Goal: Task Accomplishment & Management: Complete application form

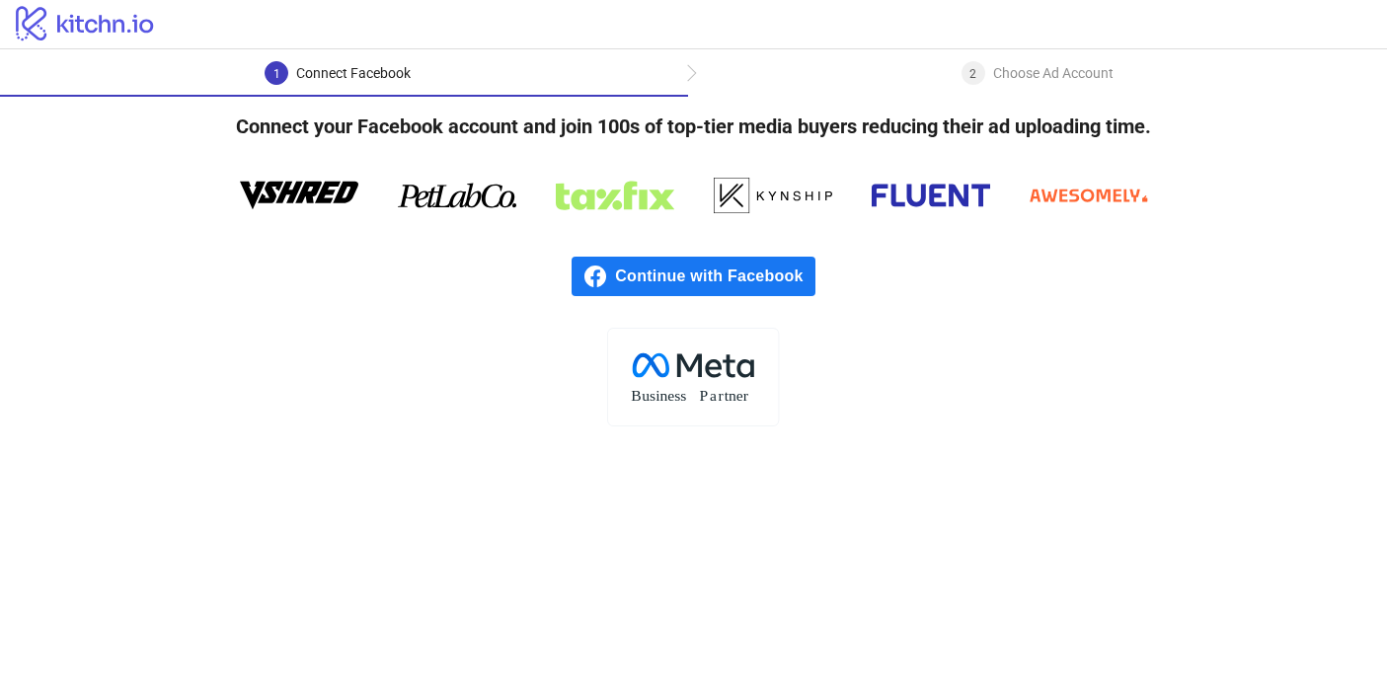
click at [690, 285] on span "Continue with Facebook" at bounding box center [714, 276] width 199 height 39
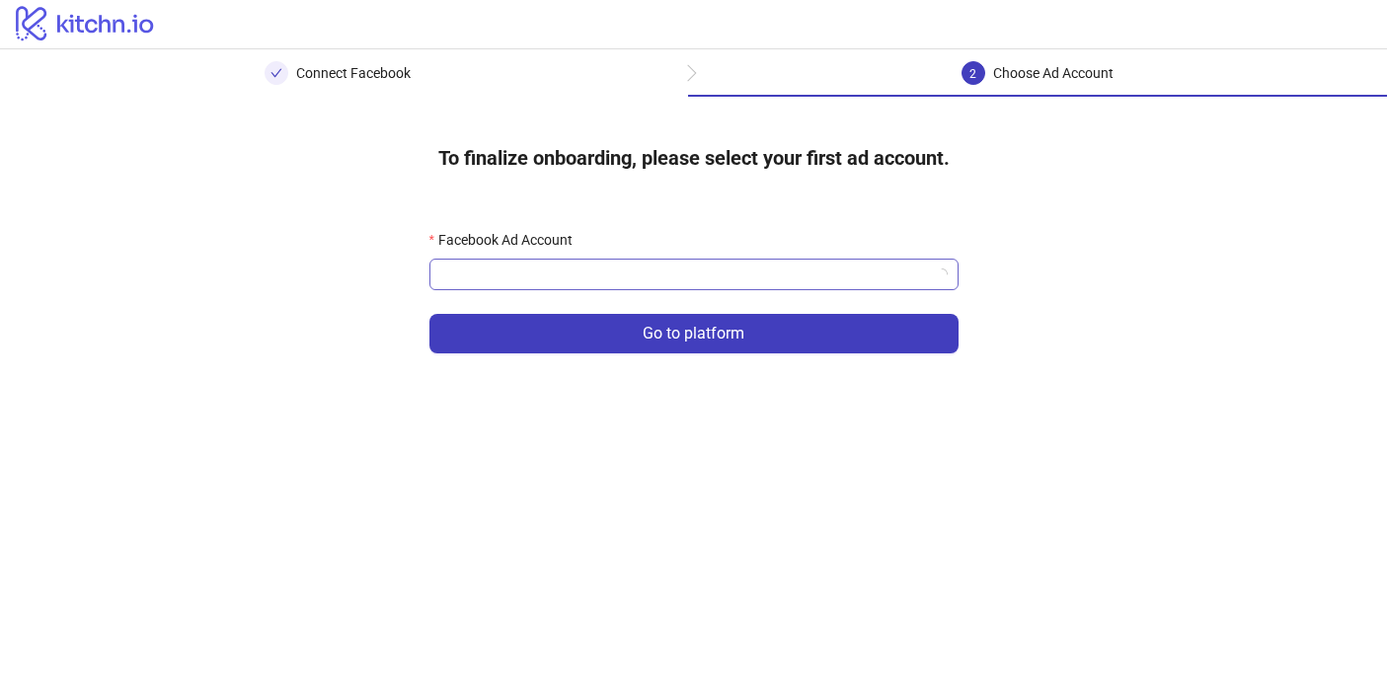
click at [583, 274] on input "Facebook Ad Account" at bounding box center [685, 275] width 488 height 30
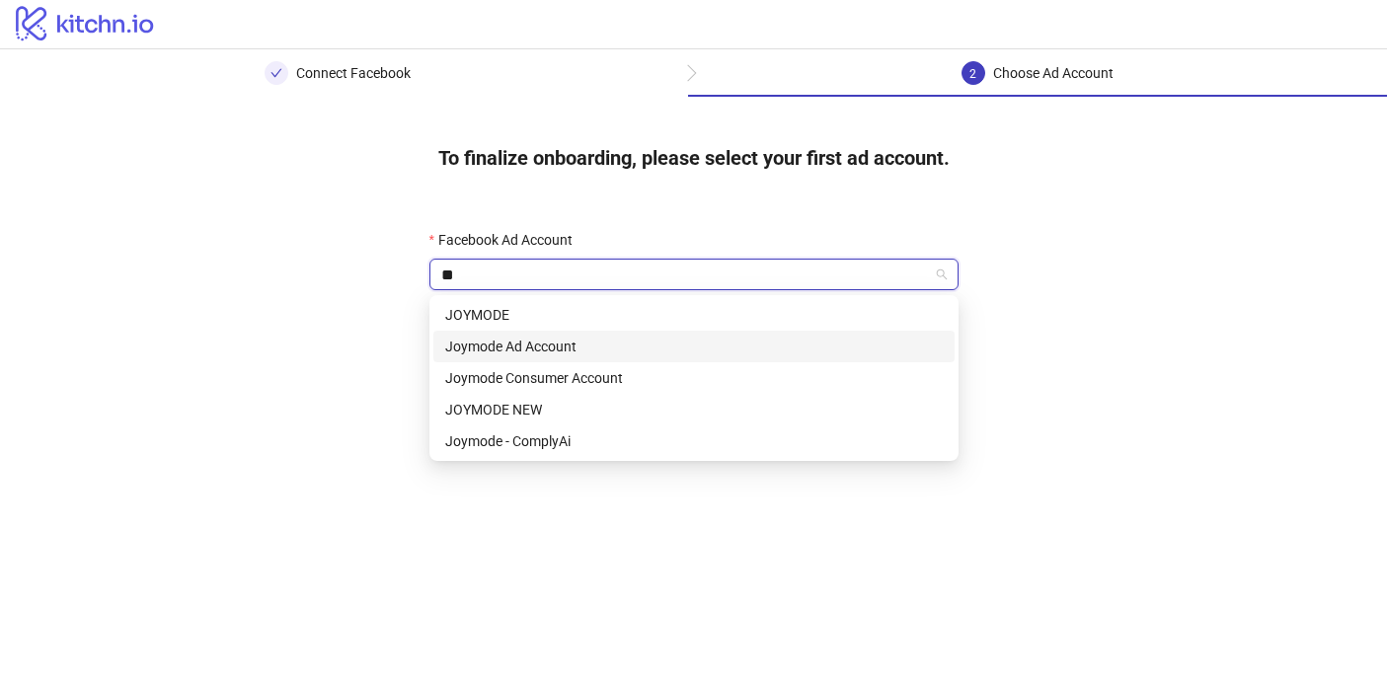
type input "*"
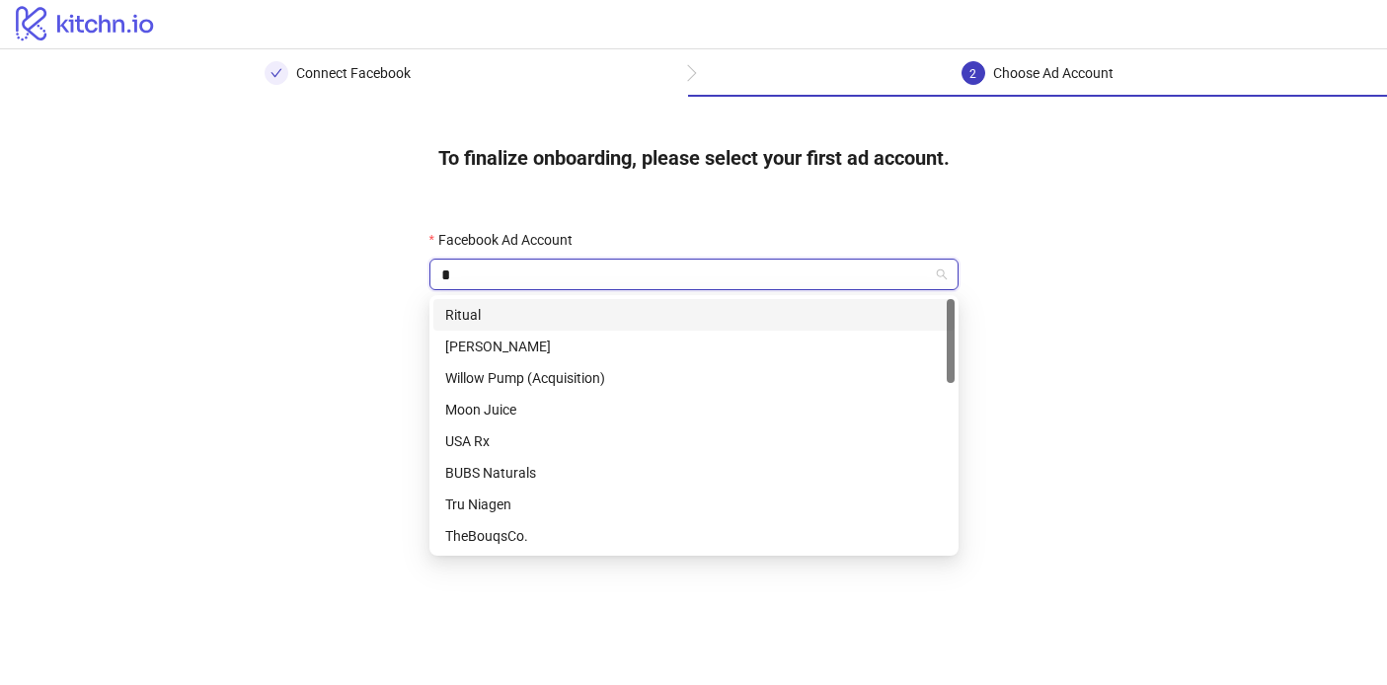
type input "**"
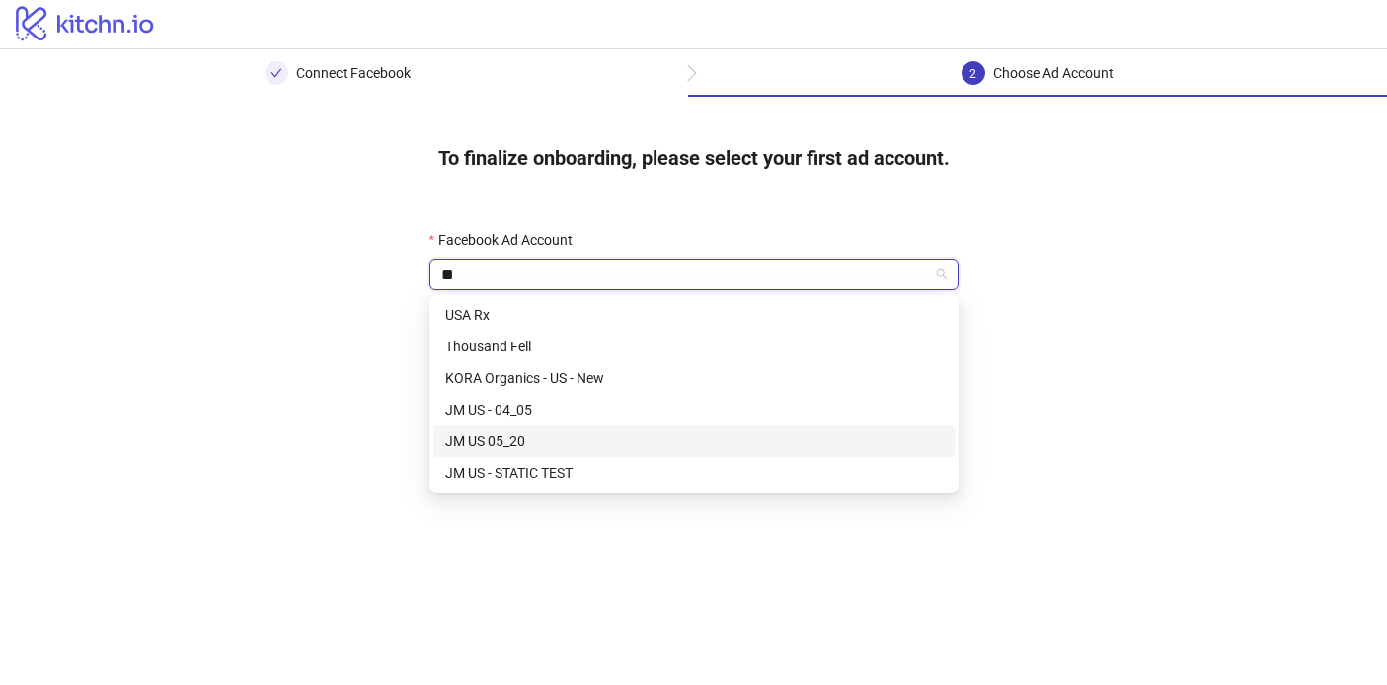
click at [501, 446] on div "JM US 05_20" at bounding box center [693, 441] width 497 height 22
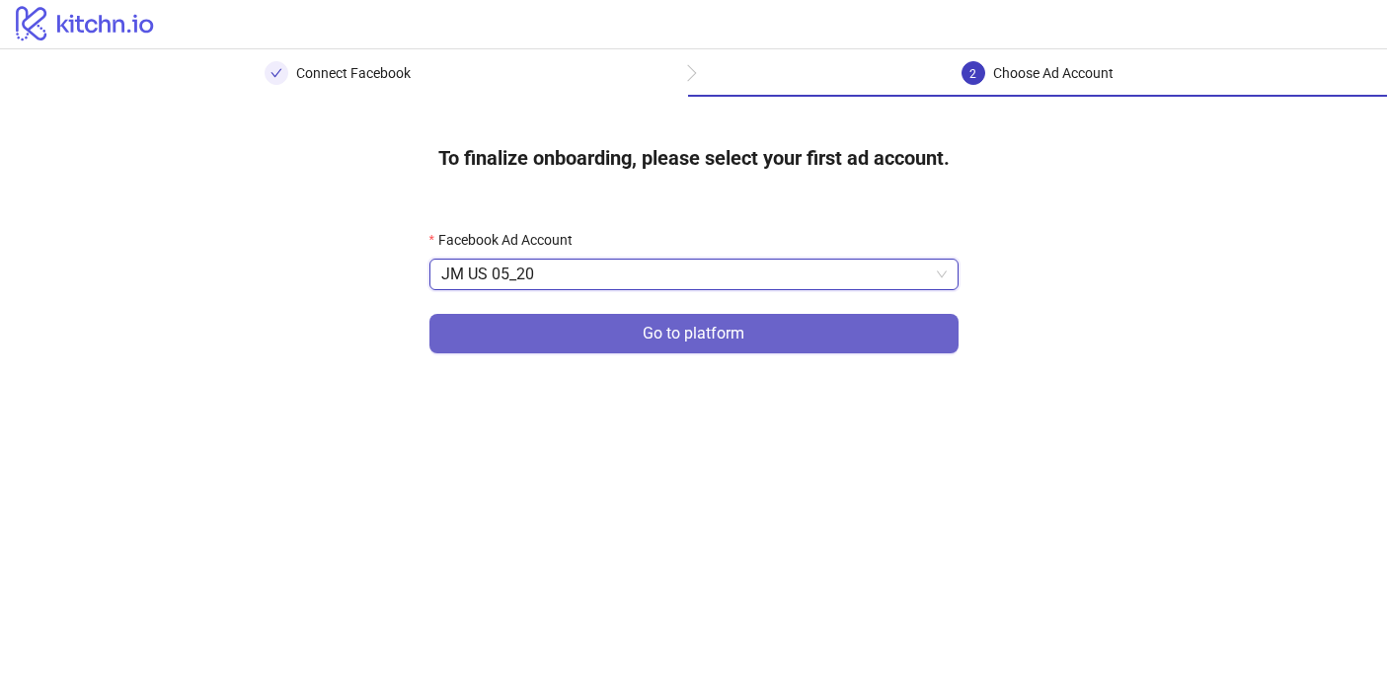
click at [749, 340] on button "Go to platform" at bounding box center [693, 333] width 529 height 39
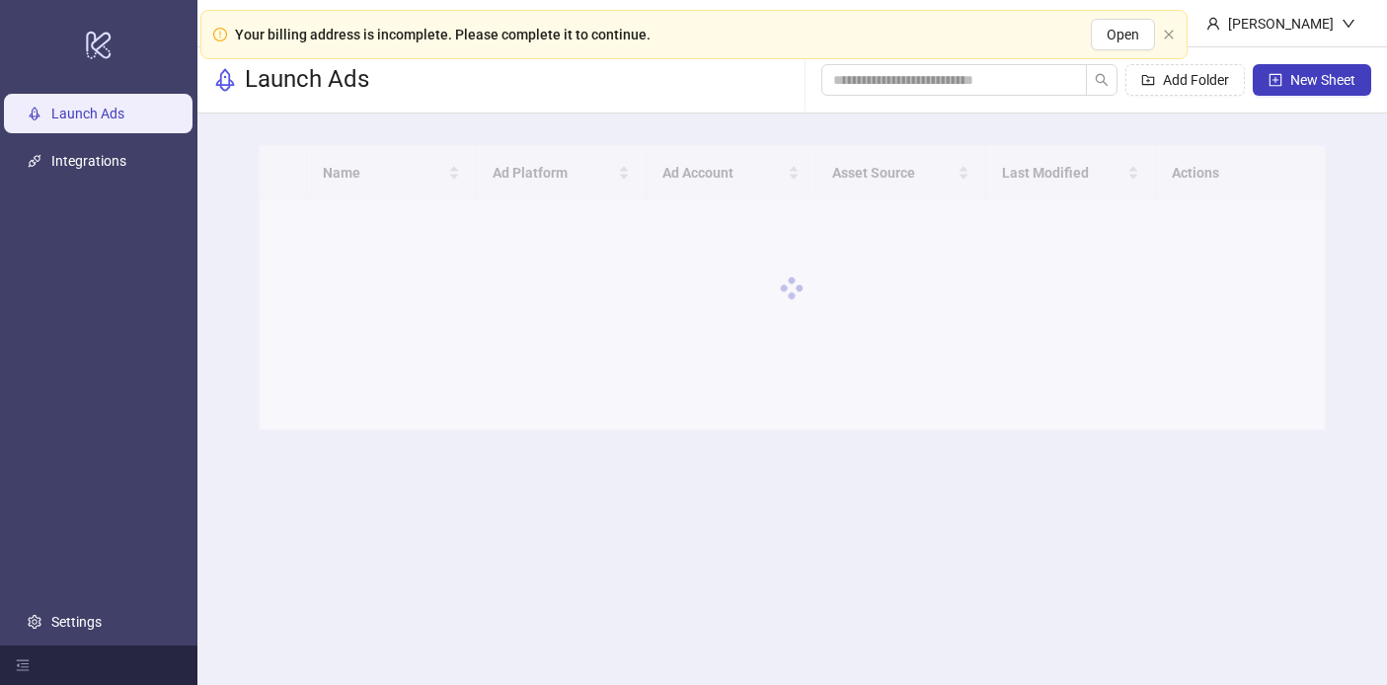
click at [693, 277] on main "Julien Malet Launch Ads Add Folder New Sheet Name Ad Platform Ad Account Asset …" at bounding box center [791, 342] width 1189 height 685
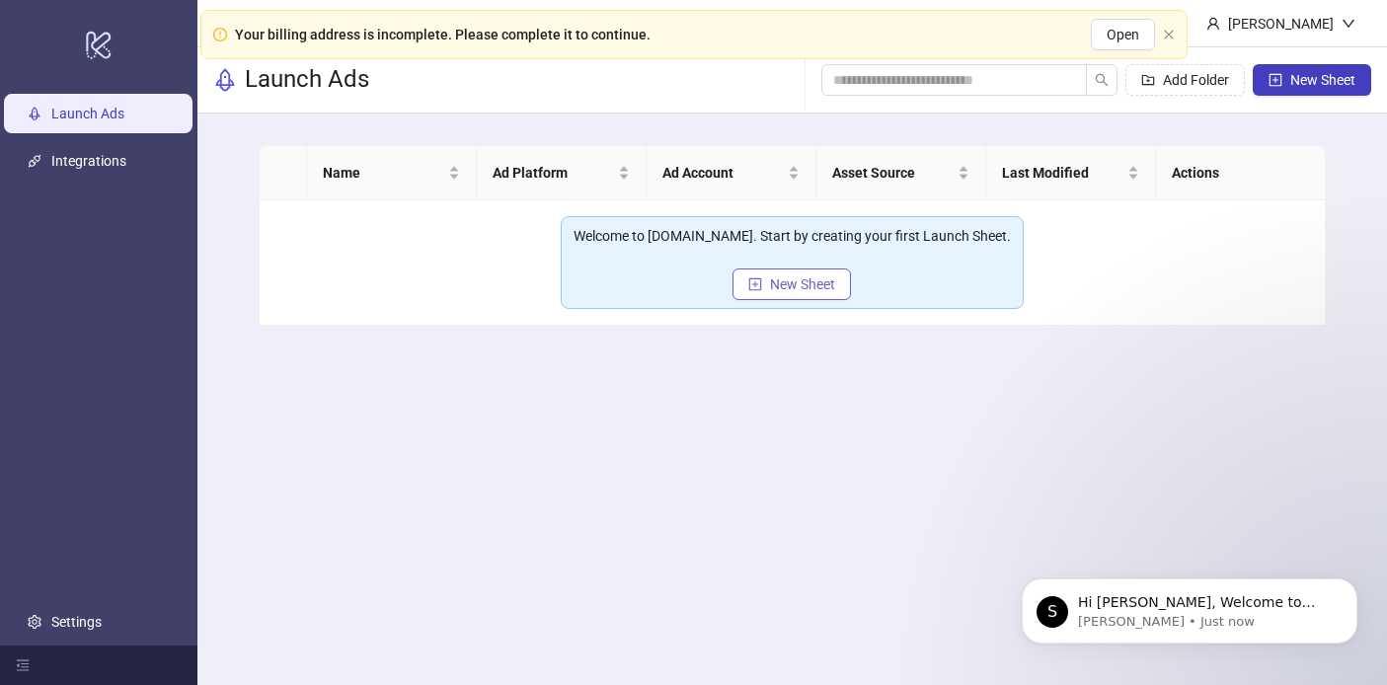
click at [815, 286] on span "New Sheet" at bounding box center [802, 284] width 65 height 16
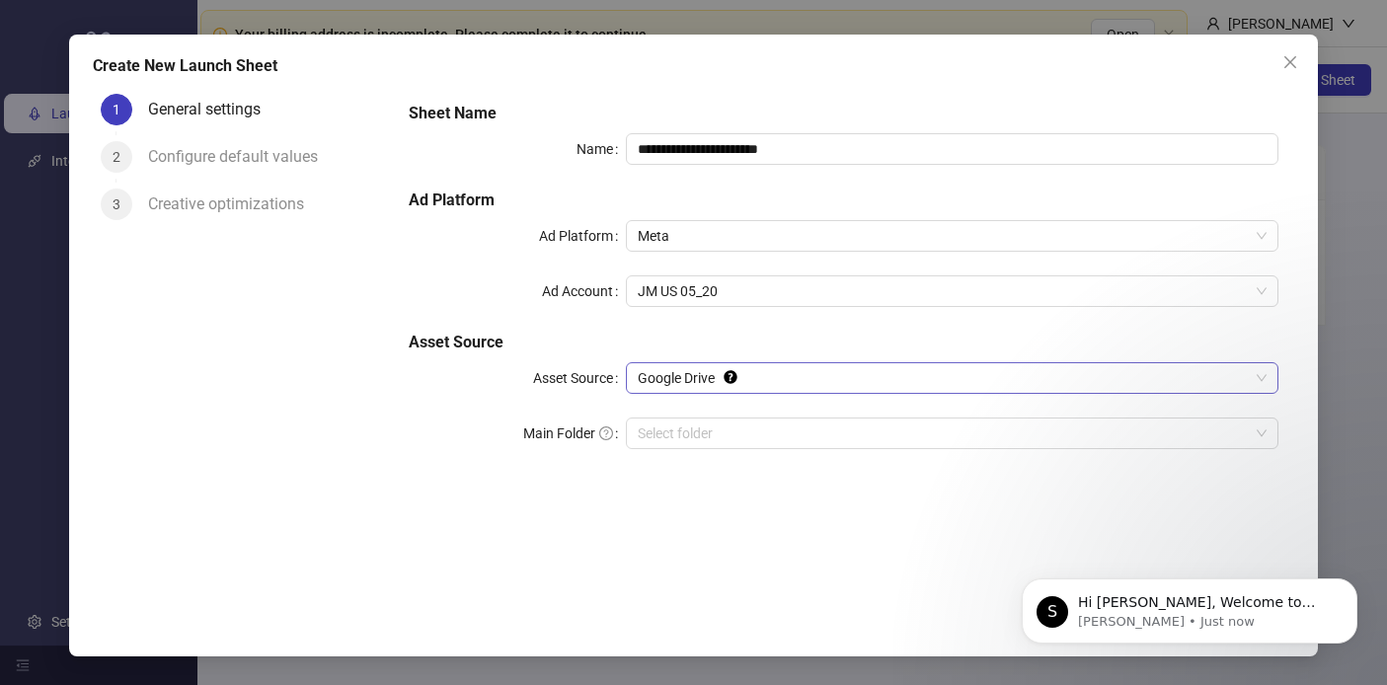
click at [767, 386] on span "Google Drive" at bounding box center [952, 378] width 628 height 30
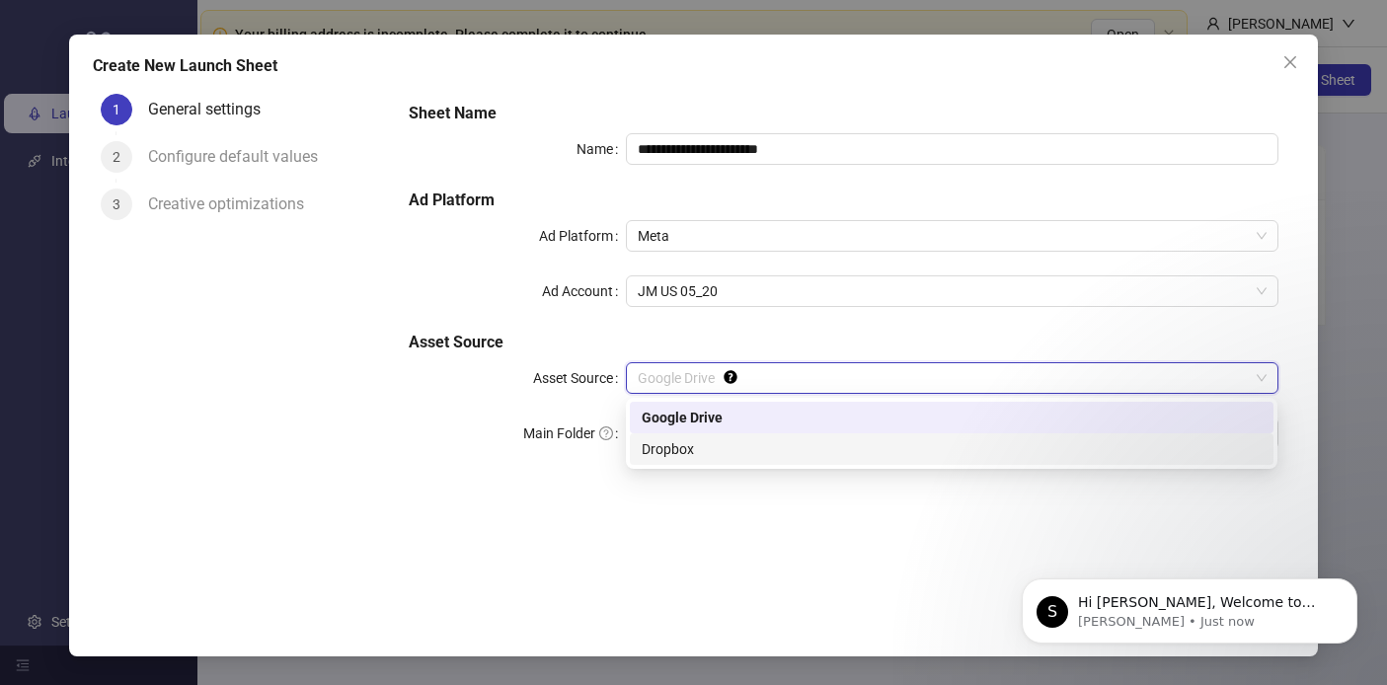
click at [604, 515] on div "**********" at bounding box center [843, 340] width 900 height 508
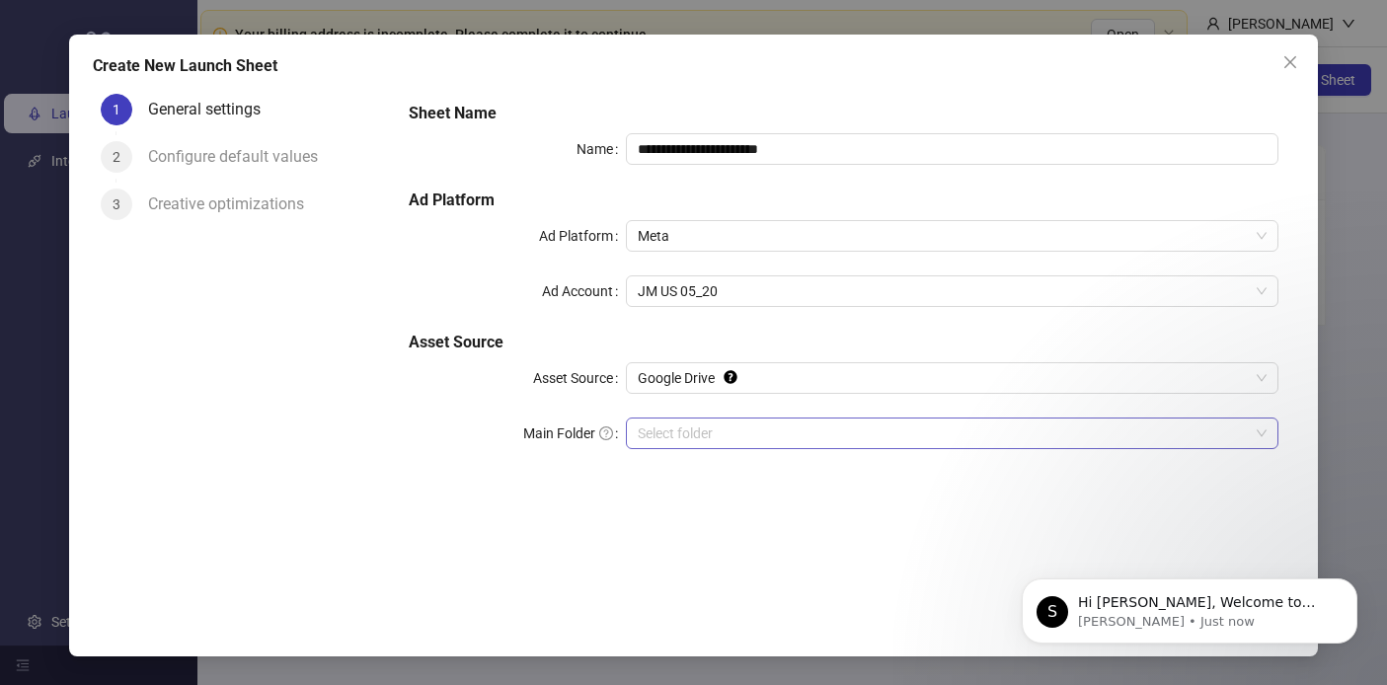
click at [716, 442] on input "Main Folder" at bounding box center [943, 433] width 610 height 30
click at [953, 431] on input "Main Folder" at bounding box center [943, 433] width 610 height 30
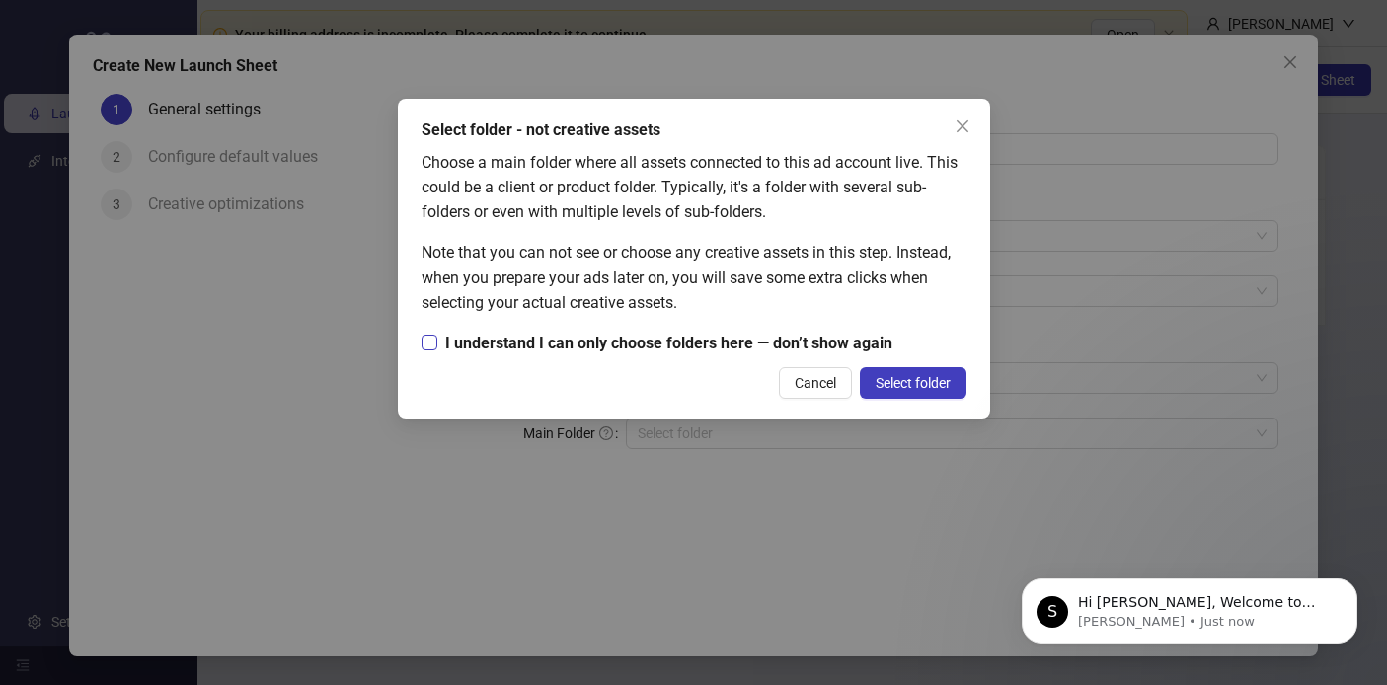
click at [815, 341] on span "I understand I can only choose folders here — don’t show again" at bounding box center [668, 343] width 463 height 25
click at [921, 386] on span "Select folder" at bounding box center [912, 383] width 75 height 16
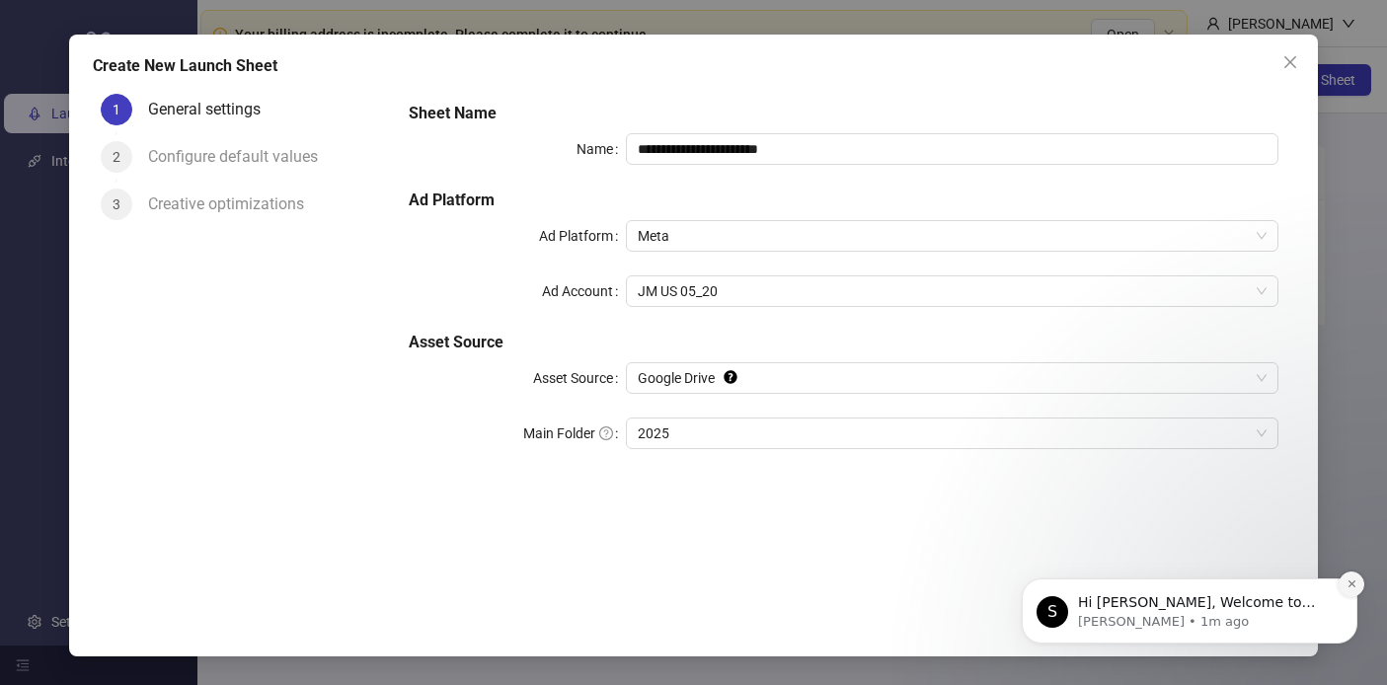
click at [1351, 584] on icon "Dismiss notification" at bounding box center [1350, 583] width 7 height 7
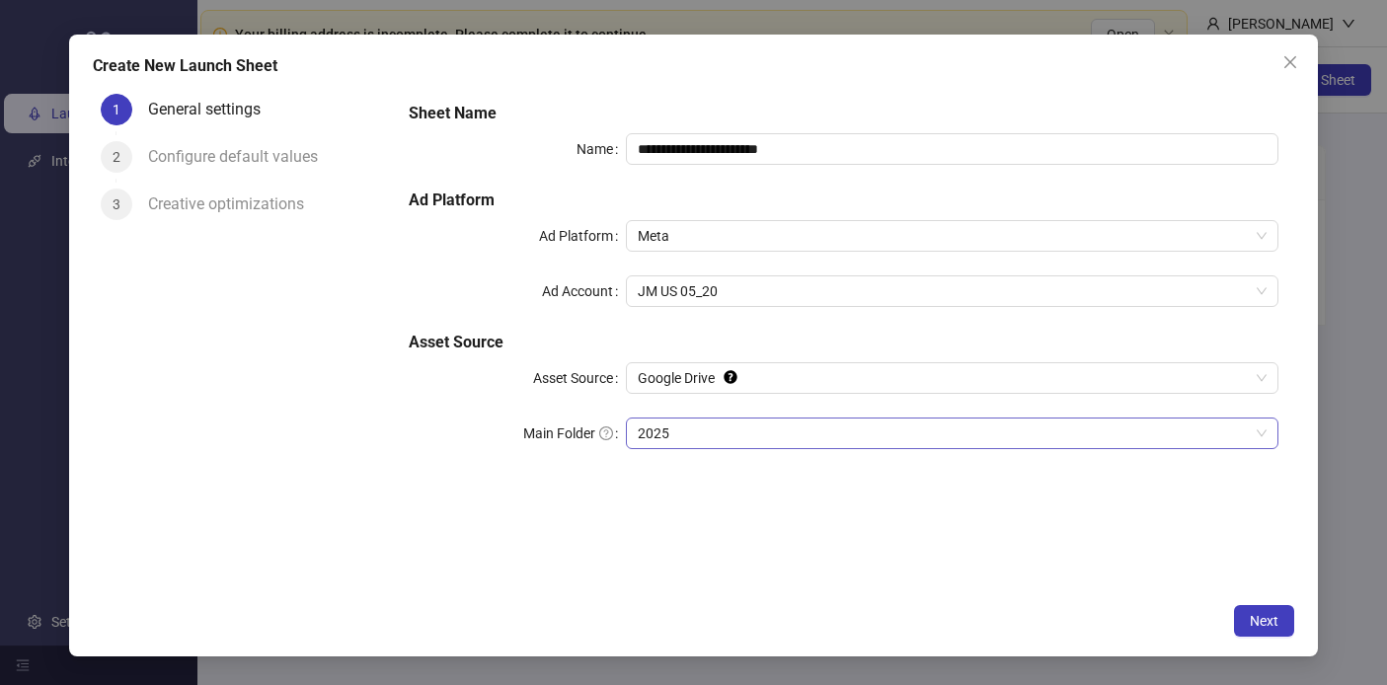
click at [733, 433] on span "2025" at bounding box center [952, 433] width 628 height 30
click at [1278, 621] on button "Next" at bounding box center [1264, 621] width 60 height 32
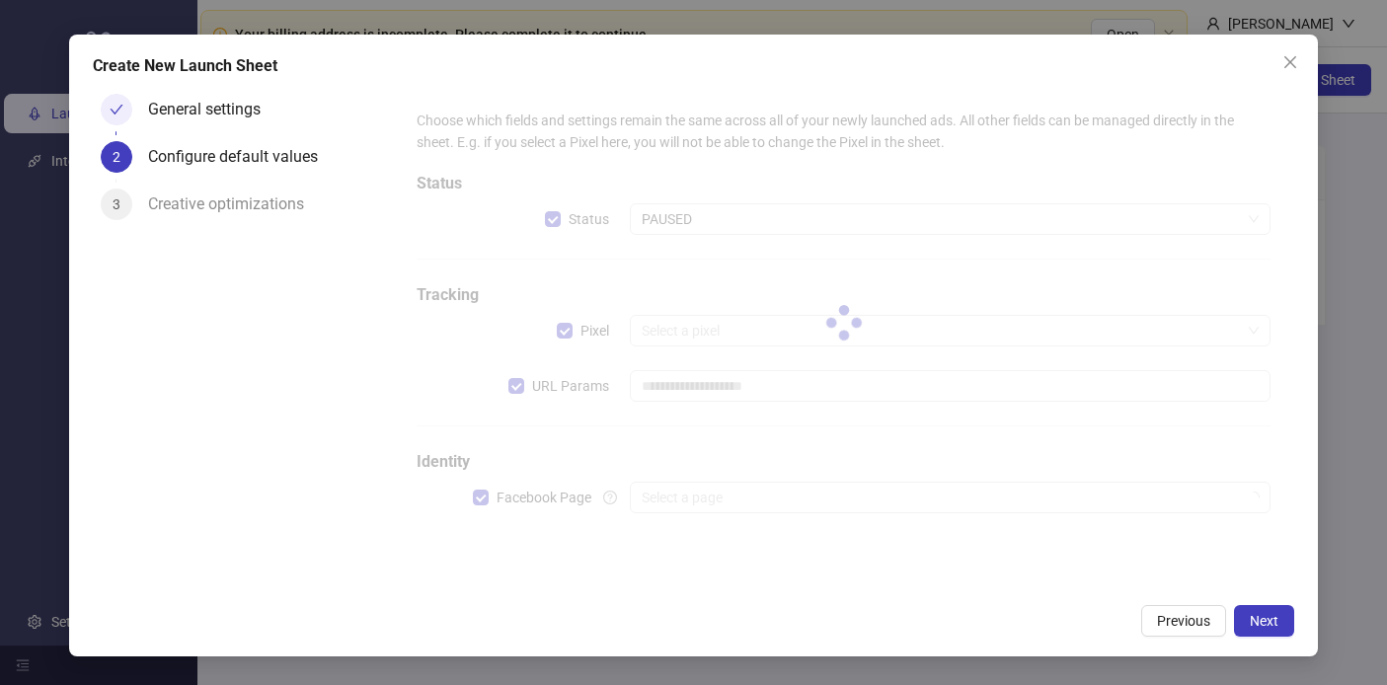
type input "**********"
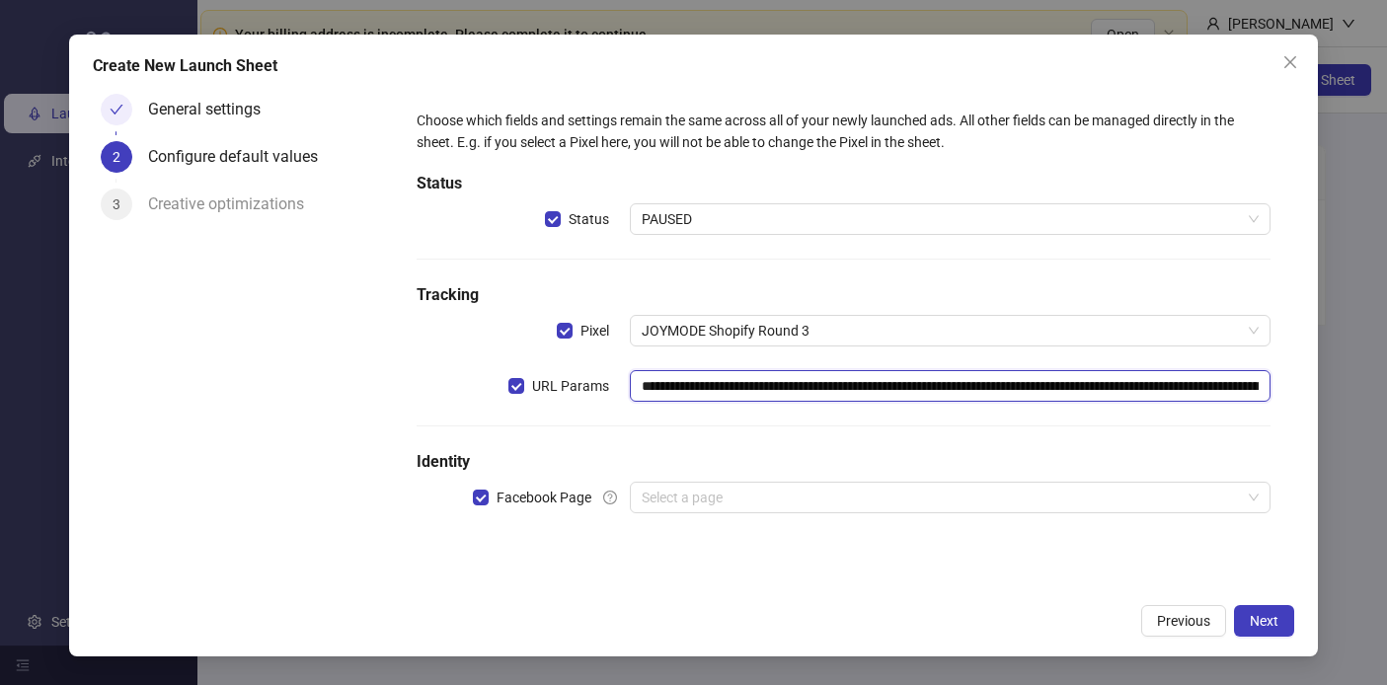
drag, startPoint x: 761, startPoint y: 380, endPoint x: 1019, endPoint y: 392, distance: 257.9
click at [1019, 392] on input "**********" at bounding box center [950, 386] width 640 height 32
click at [727, 388] on input "**********" at bounding box center [950, 386] width 640 height 32
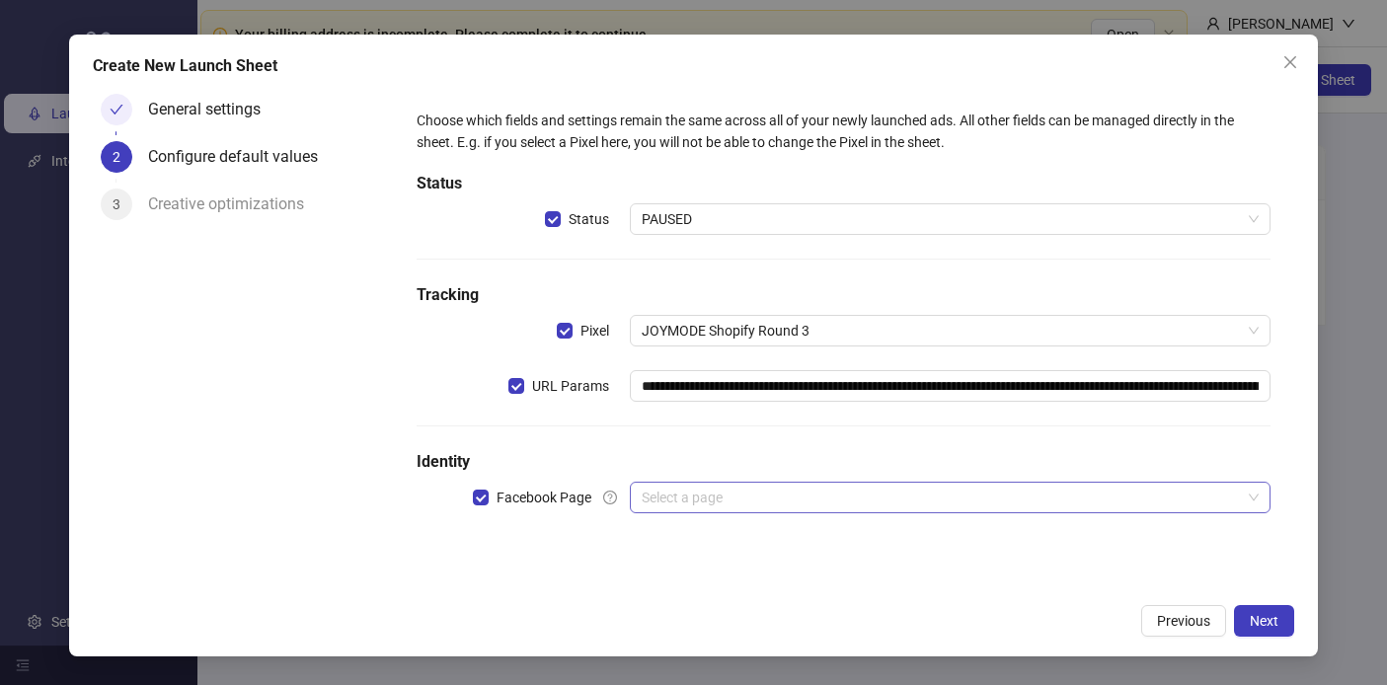
click at [918, 507] on input "search" at bounding box center [941, 498] width 598 height 30
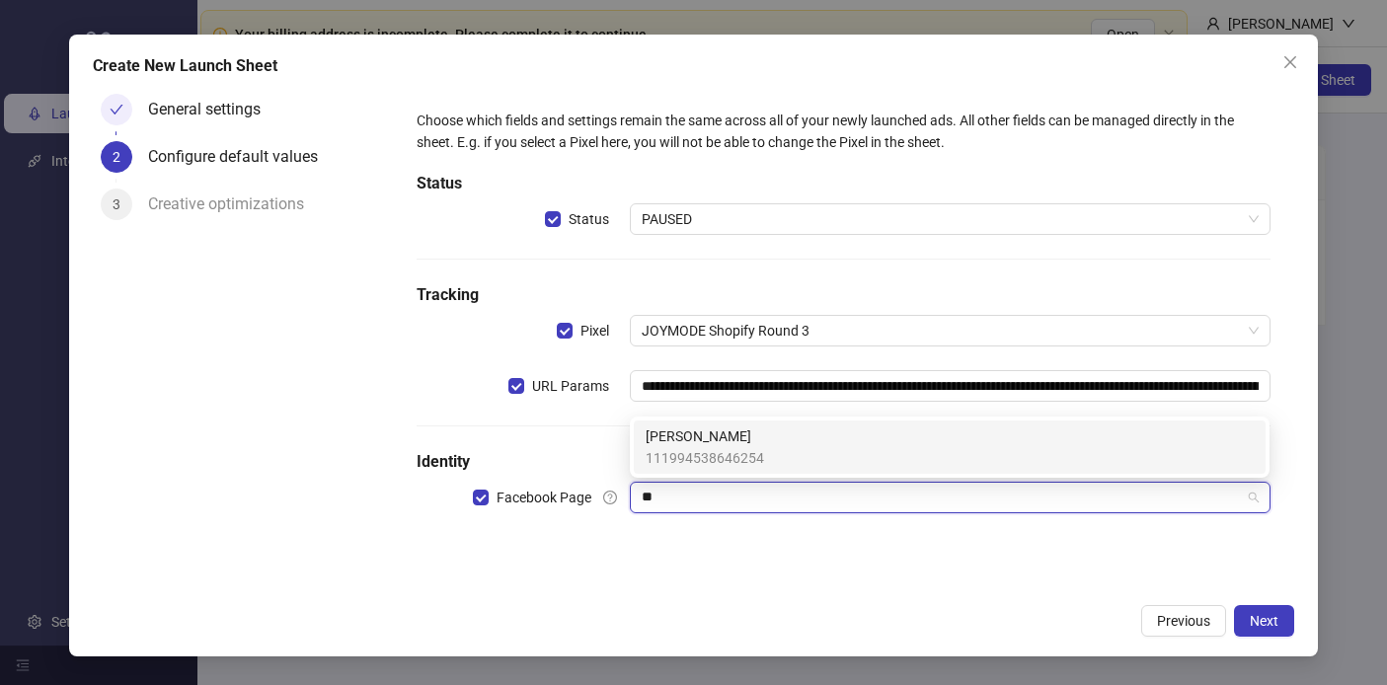
type input "*"
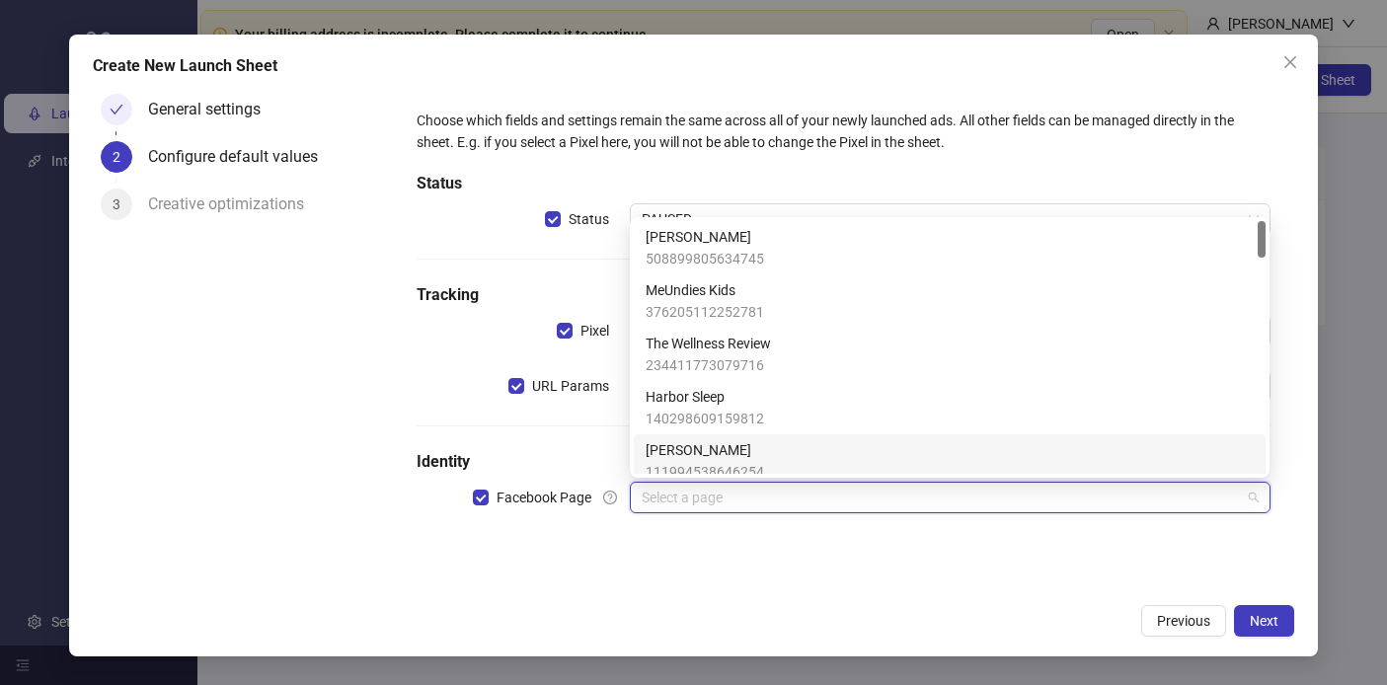
click at [807, 591] on div "**********" at bounding box center [843, 340] width 900 height 508
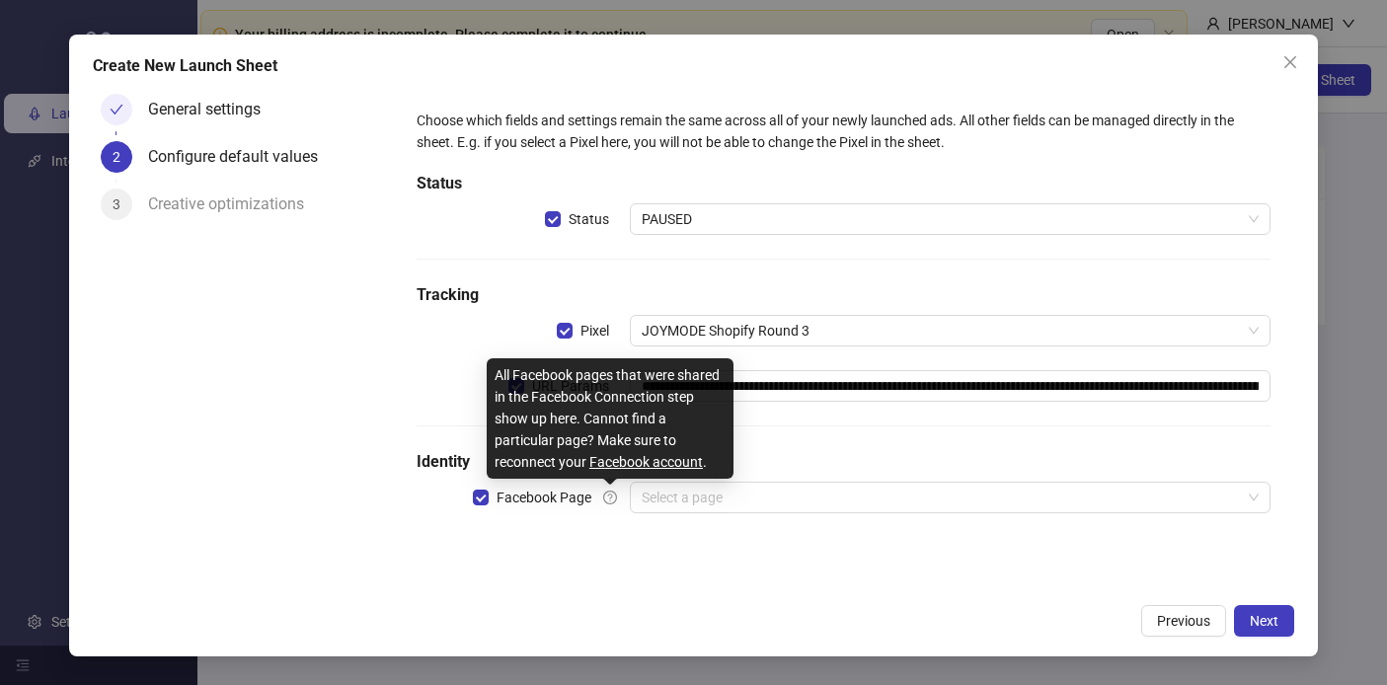
click at [633, 463] on link "Facebook account" at bounding box center [646, 462] width 114 height 16
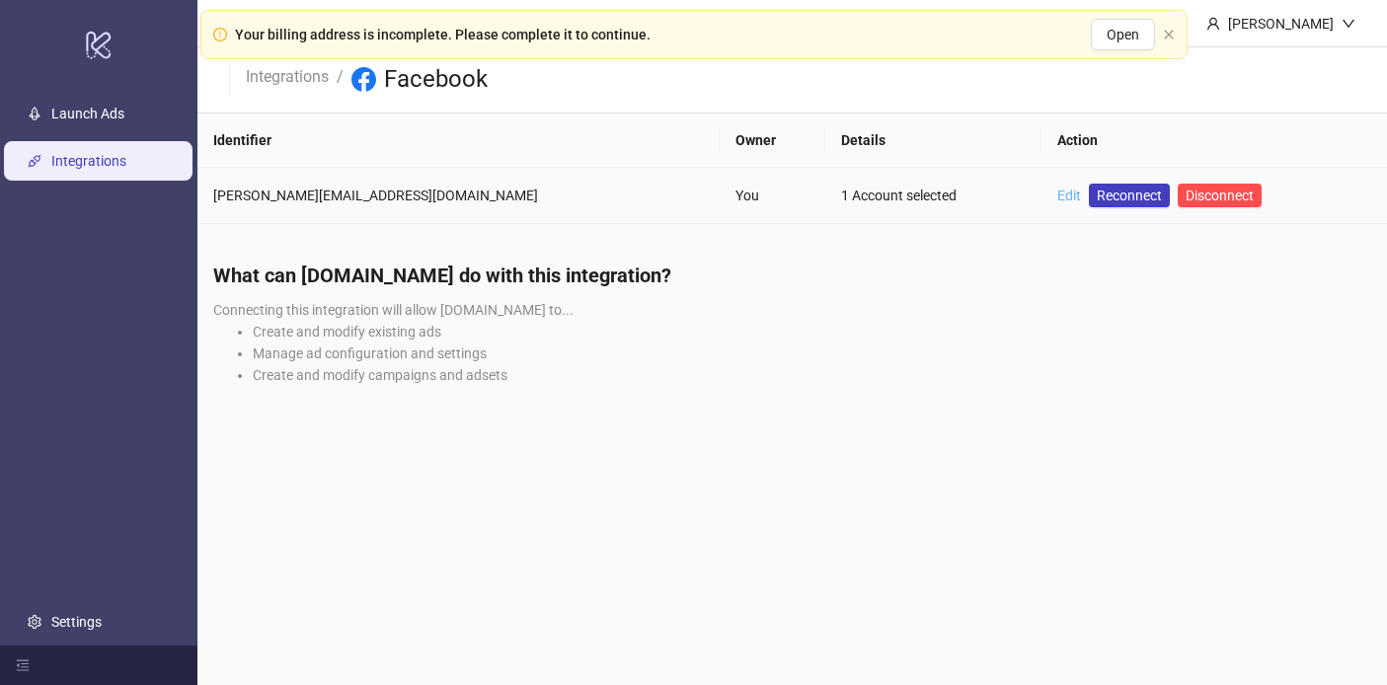
click at [1057, 199] on link "Edit" at bounding box center [1069, 196] width 24 height 16
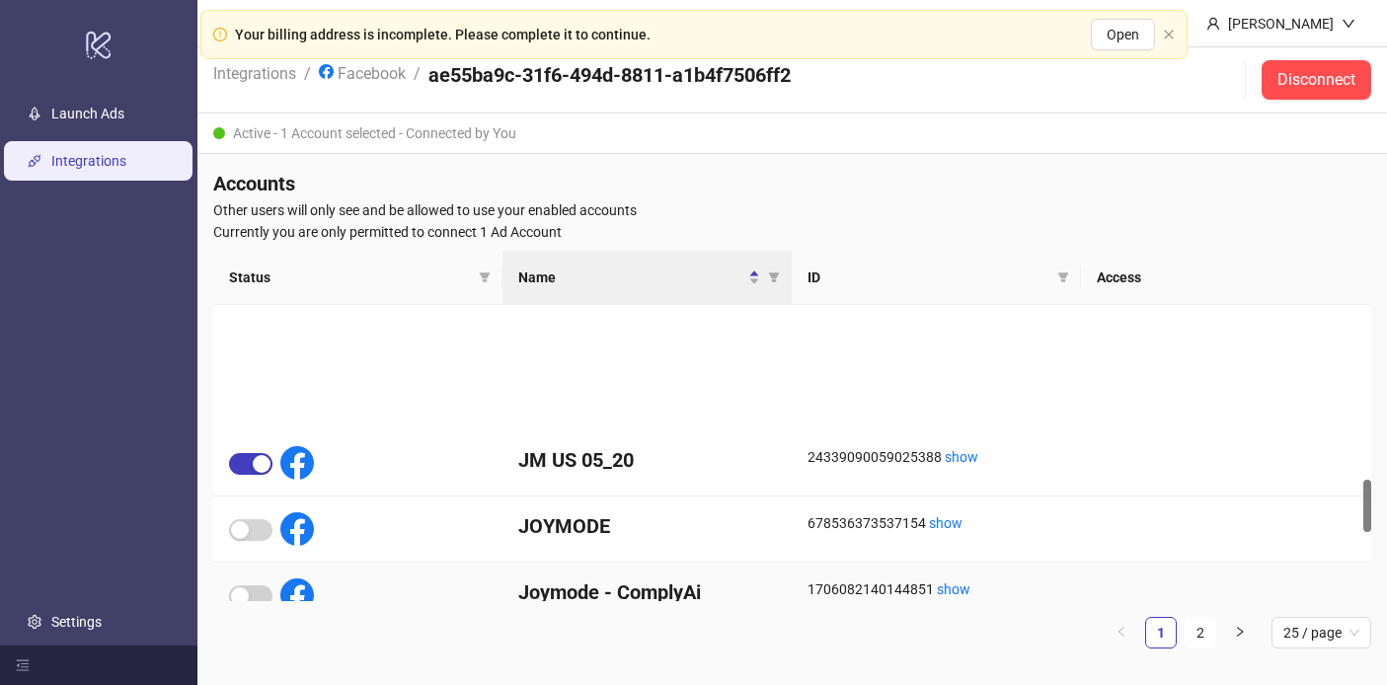
scroll to position [782, 0]
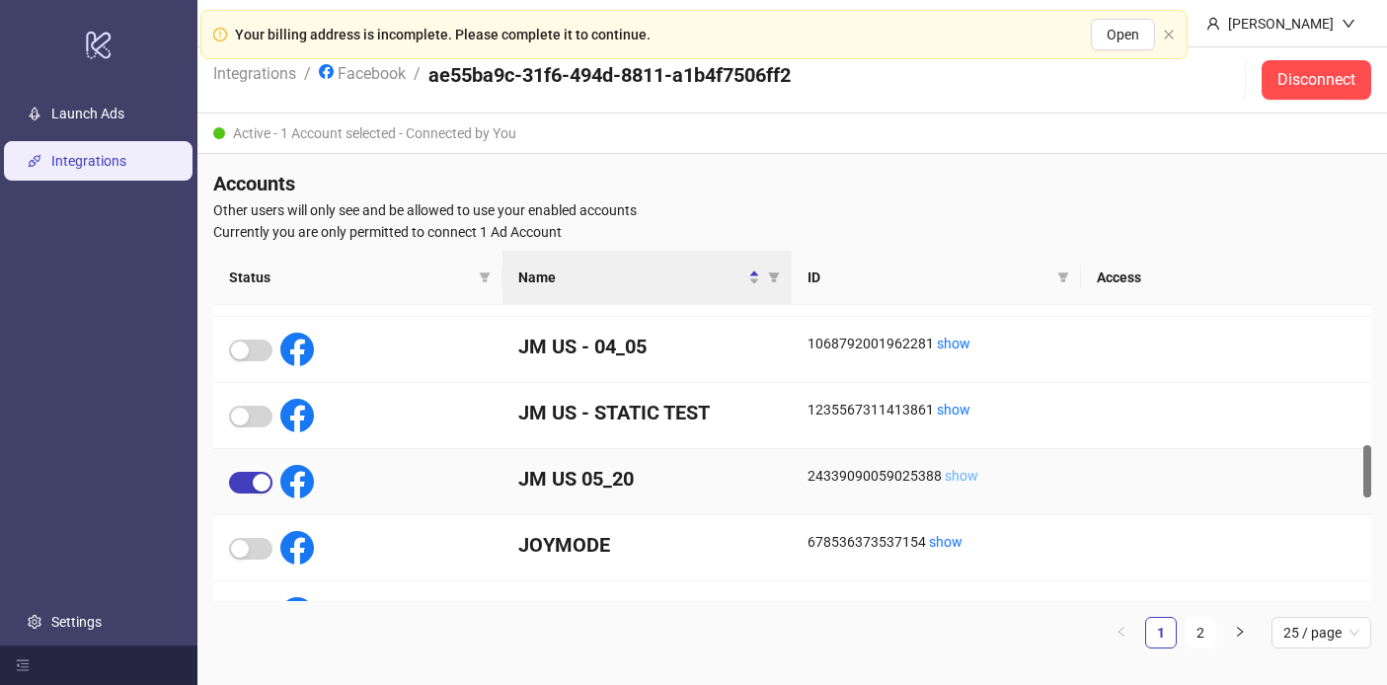
click at [955, 479] on link "show" at bounding box center [962, 476] width 34 height 16
click at [340, 75] on link "Facebook" at bounding box center [362, 72] width 95 height 22
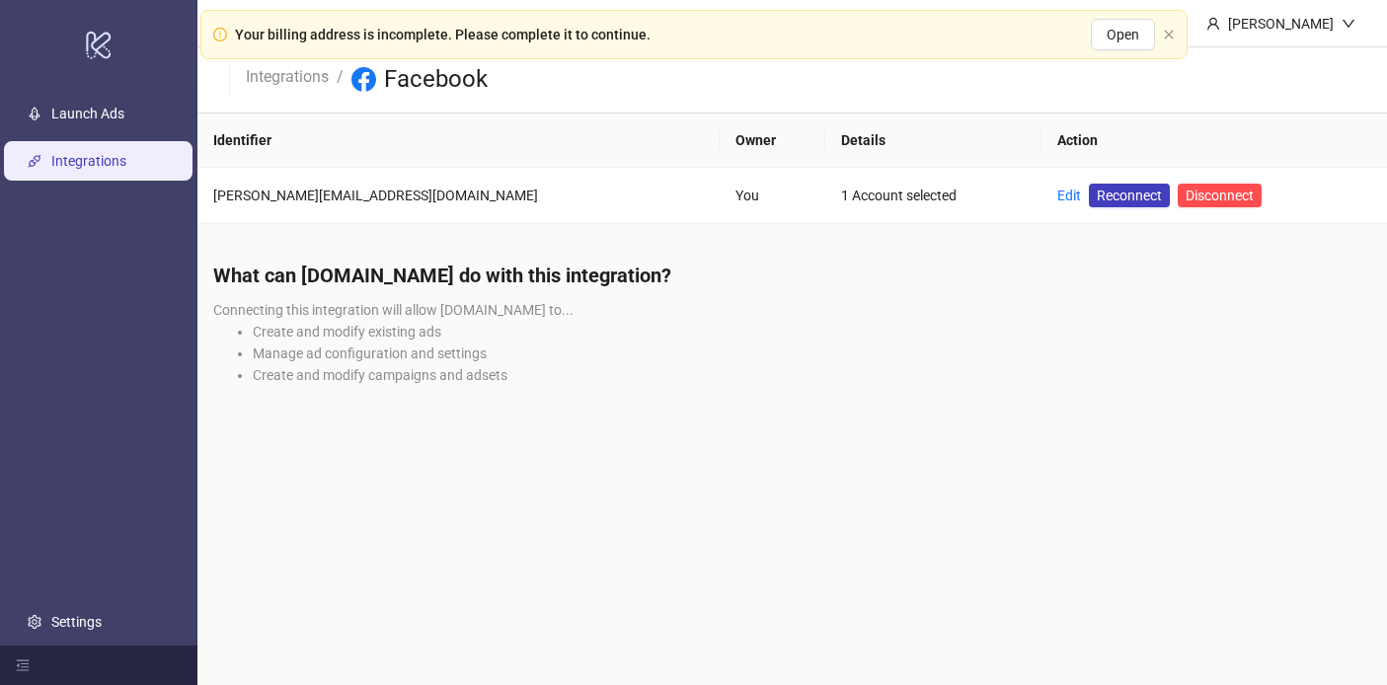
click at [284, 86] on li "Integrations" at bounding box center [287, 80] width 83 height 32
click at [294, 73] on link "Integrations" at bounding box center [287, 75] width 91 height 22
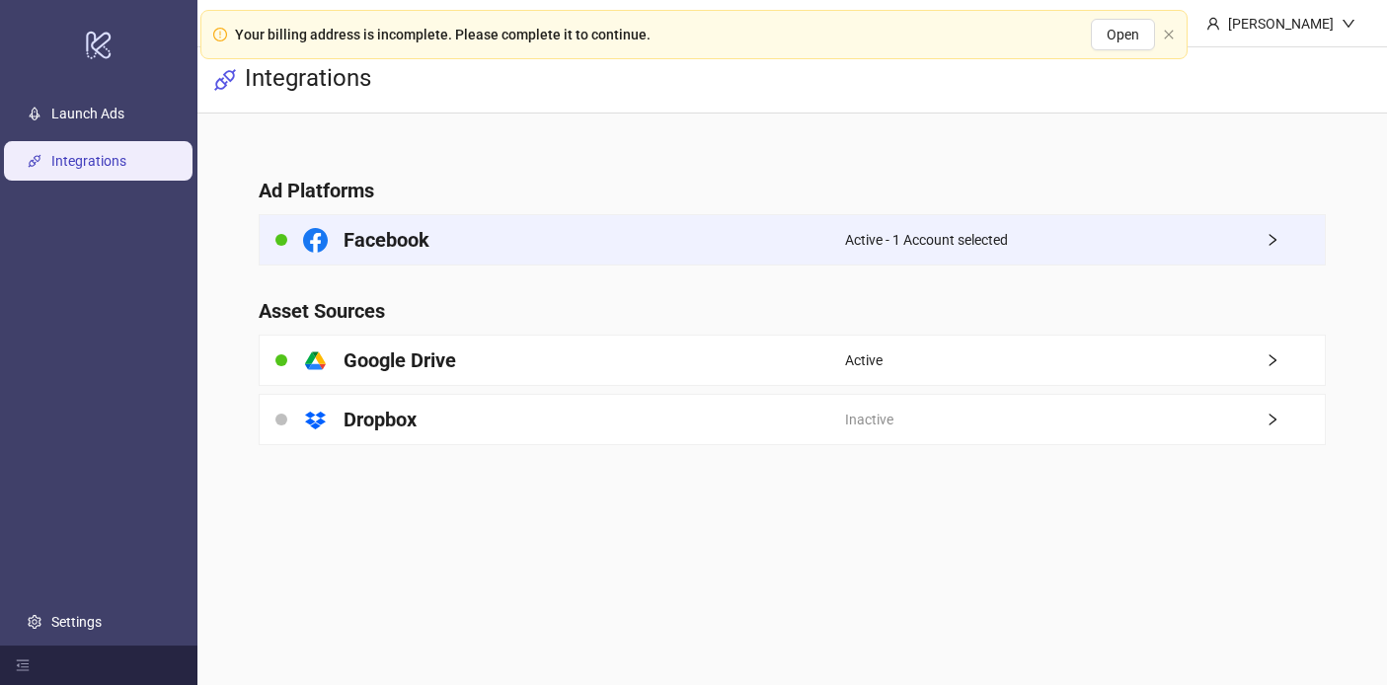
click at [995, 253] on div "Active - 1 Account selected" at bounding box center [1084, 239] width 479 height 49
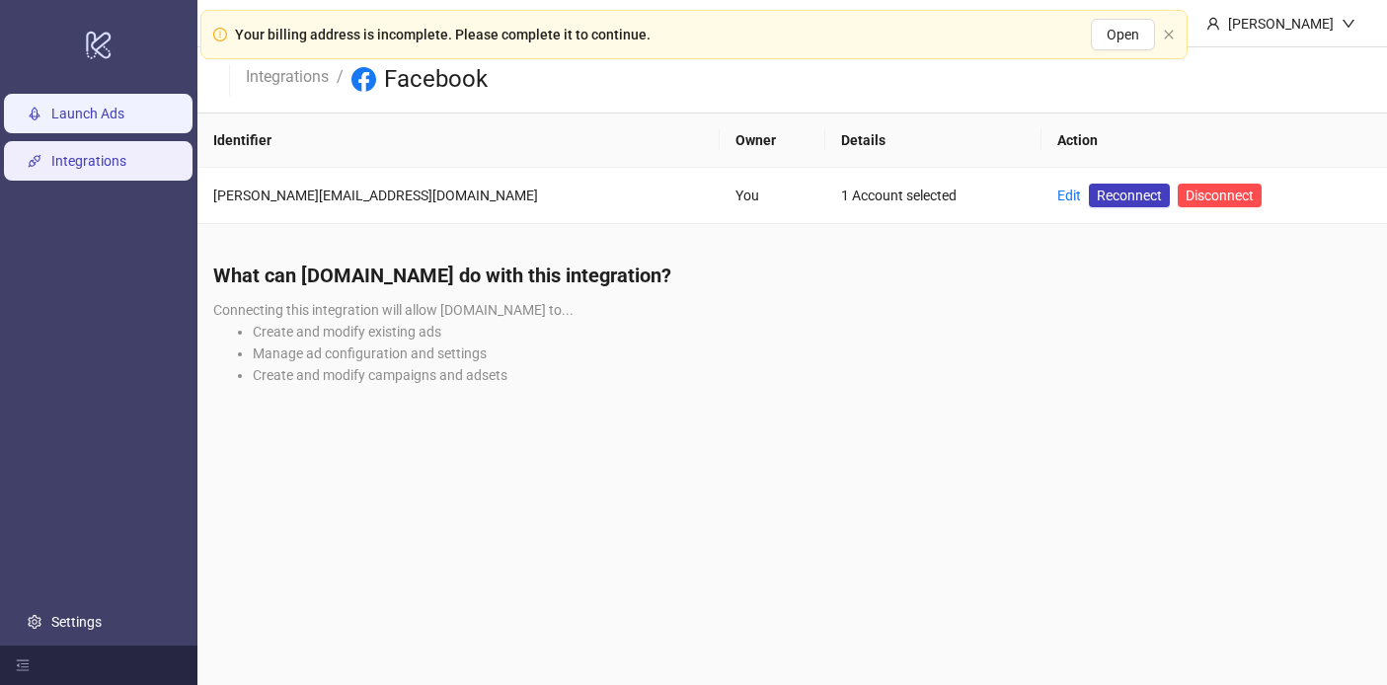
click at [113, 106] on link "Launch Ads" at bounding box center [87, 114] width 73 height 16
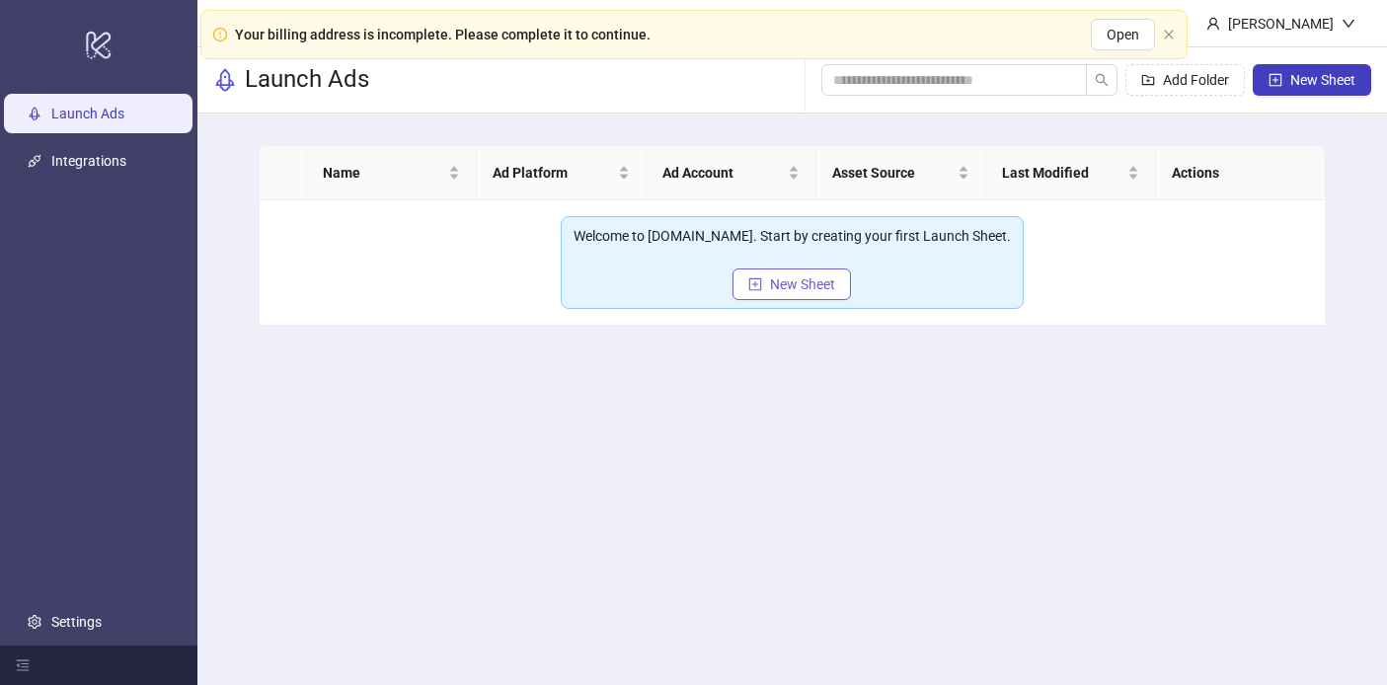
click at [804, 295] on button "New Sheet" at bounding box center [791, 284] width 118 height 32
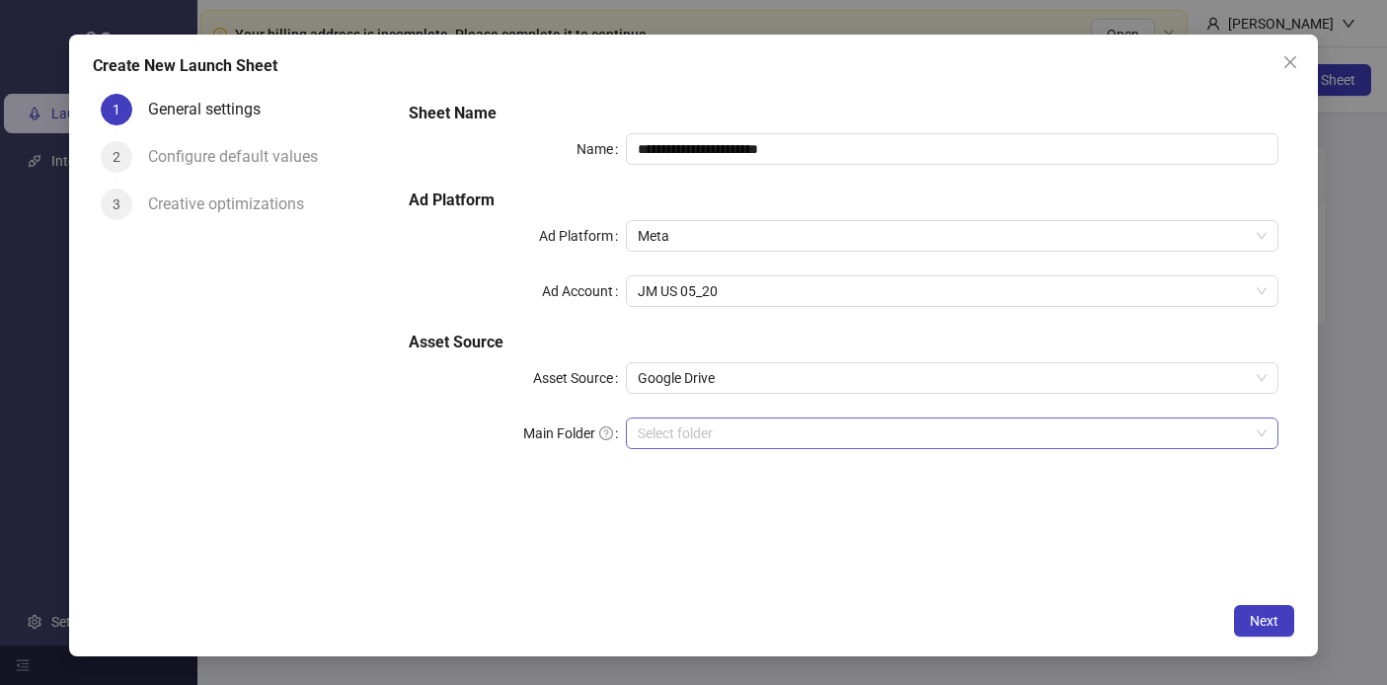
click at [742, 417] on div "Select folder" at bounding box center [951, 433] width 651 height 32
click at [1251, 616] on span "Next" at bounding box center [1264, 621] width 29 height 16
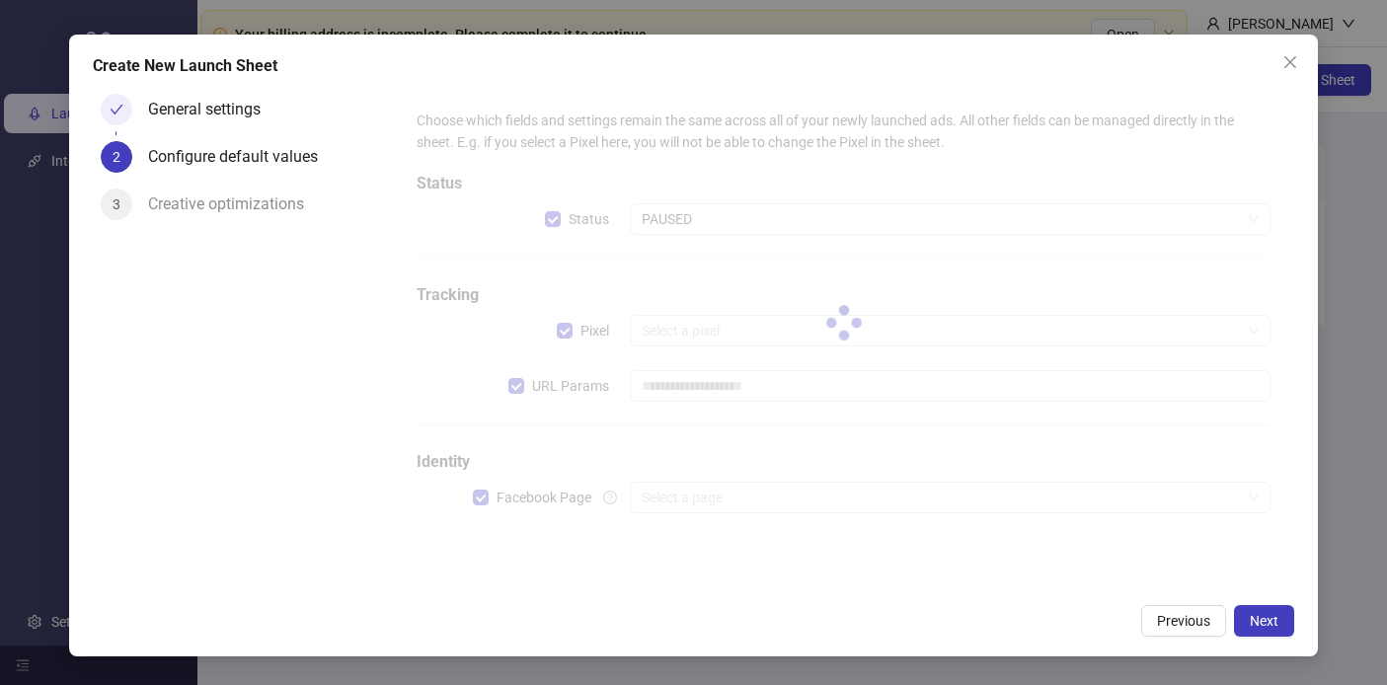
type input "**********"
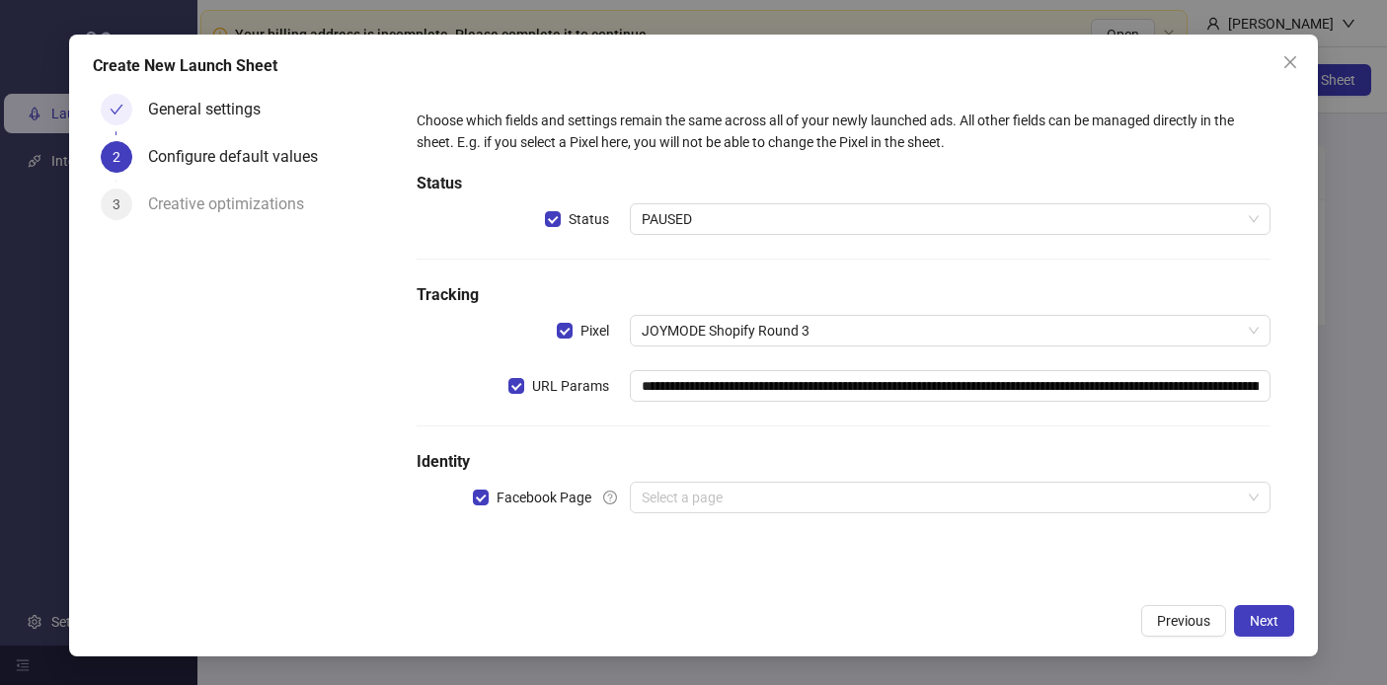
click at [709, 477] on div "**********" at bounding box center [843, 323] width 869 height 443
click at [716, 498] on input "search" at bounding box center [941, 498] width 598 height 30
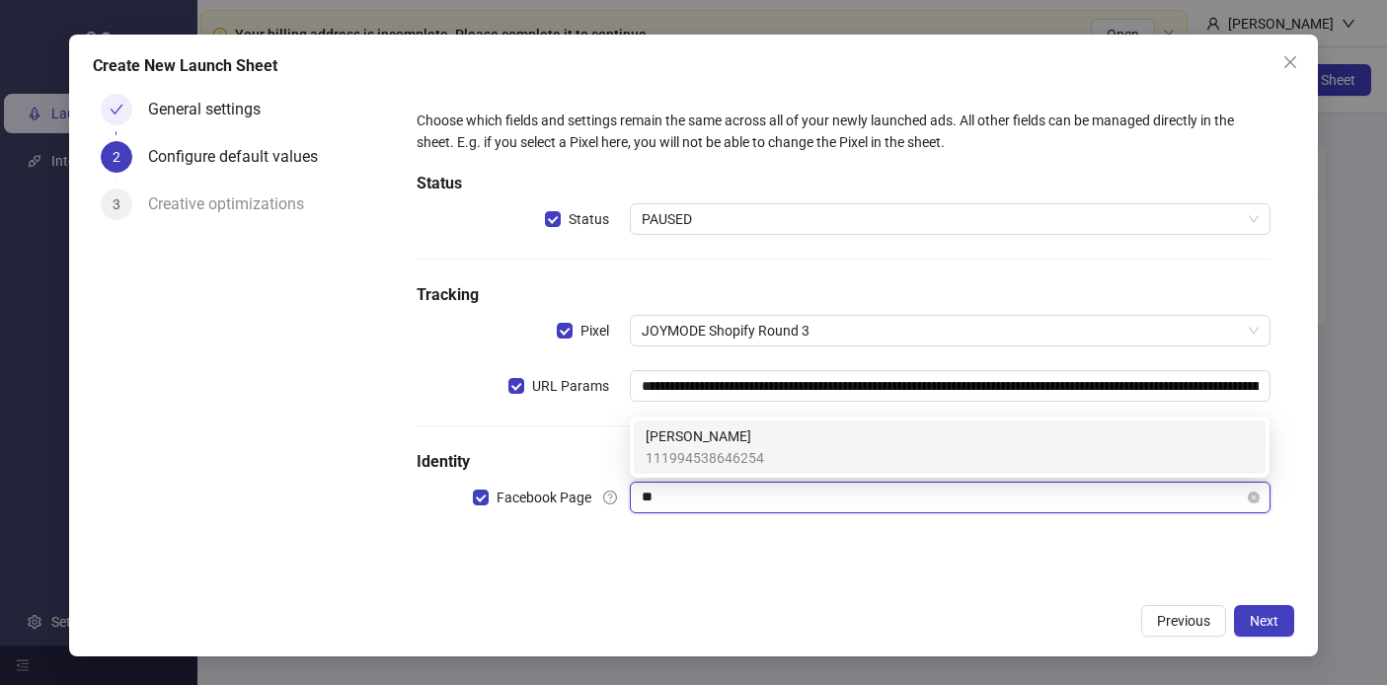
type input "*"
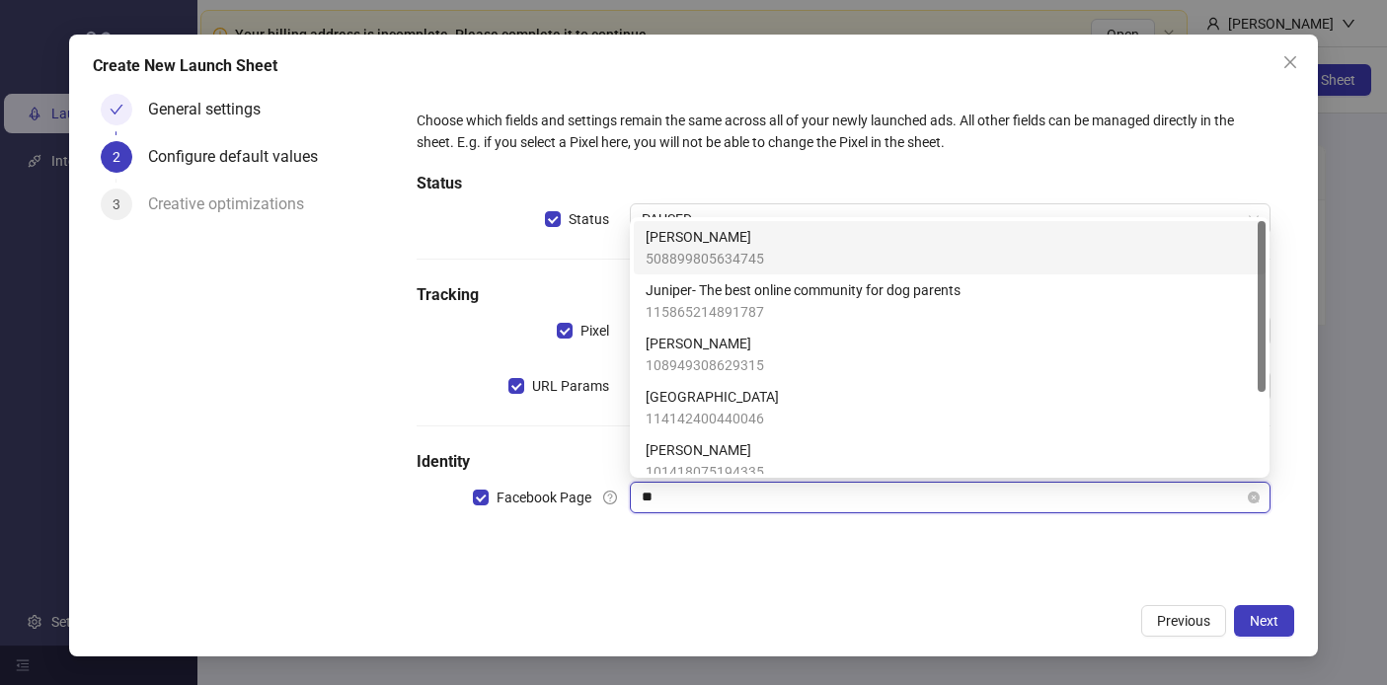
type input "***"
click at [852, 563] on div "**********" at bounding box center [843, 340] width 900 height 508
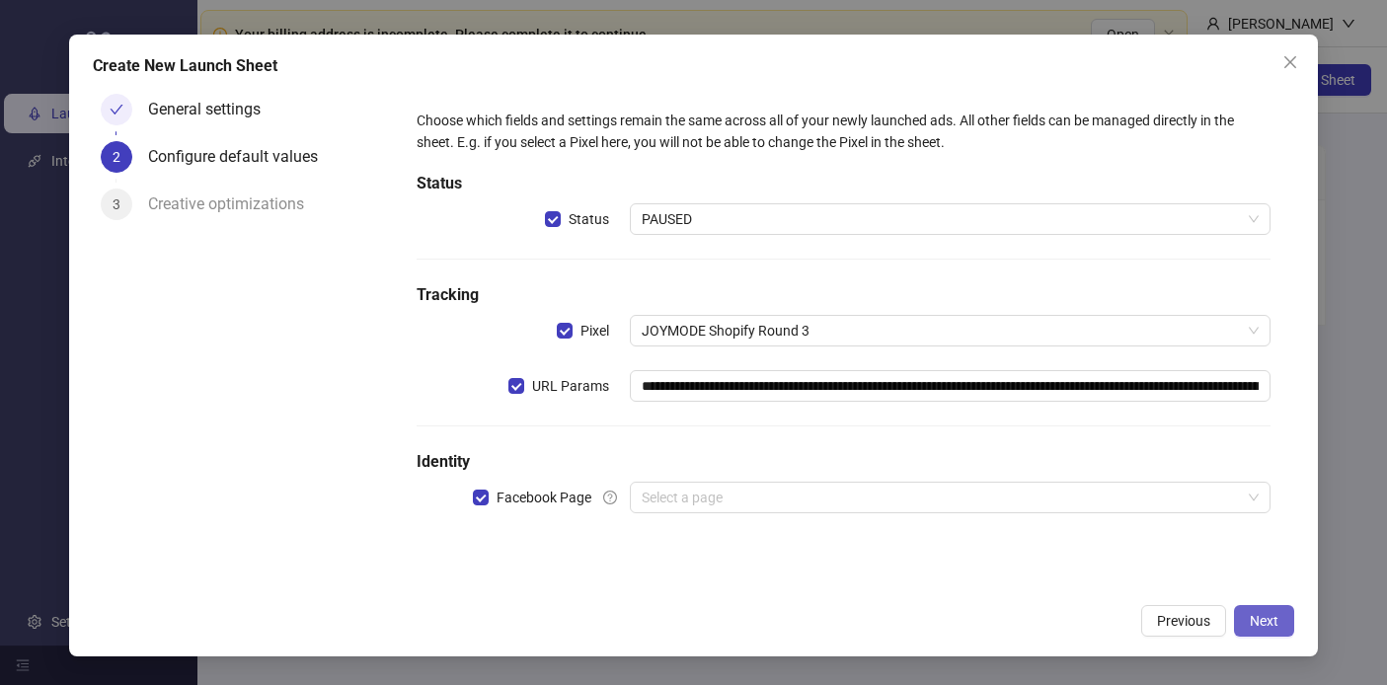
click at [1268, 621] on span "Next" at bounding box center [1264, 621] width 29 height 16
click at [763, 486] on input "search" at bounding box center [941, 498] width 598 height 30
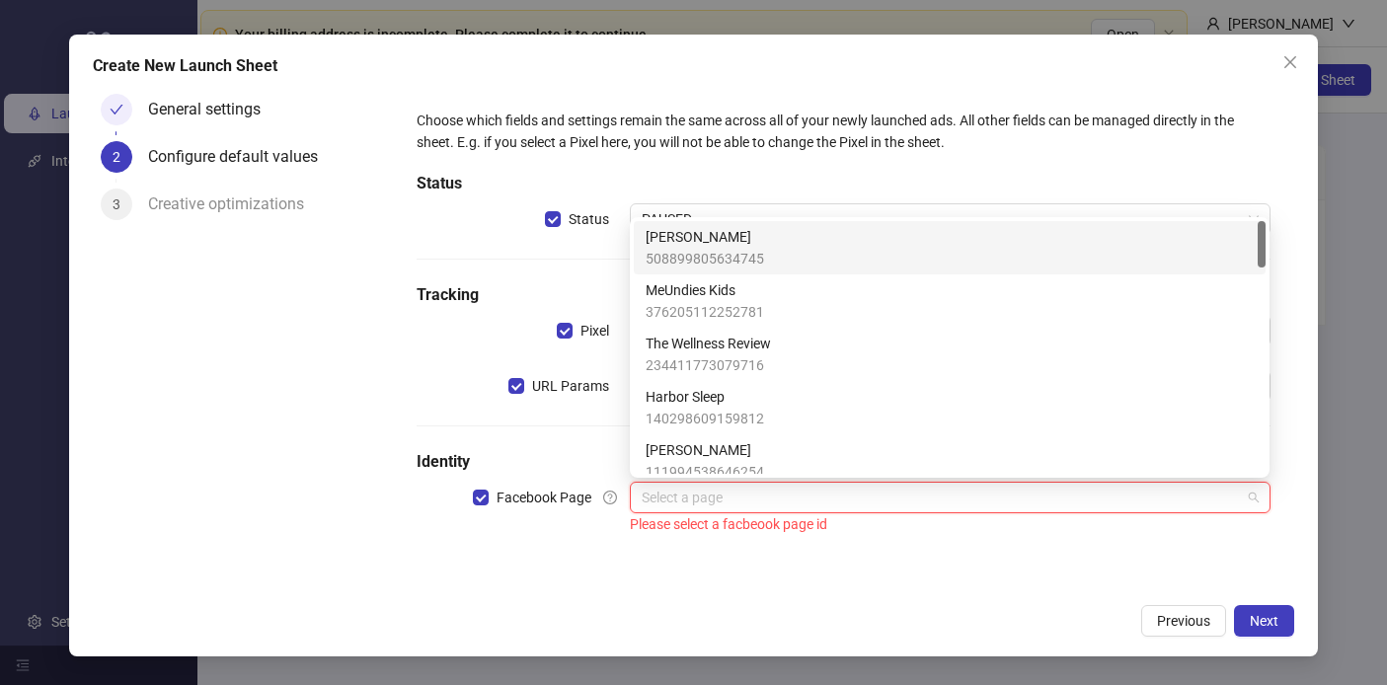
paste input "**********"
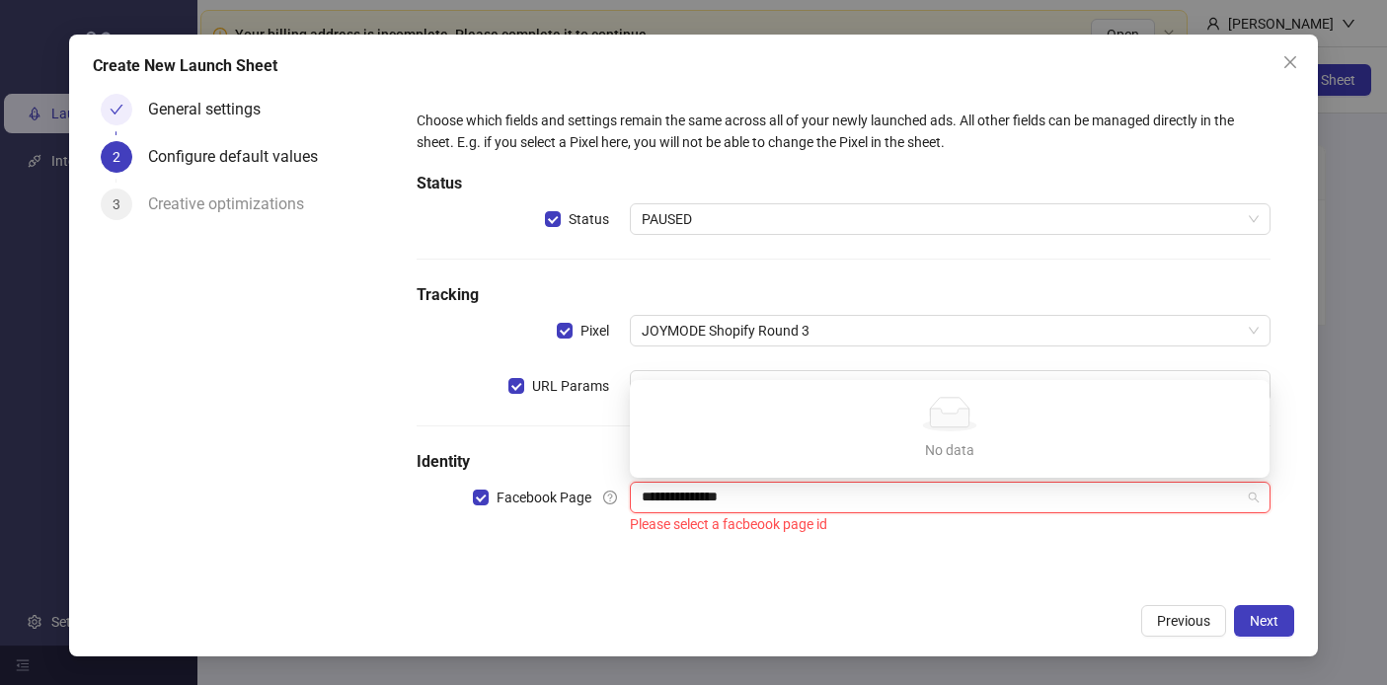
type input "**********"
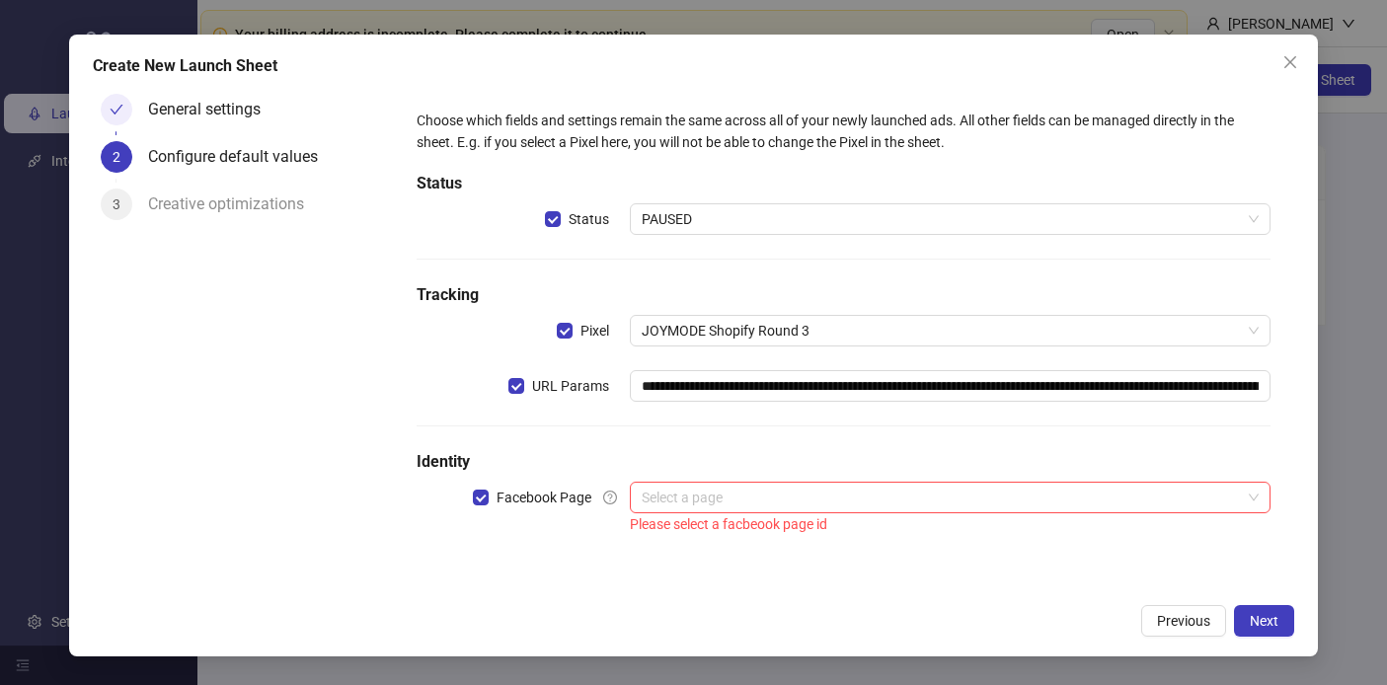
click at [823, 533] on div "Please select a facbeook page id" at bounding box center [950, 524] width 640 height 22
click at [1016, 511] on input "search" at bounding box center [941, 498] width 598 height 30
click at [756, 483] on input "search" at bounding box center [941, 498] width 598 height 30
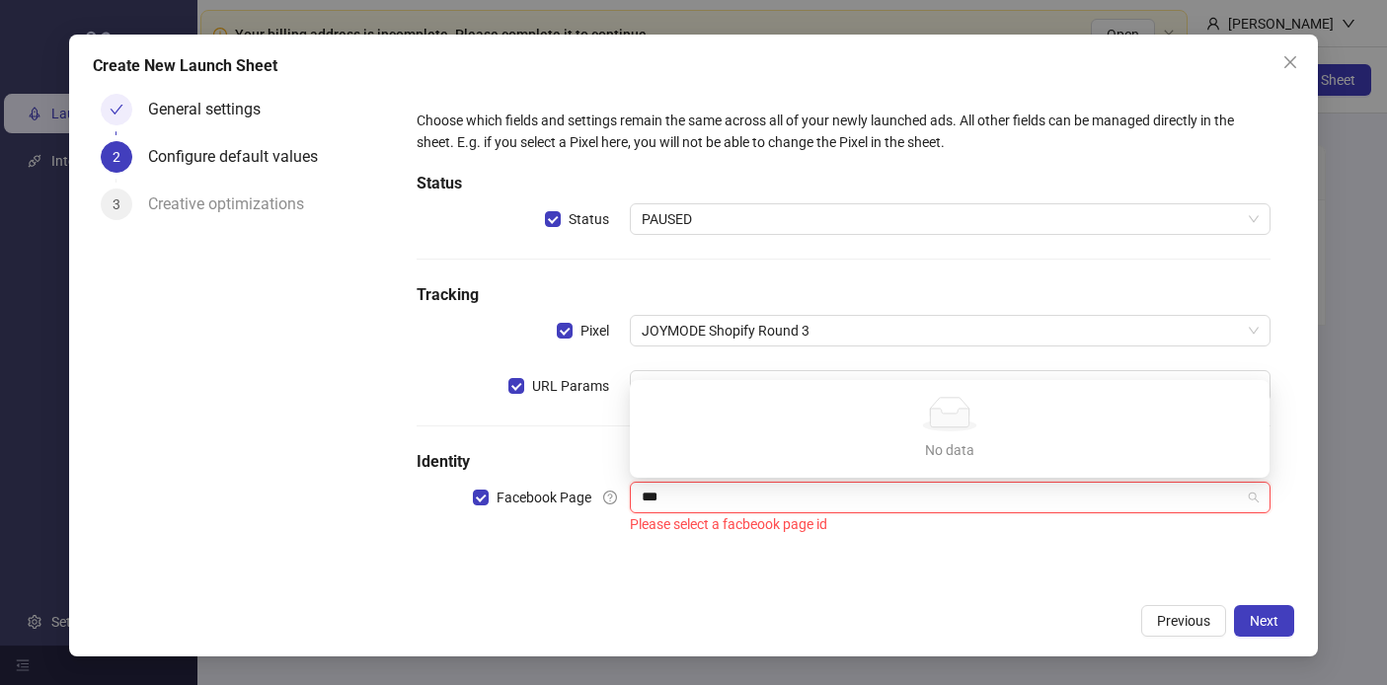
type input "***"
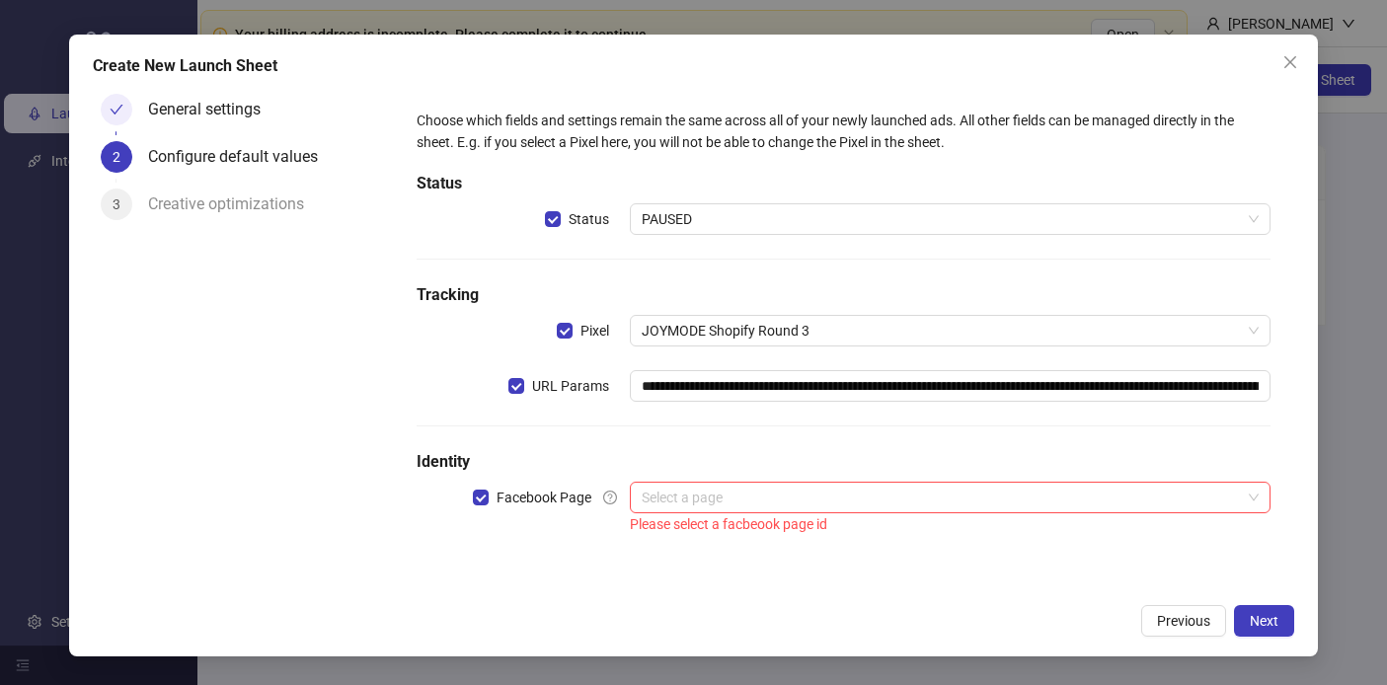
click at [776, 542] on div "**********" at bounding box center [843, 323] width 869 height 443
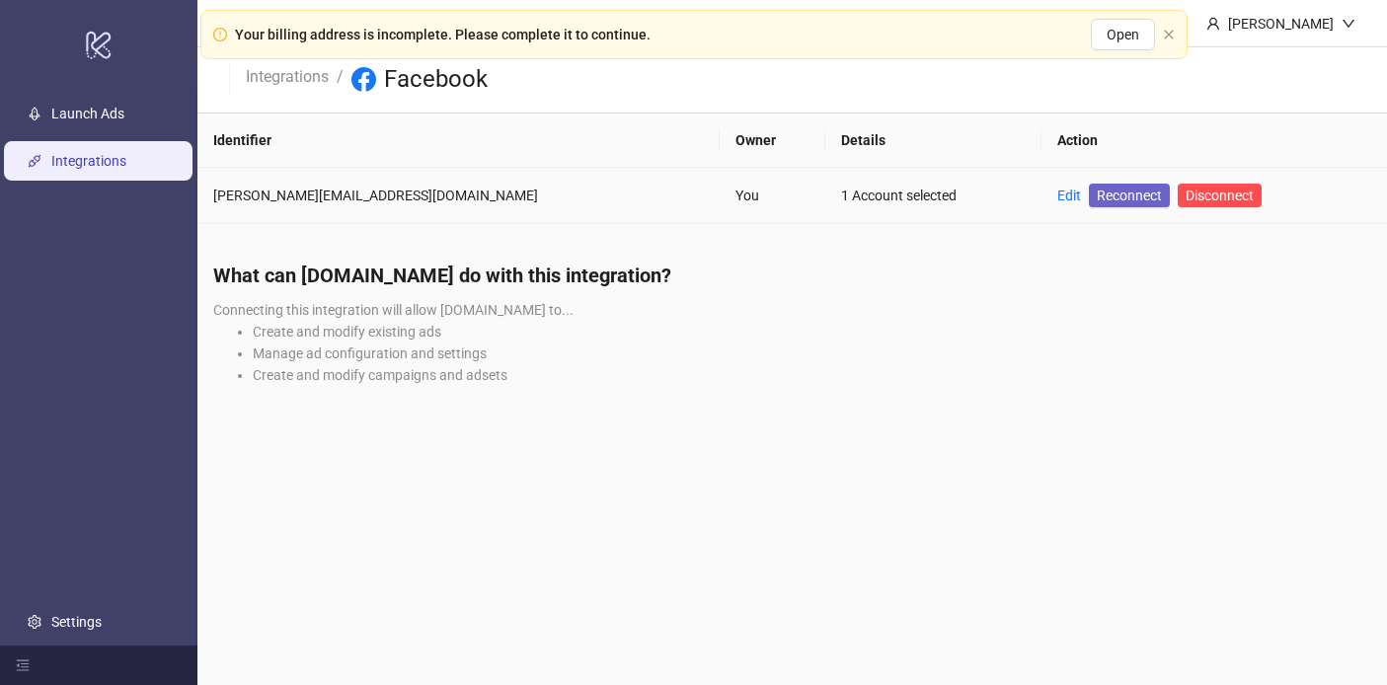
click at [1097, 193] on span "Reconnect" at bounding box center [1129, 196] width 65 height 22
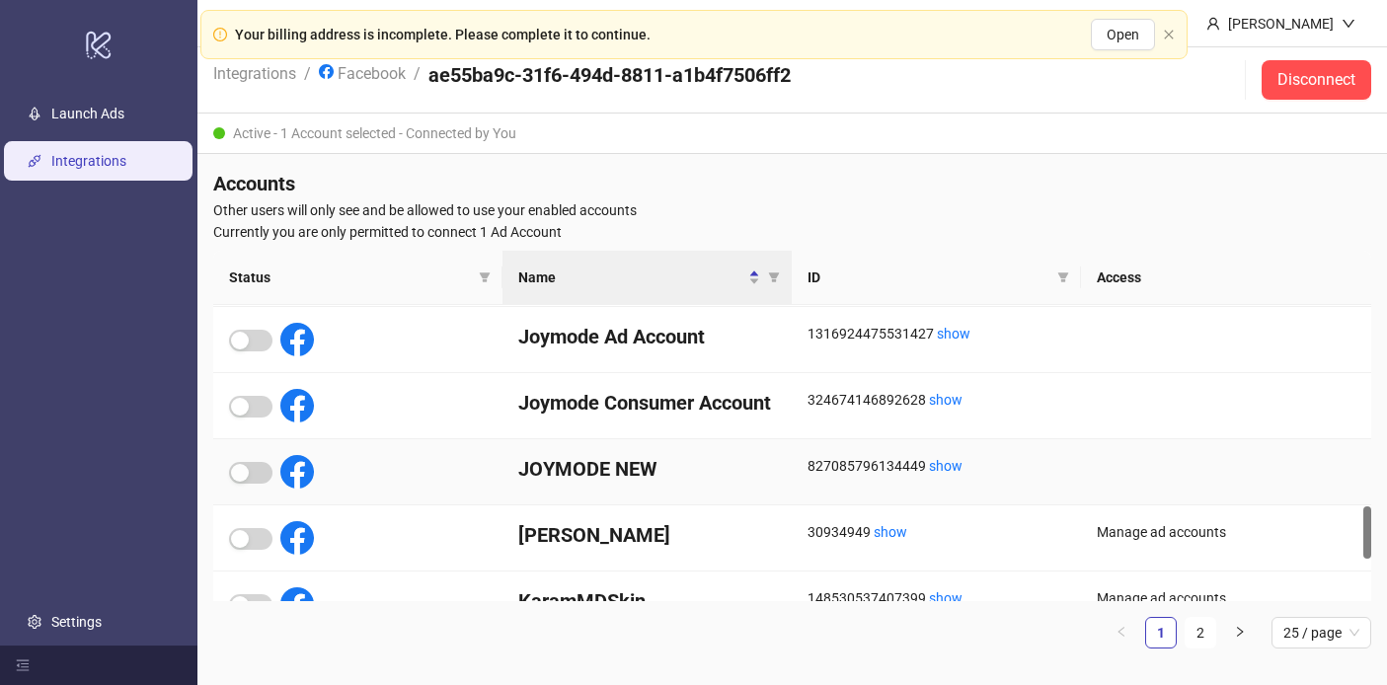
scroll to position [1119, 0]
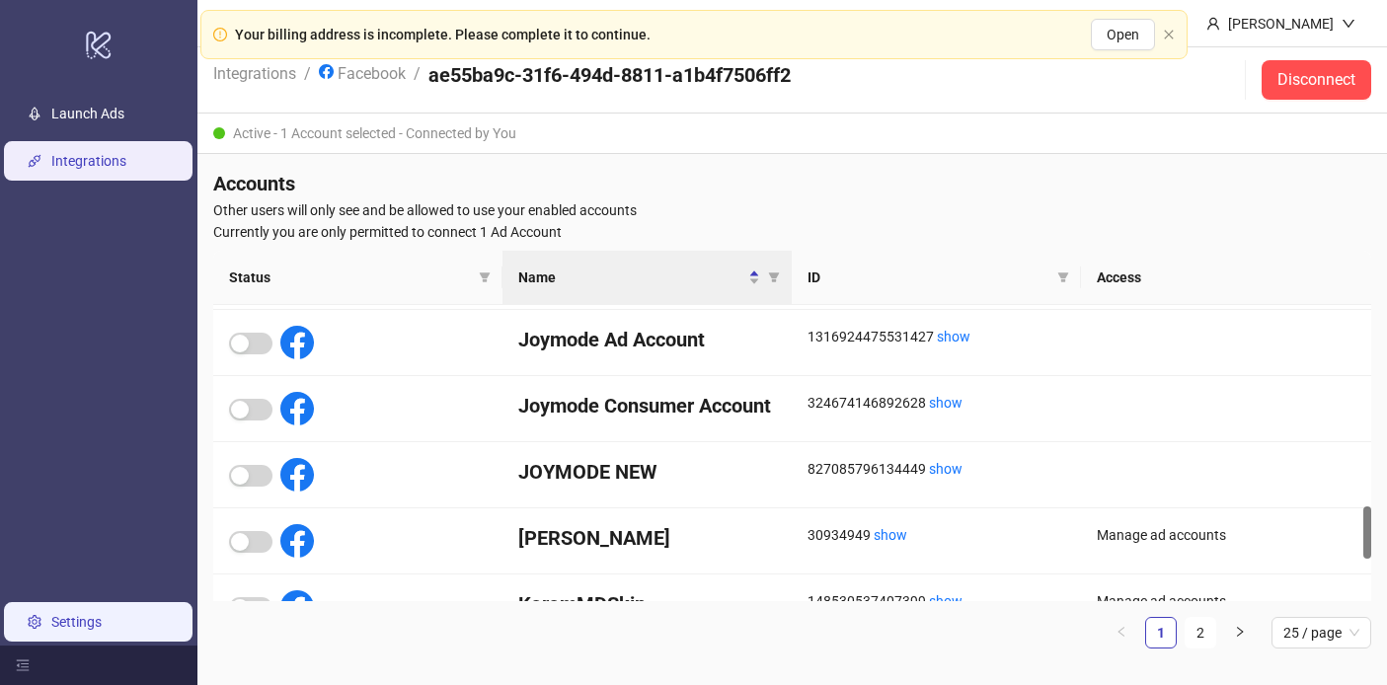
click at [88, 614] on link "Settings" at bounding box center [76, 622] width 50 height 16
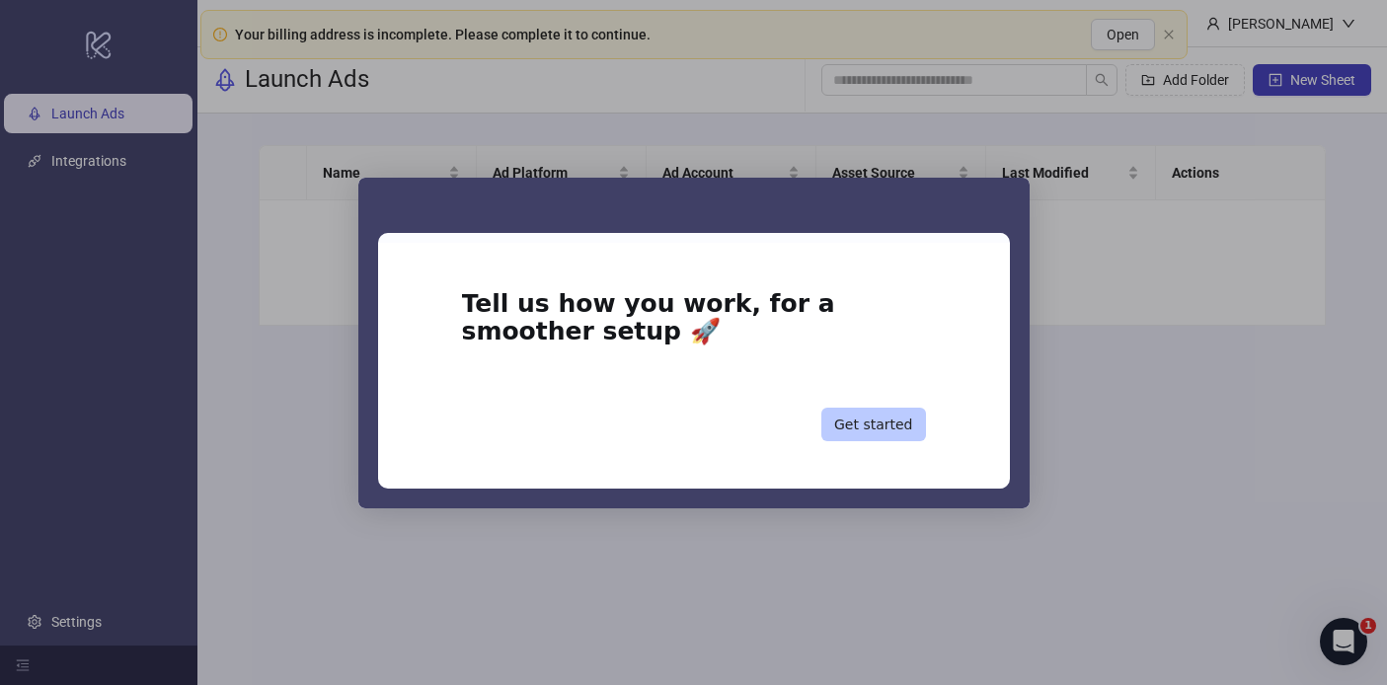
click at [885, 425] on button "Get started" at bounding box center [873, 425] width 105 height 34
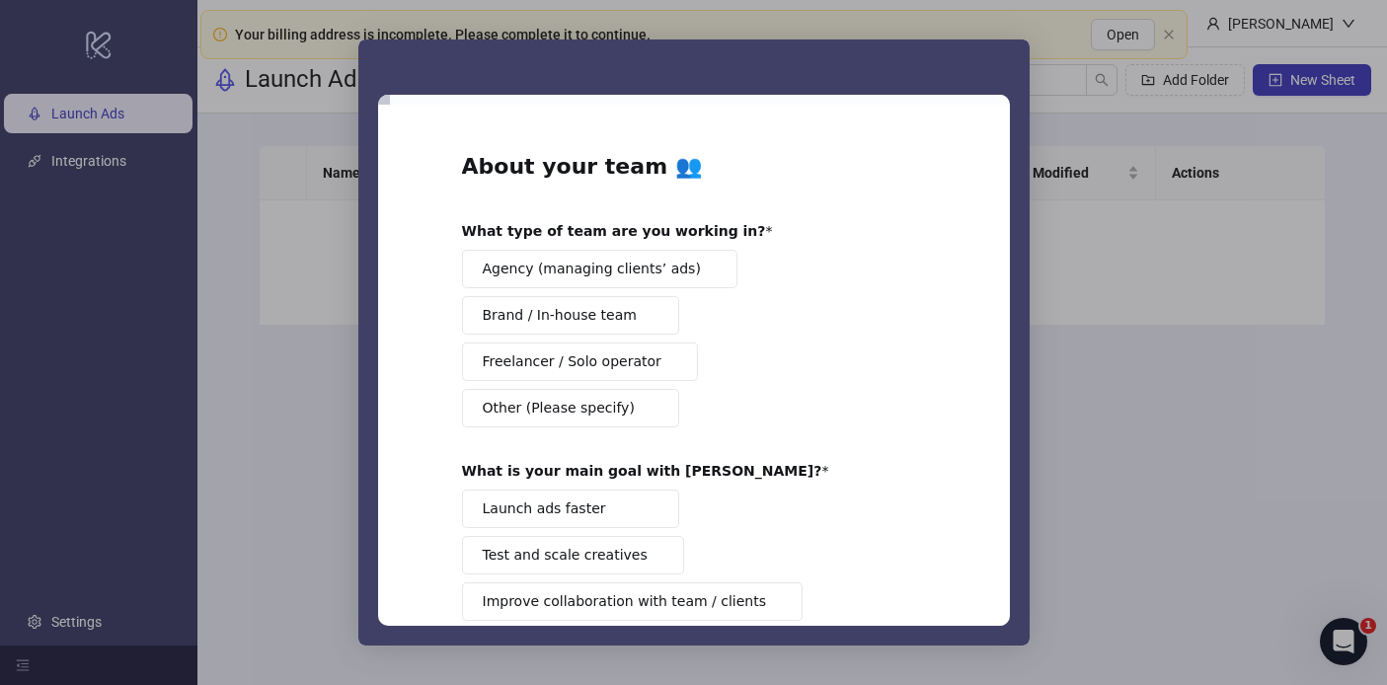
click at [629, 321] on button "Brand / In-house team" at bounding box center [570, 315] width 217 height 38
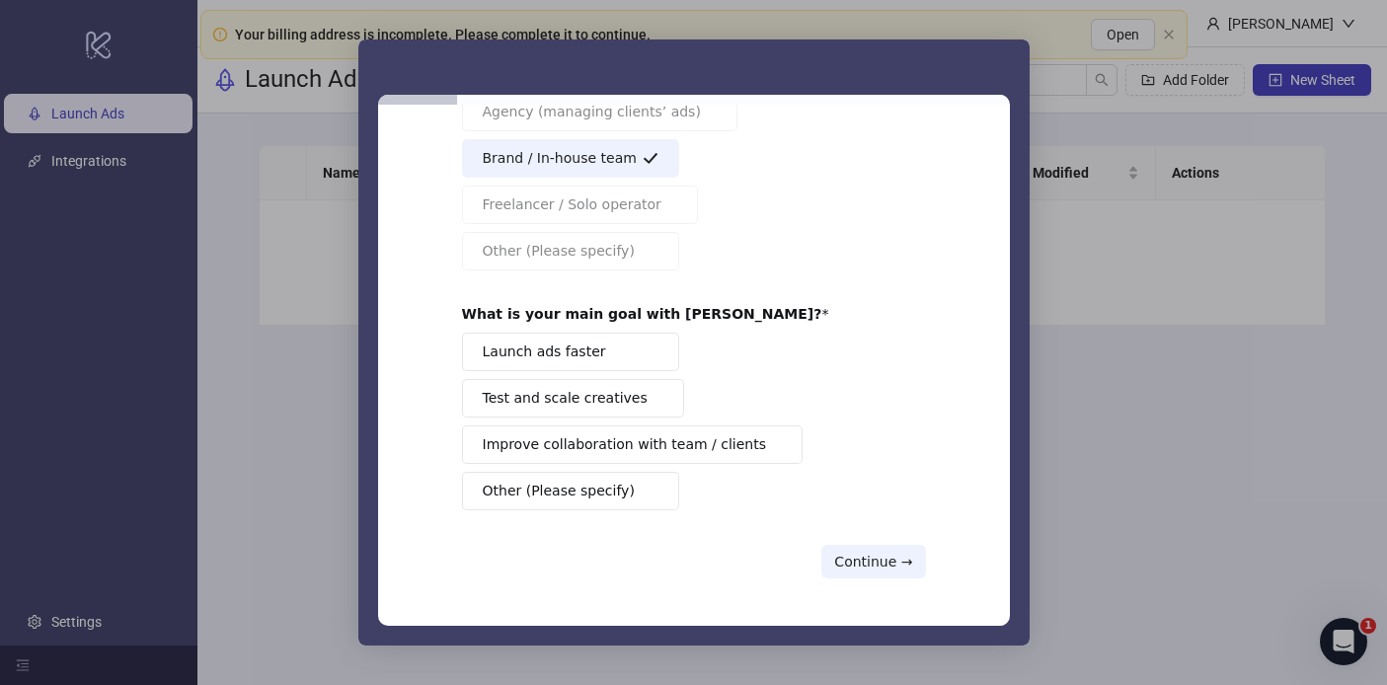
scroll to position [153, 0]
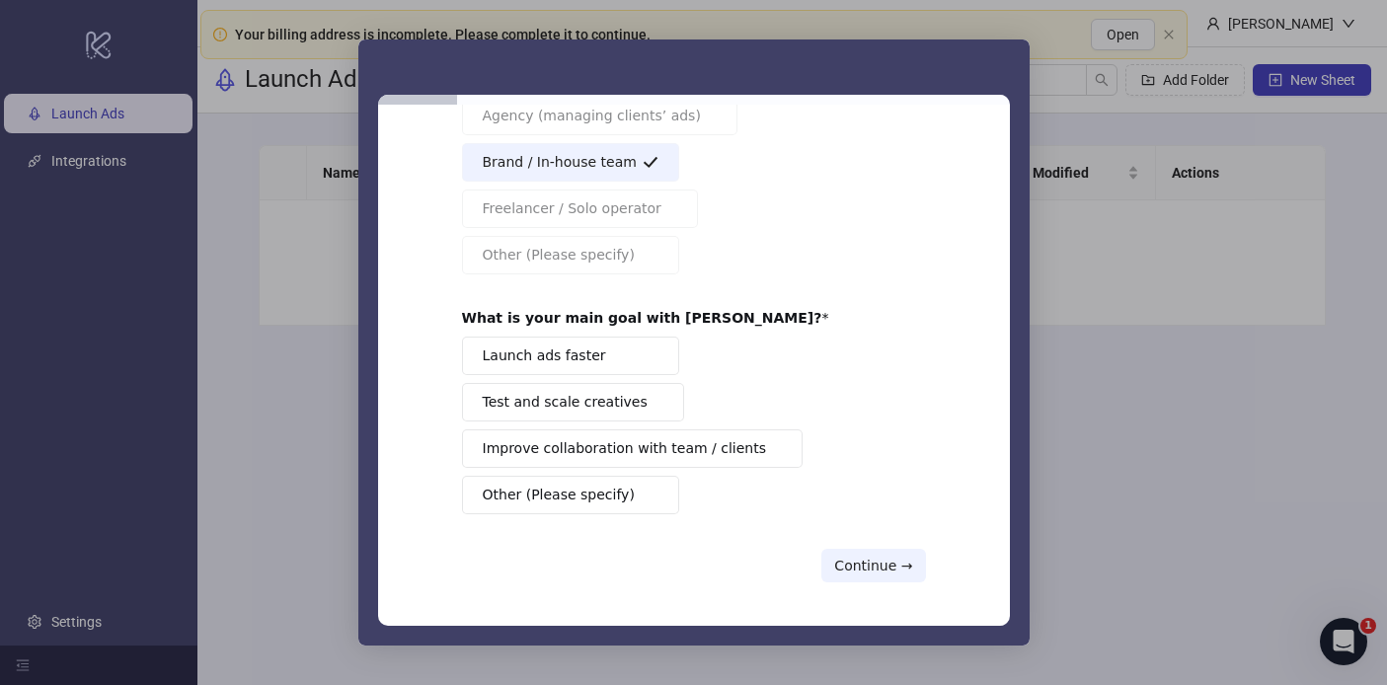
click at [621, 405] on span "Test and scale creatives" at bounding box center [565, 402] width 165 height 21
click at [644, 359] on span "Intercom messenger" at bounding box center [651, 355] width 16 height 16
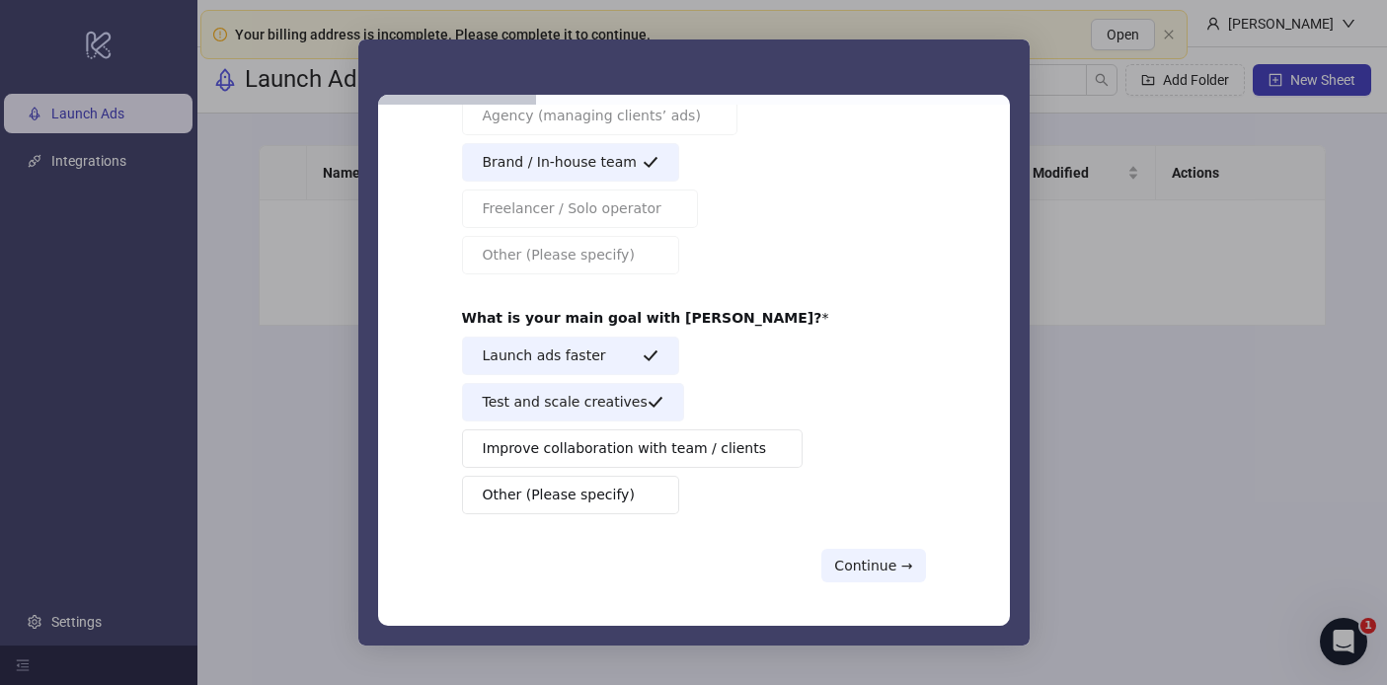
scroll to position [157, 0]
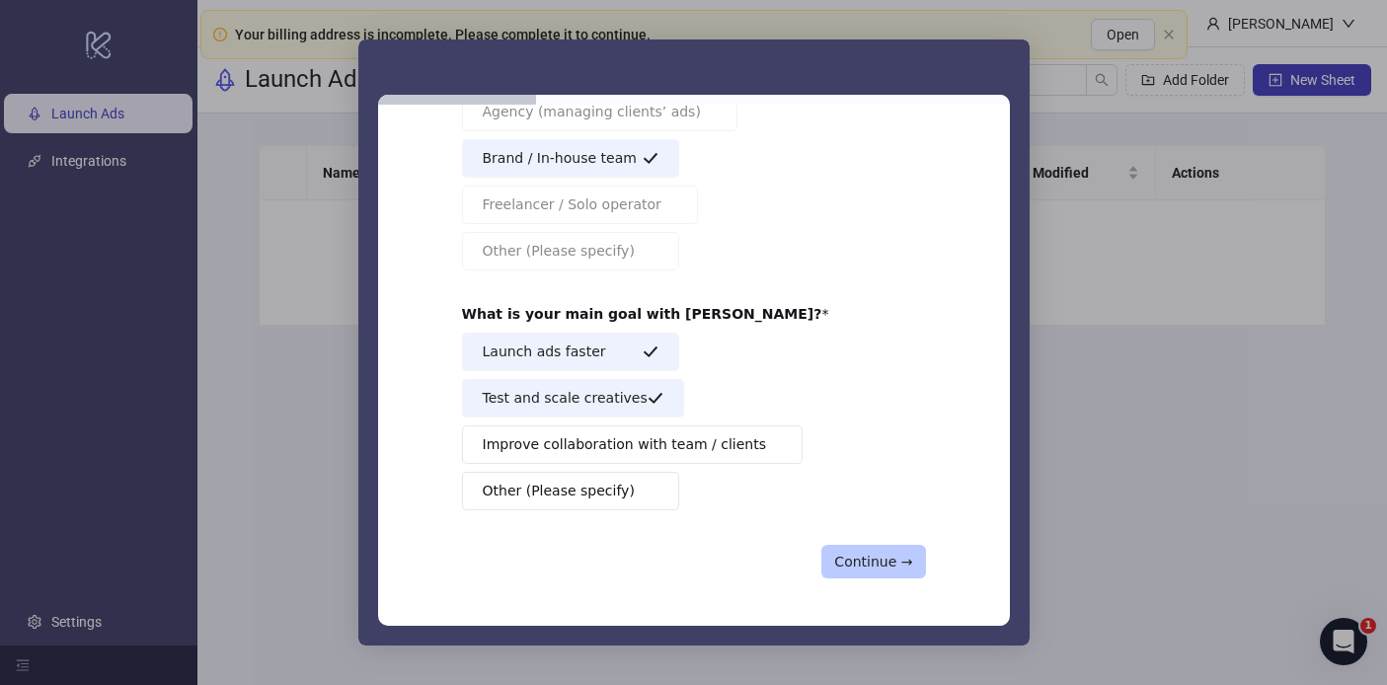
click at [897, 570] on button "Continue →" at bounding box center [873, 562] width 104 height 34
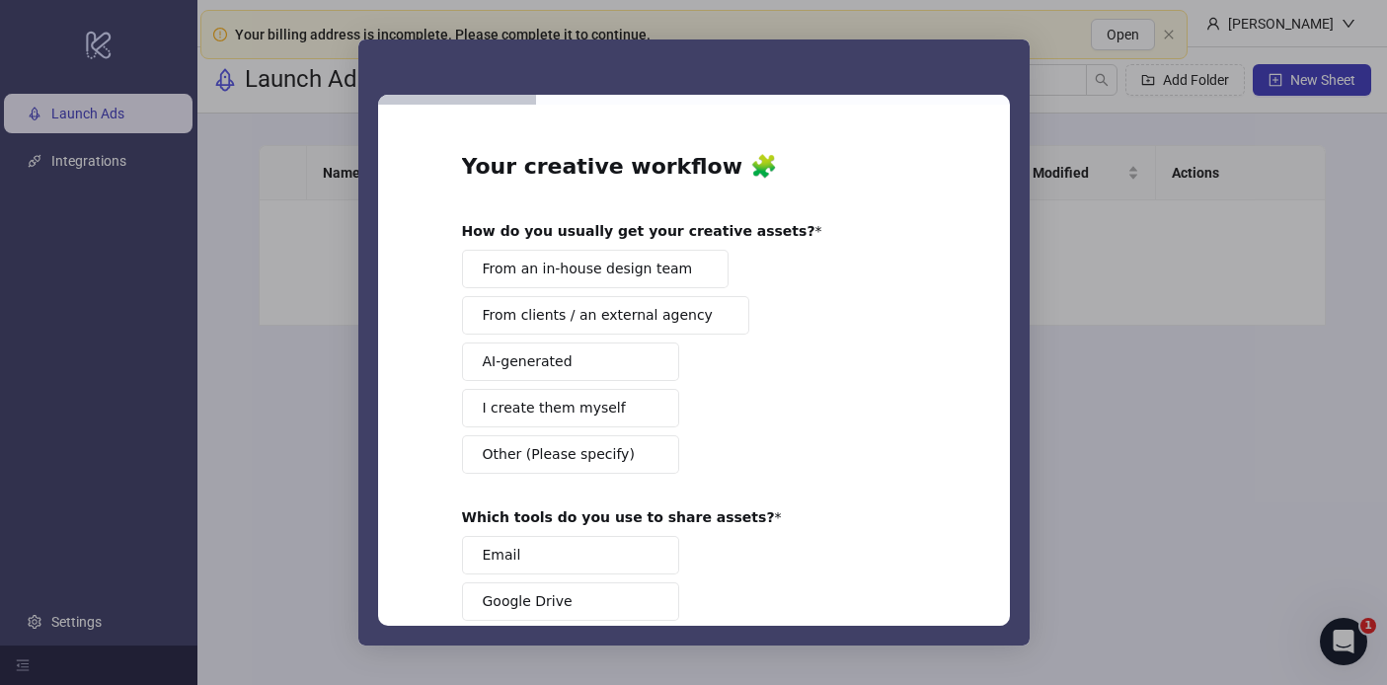
click at [658, 270] on span "From an in-house design team" at bounding box center [588, 269] width 210 height 21
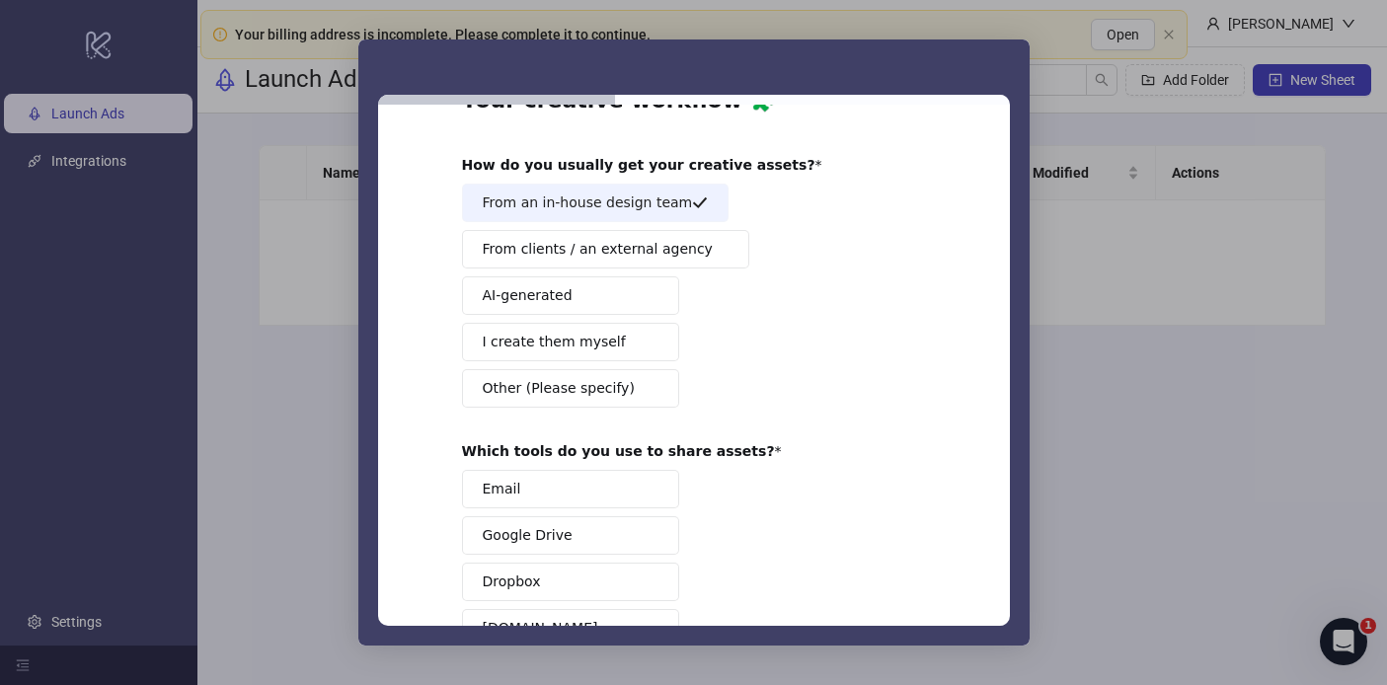
scroll to position [64, 0]
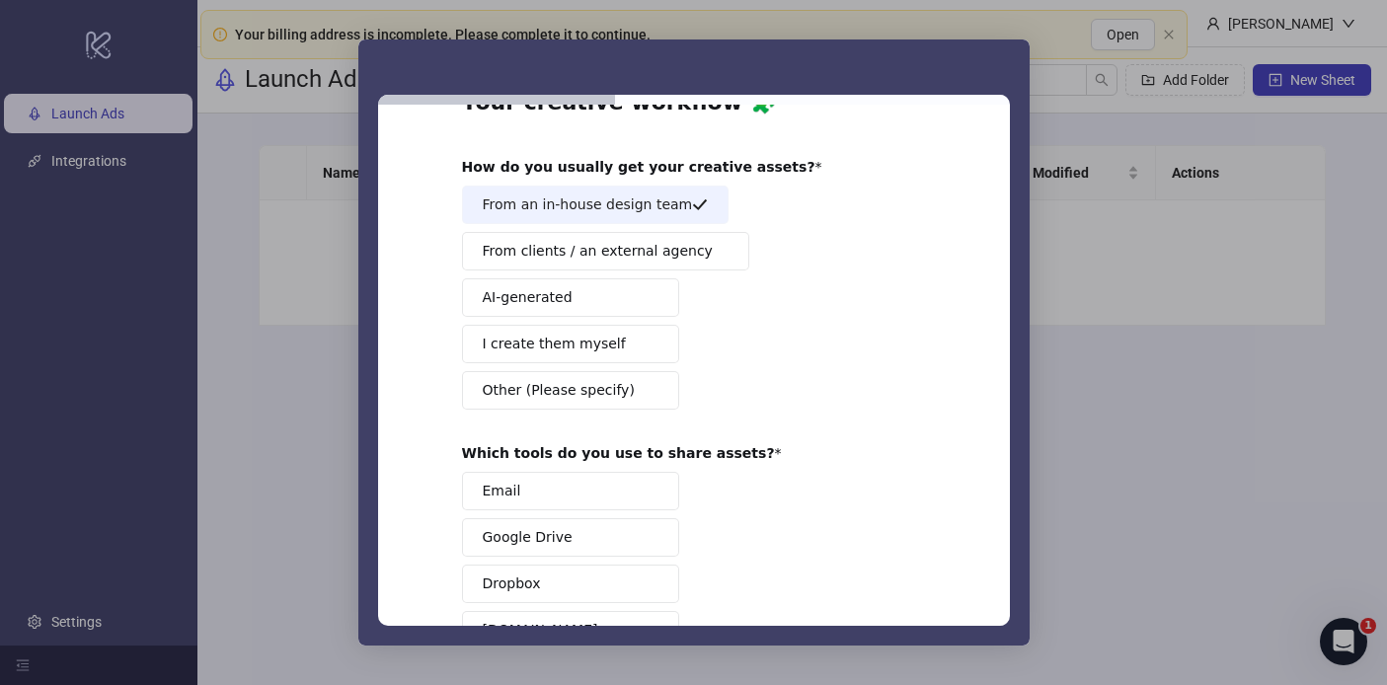
click at [615, 353] on button "I create them myself" at bounding box center [570, 344] width 217 height 38
click at [607, 300] on button "AI-generated" at bounding box center [570, 297] width 217 height 38
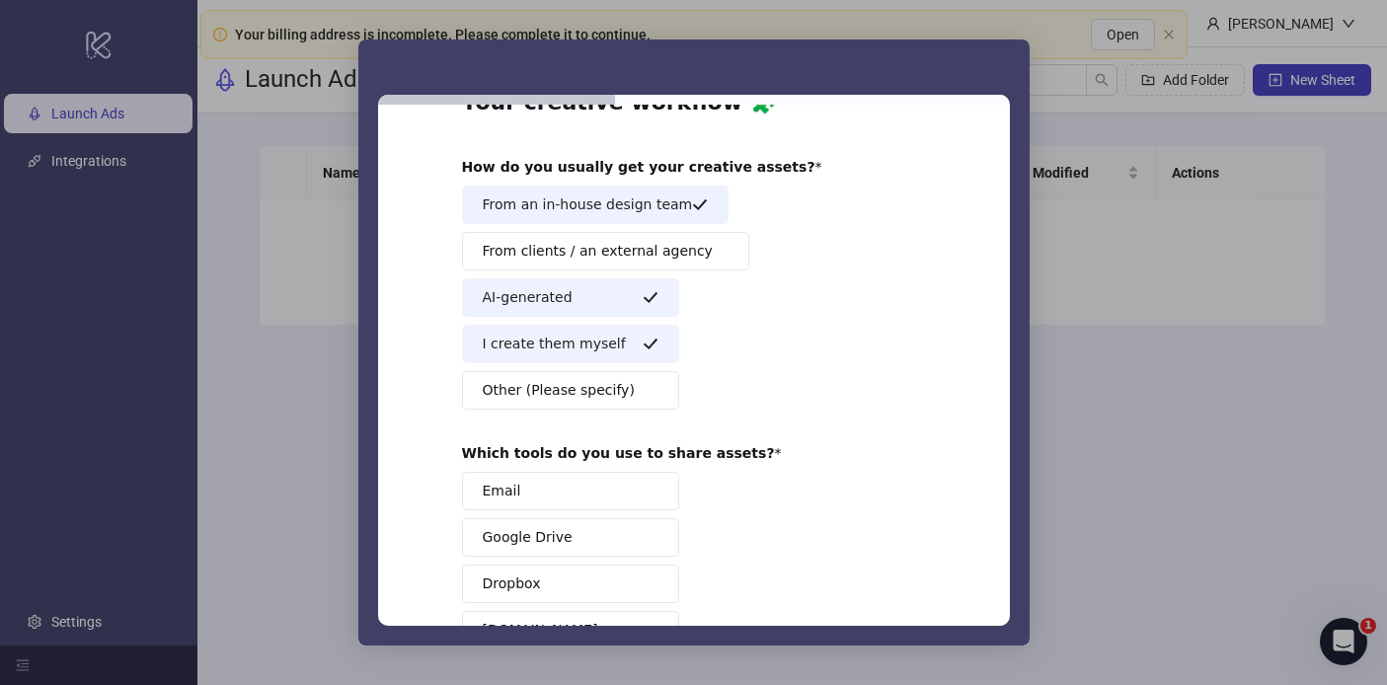
click at [607, 391] on span "Other (Please specify)" at bounding box center [559, 390] width 152 height 21
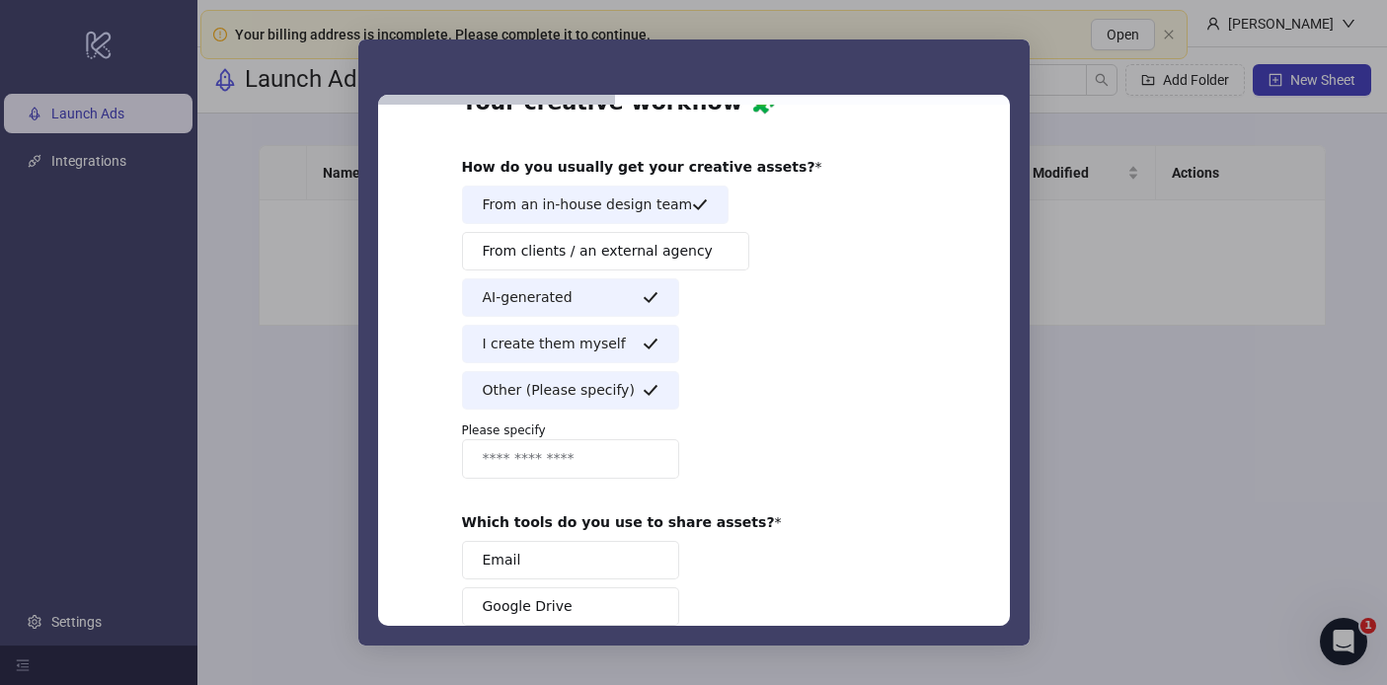
click at [615, 386] on span "Other (Please specify)" at bounding box center [559, 390] width 152 height 21
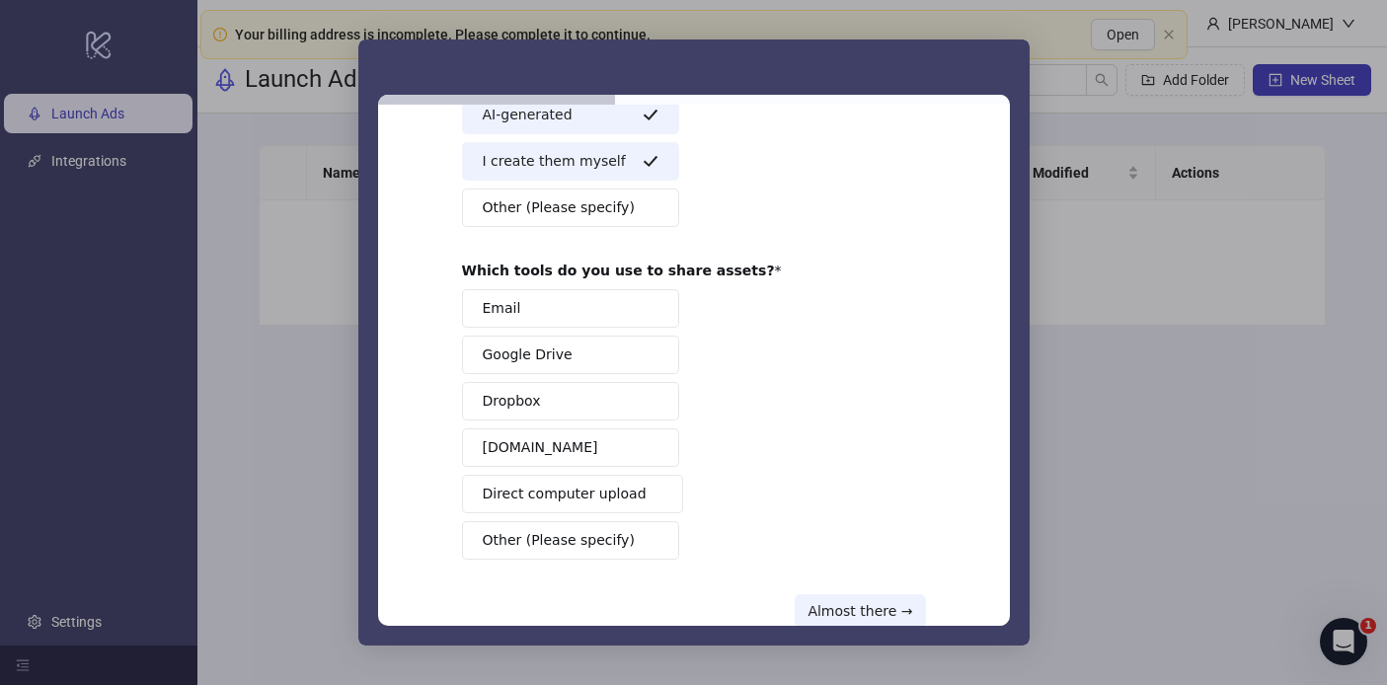
scroll to position [246, 0]
click at [621, 206] on button "Other (Please specify)" at bounding box center [570, 209] width 217 height 38
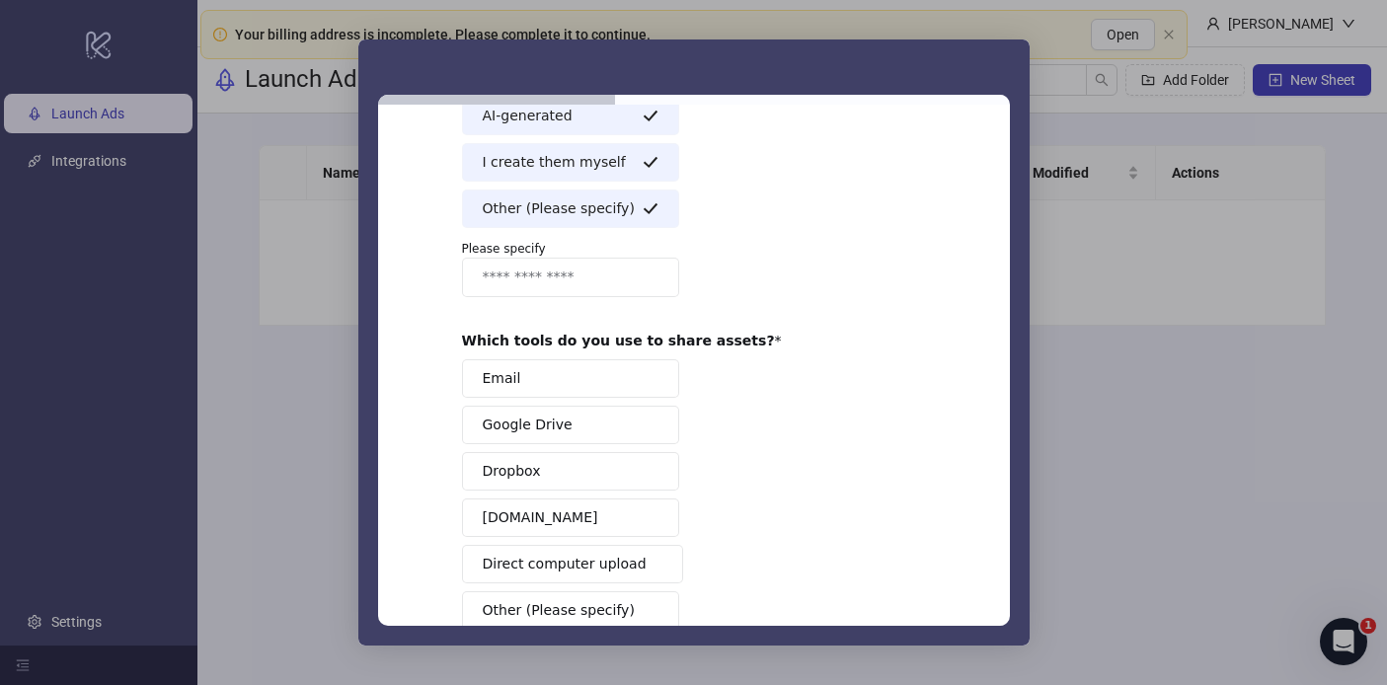
click at [592, 252] on p "Please specify" at bounding box center [694, 249] width 464 height 18
click at [592, 275] on input "Enter response" at bounding box center [570, 277] width 217 height 39
type input "****"
type input "*****"
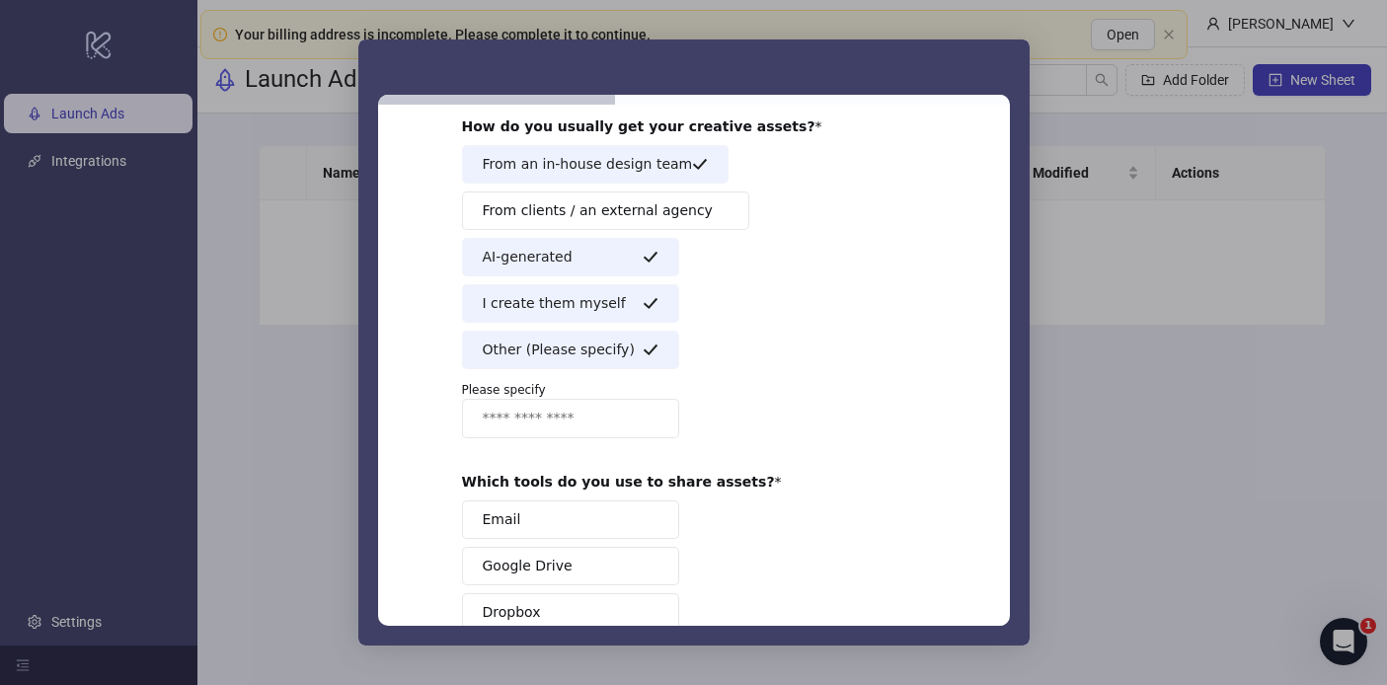
scroll to position [99, 0]
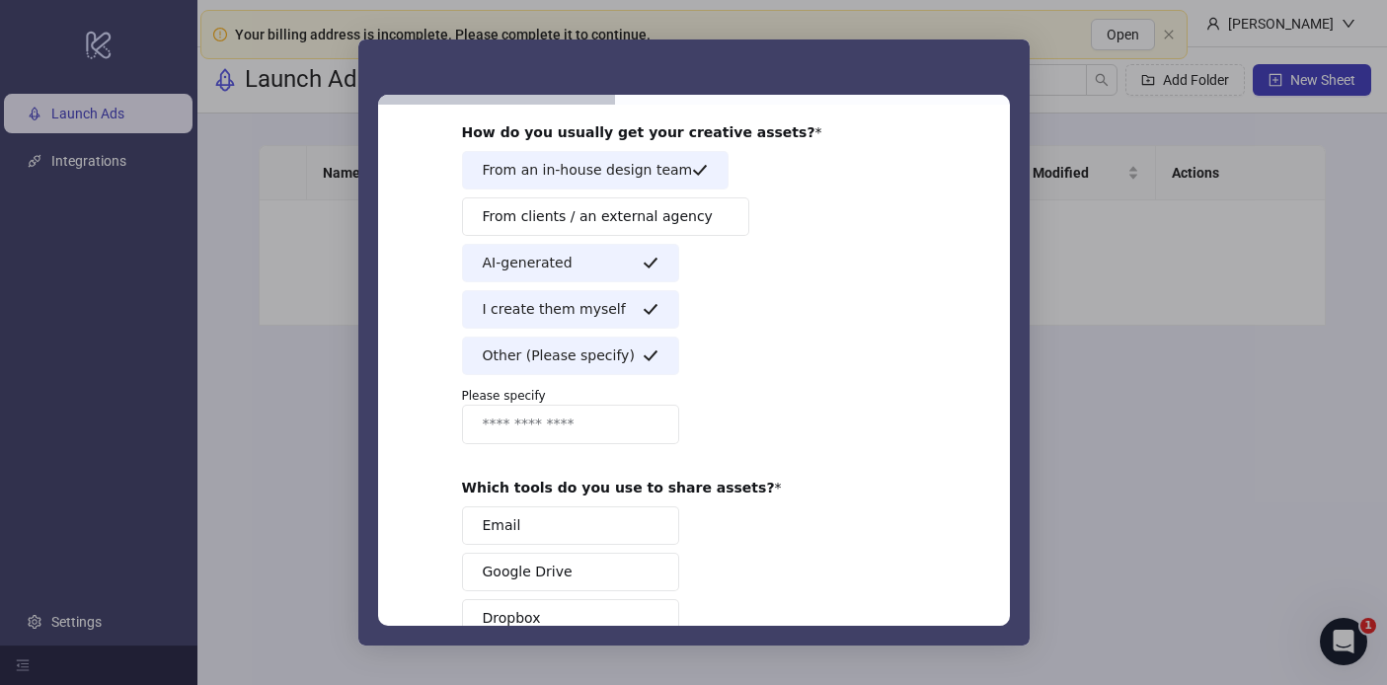
click at [597, 353] on span "Other (Please specify)" at bounding box center [559, 355] width 152 height 21
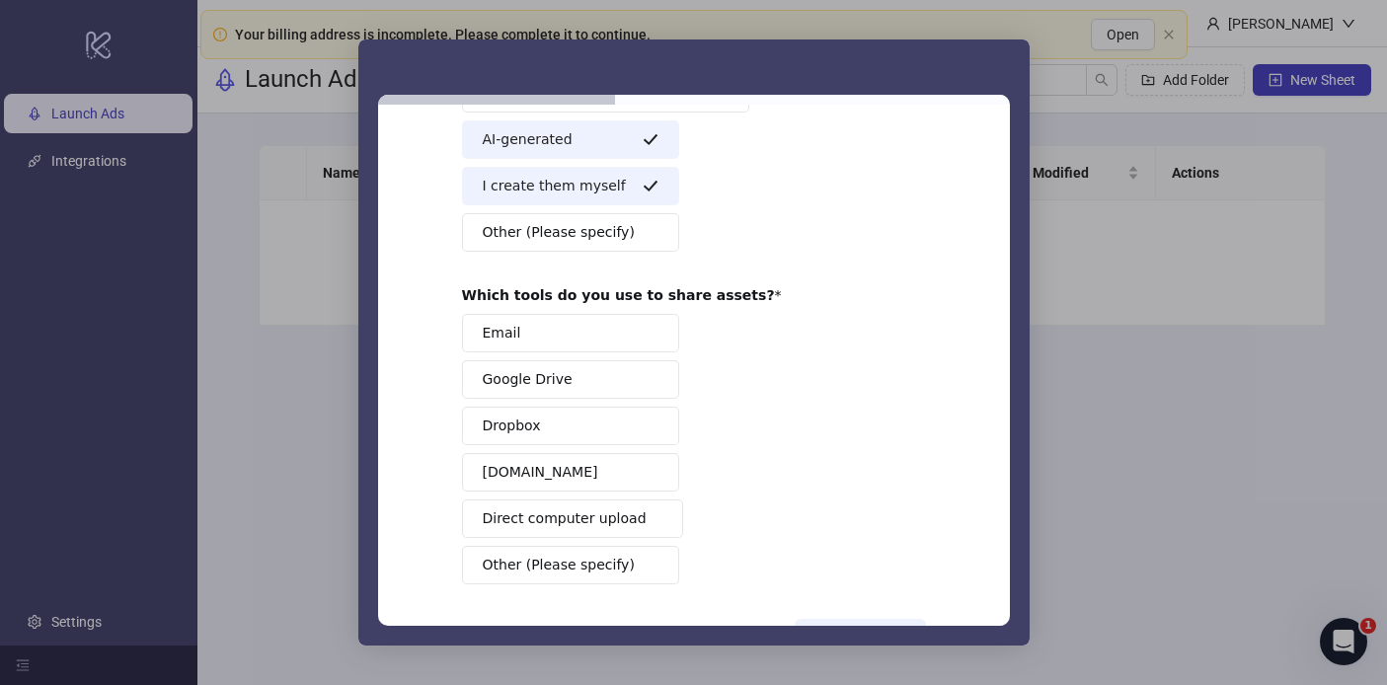
scroll to position [266, 0]
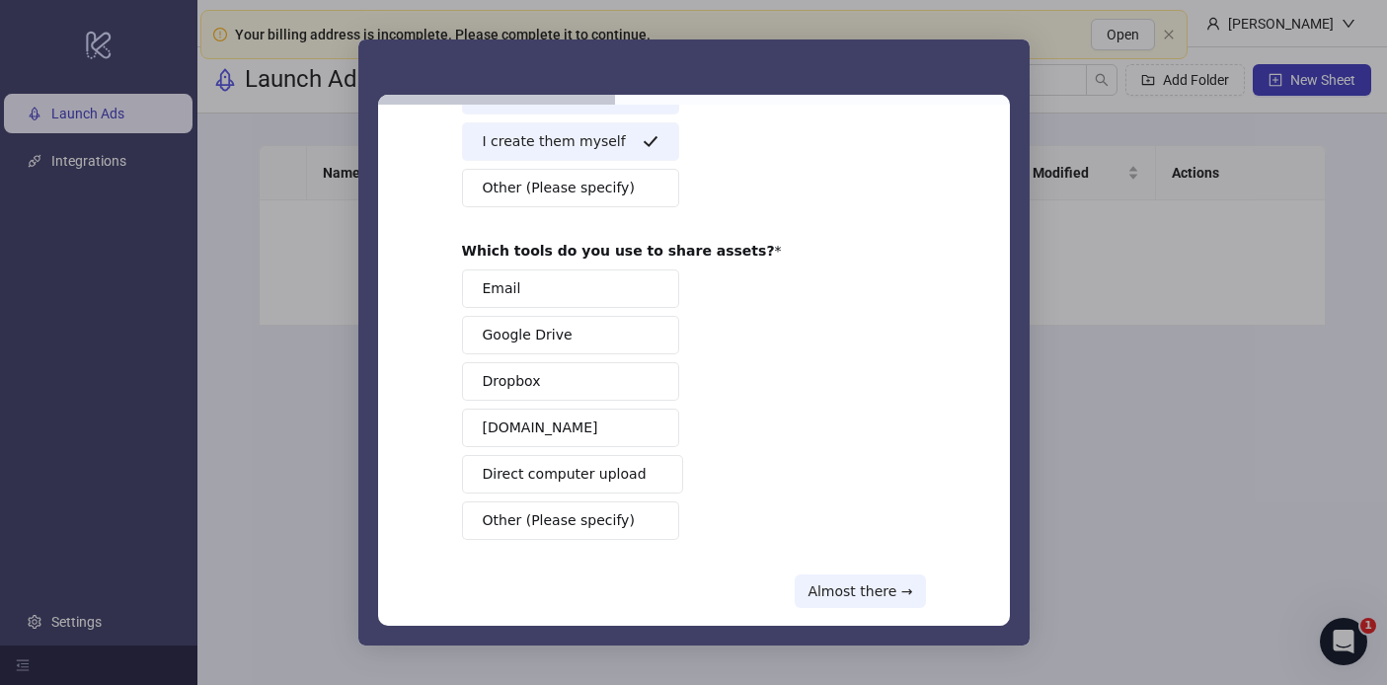
click at [575, 348] on button "Google Drive" at bounding box center [570, 335] width 217 height 38
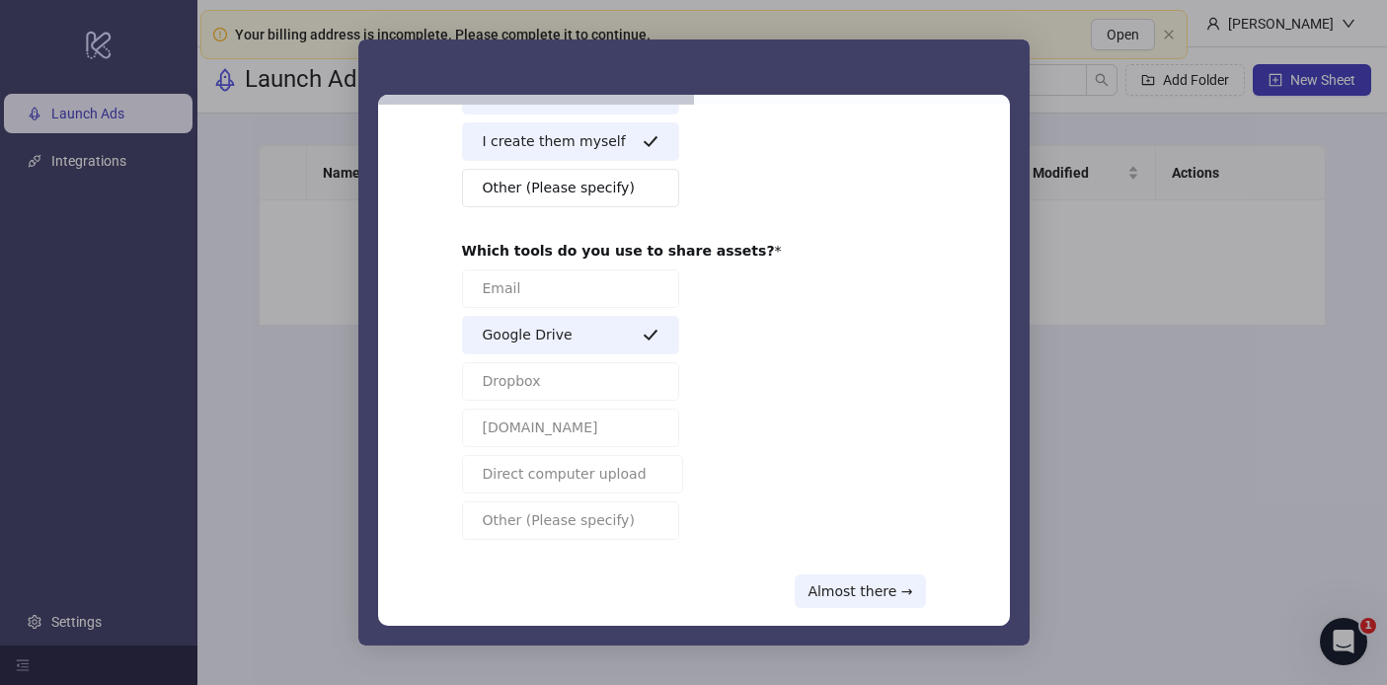
click at [587, 341] on button "Google Drive" at bounding box center [570, 335] width 217 height 38
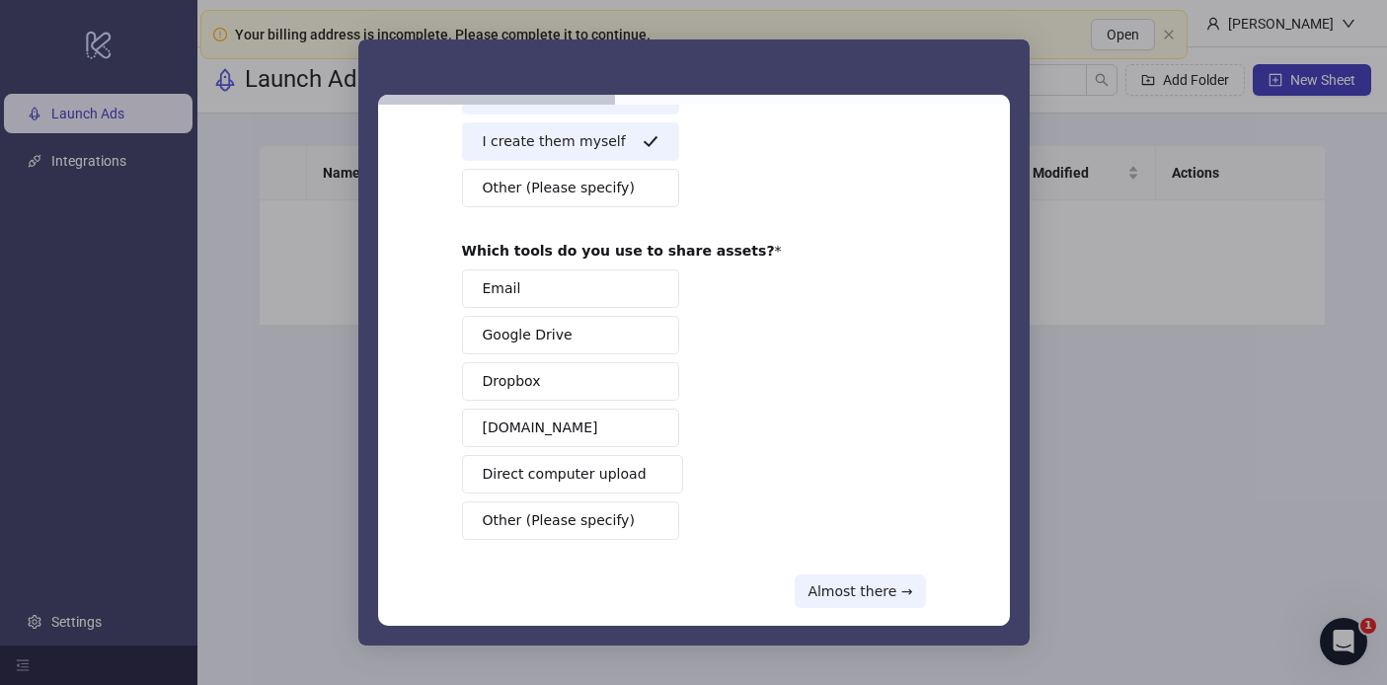
click at [583, 414] on button "Frame.io" at bounding box center [570, 428] width 217 height 38
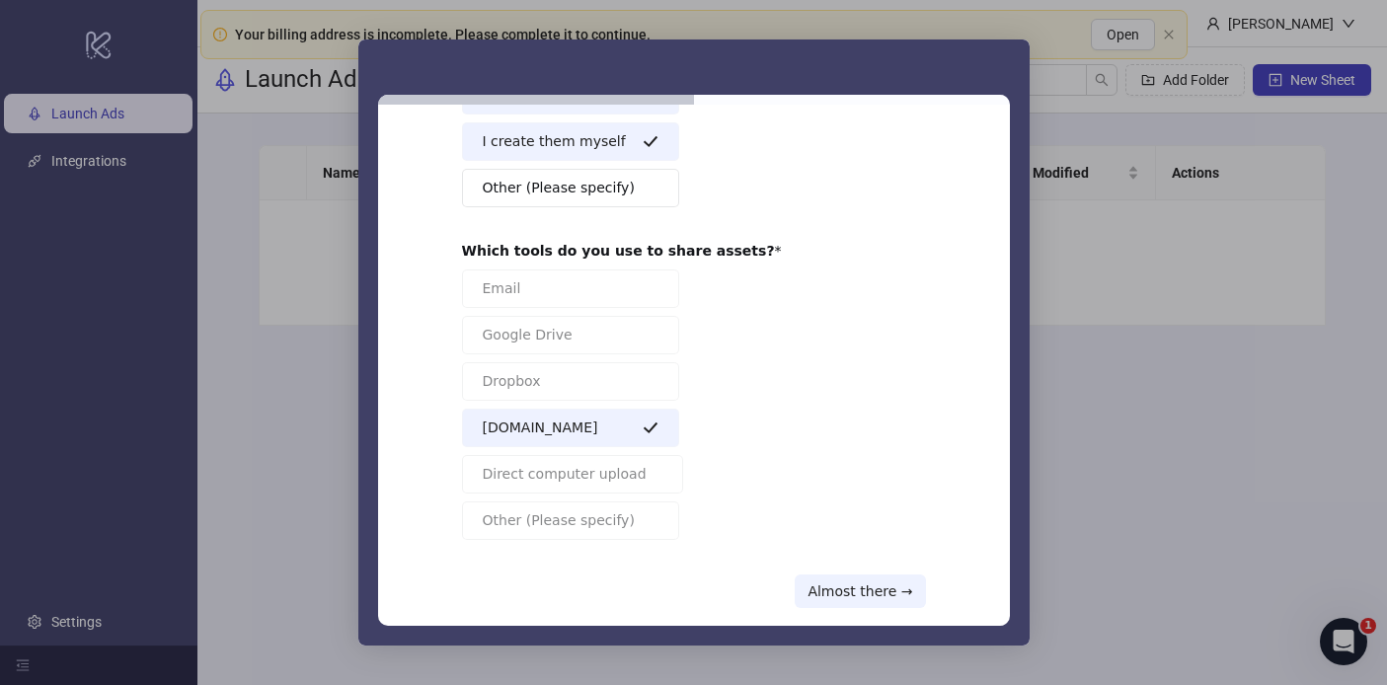
click at [607, 447] on div "Email Google Drive Dropbox Frame.io Direct computer upload Other (Please specif…" at bounding box center [694, 404] width 464 height 270
click at [601, 428] on button "Frame.io" at bounding box center [570, 428] width 217 height 38
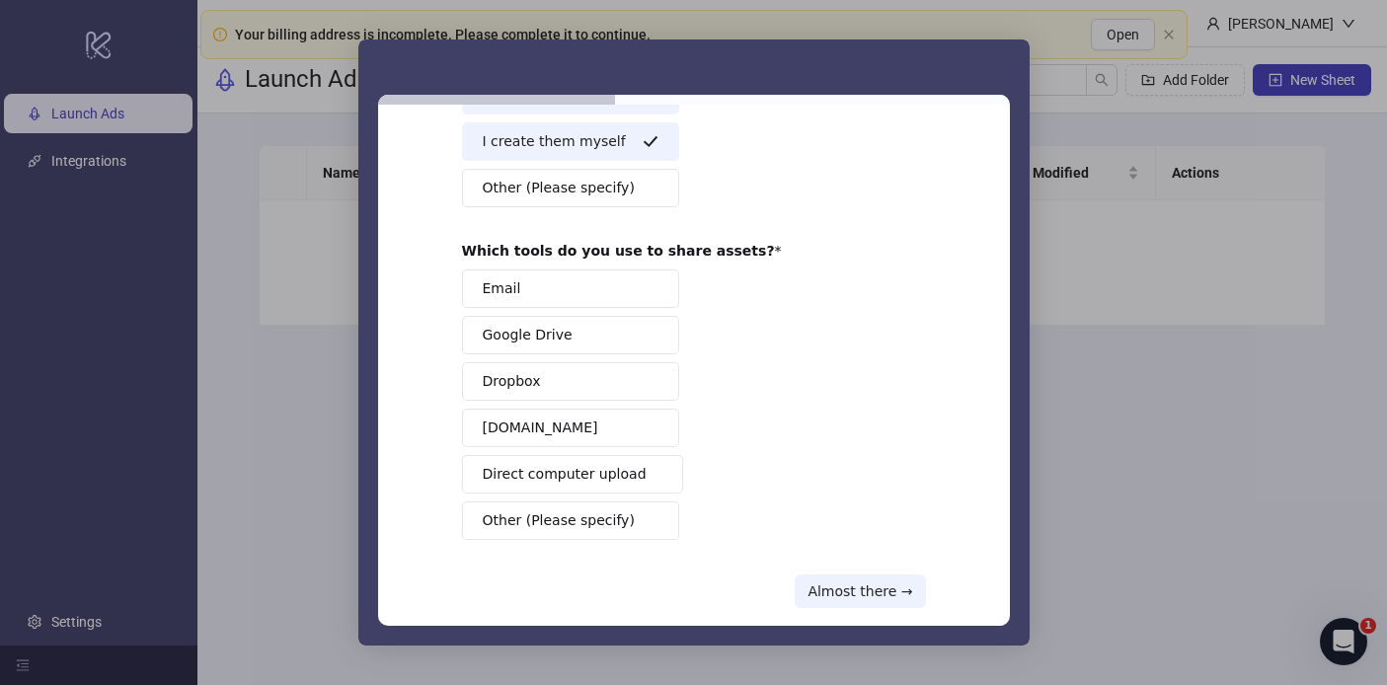
click at [617, 317] on button "Google Drive" at bounding box center [570, 335] width 217 height 38
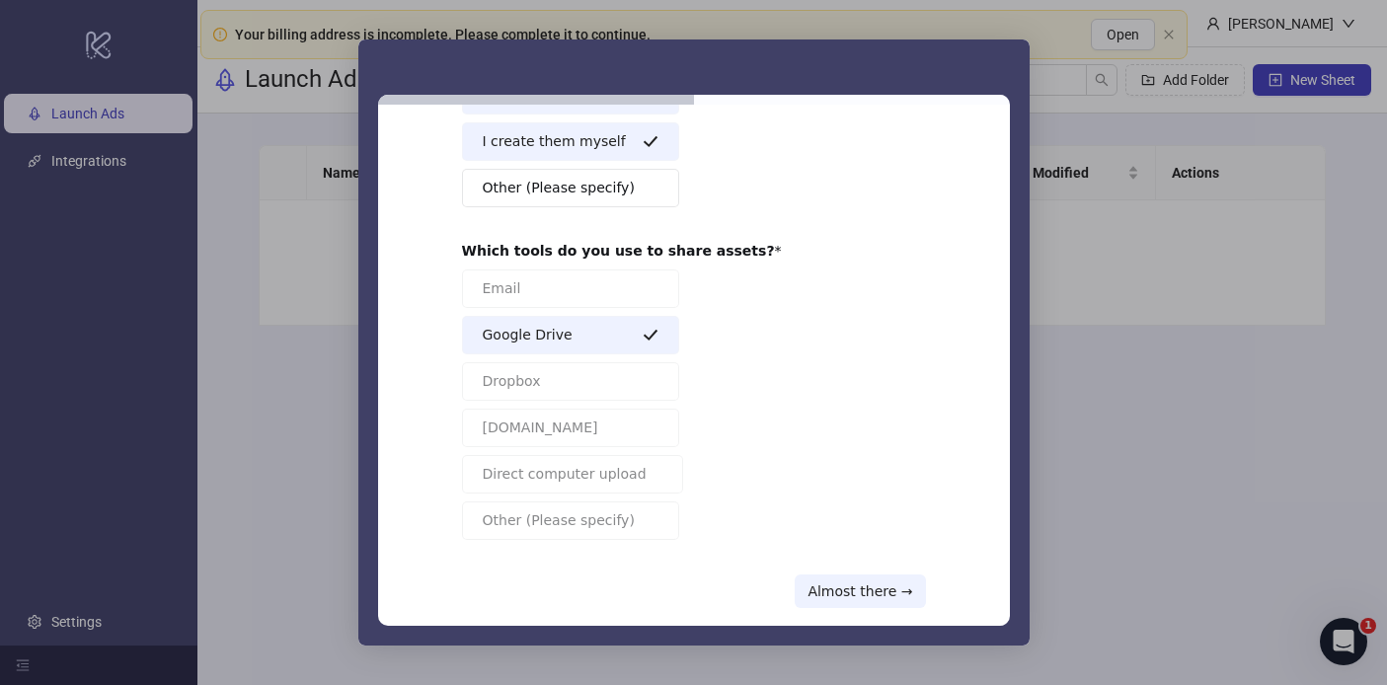
scroll to position [296, 0]
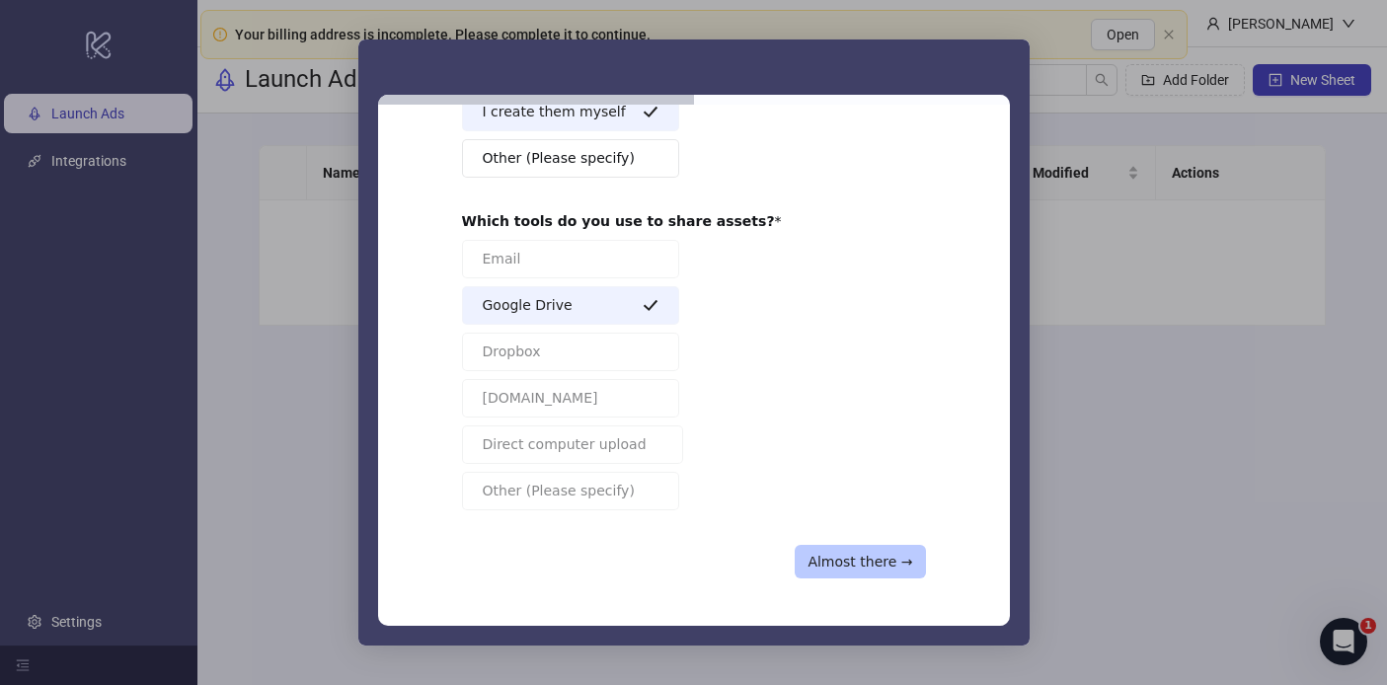
click at [868, 566] on button "Almost there →" at bounding box center [860, 562] width 130 height 34
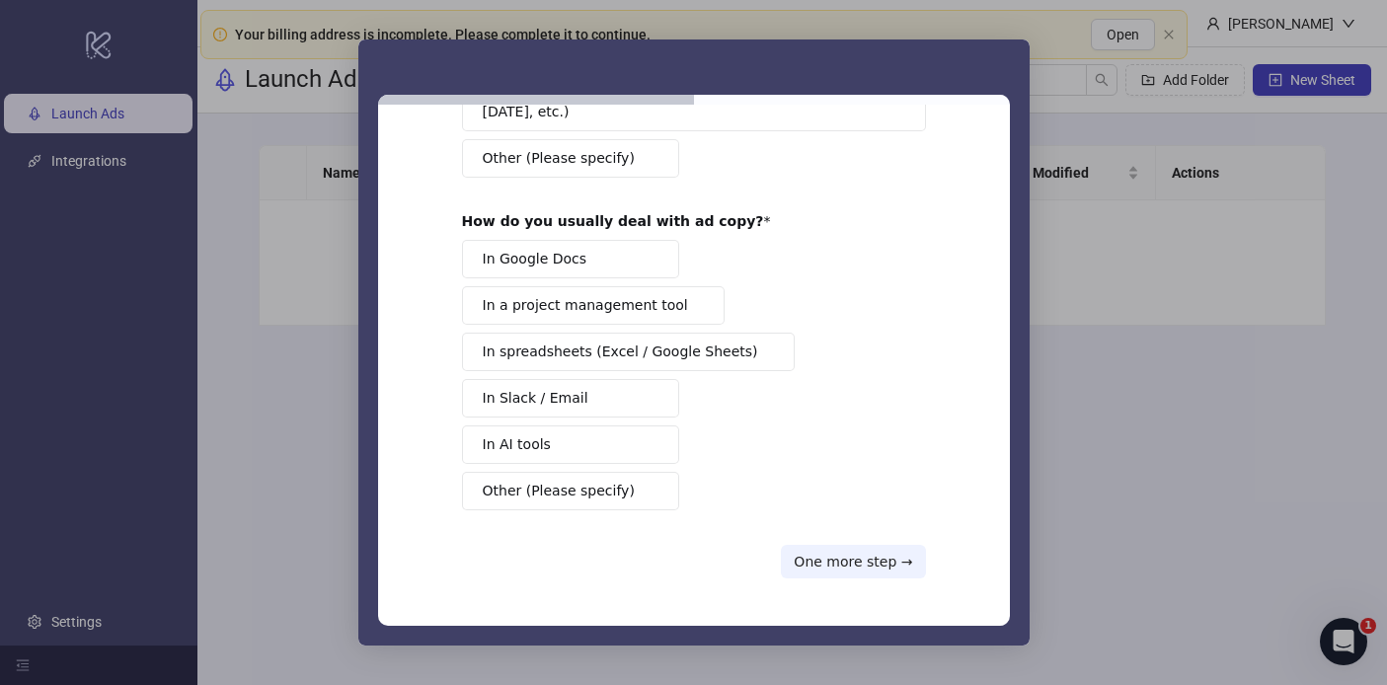
scroll to position [0, 0]
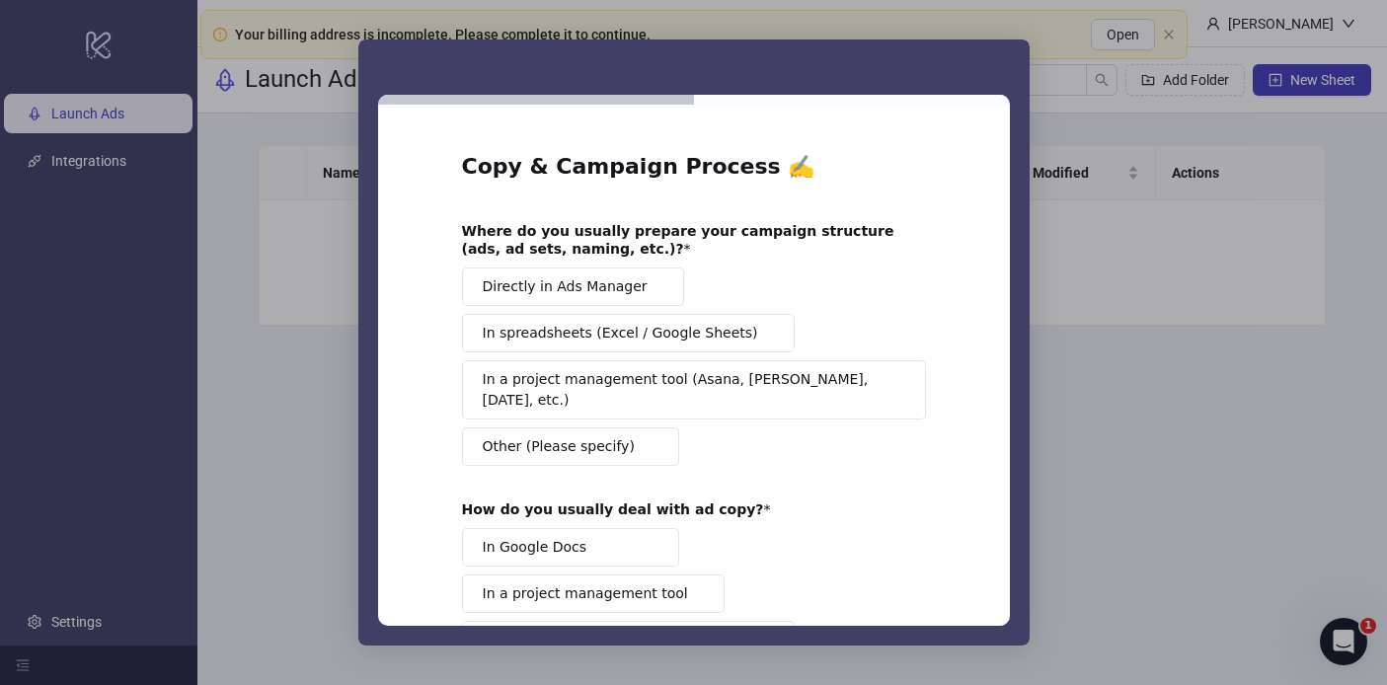
click at [612, 282] on span "Directly in Ads Manager" at bounding box center [565, 286] width 165 height 21
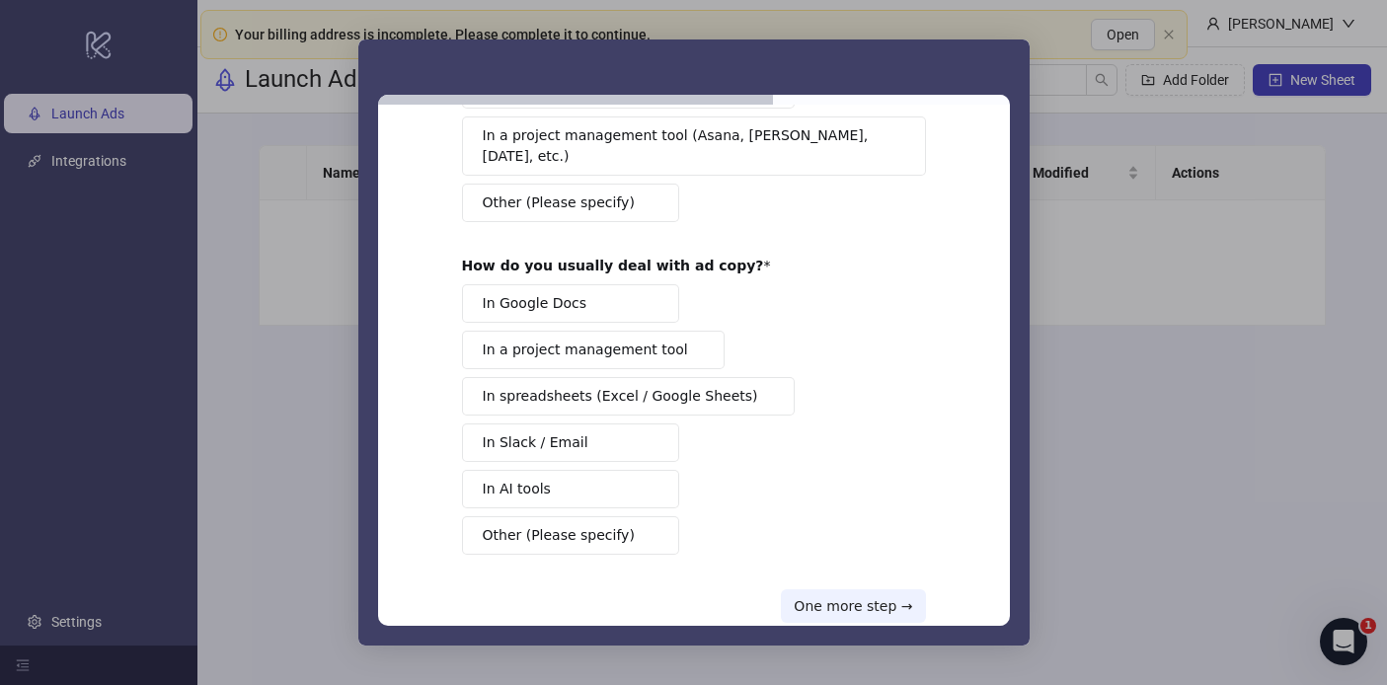
scroll to position [243, 0]
click at [605, 285] on button "In Google Docs" at bounding box center [570, 304] width 217 height 38
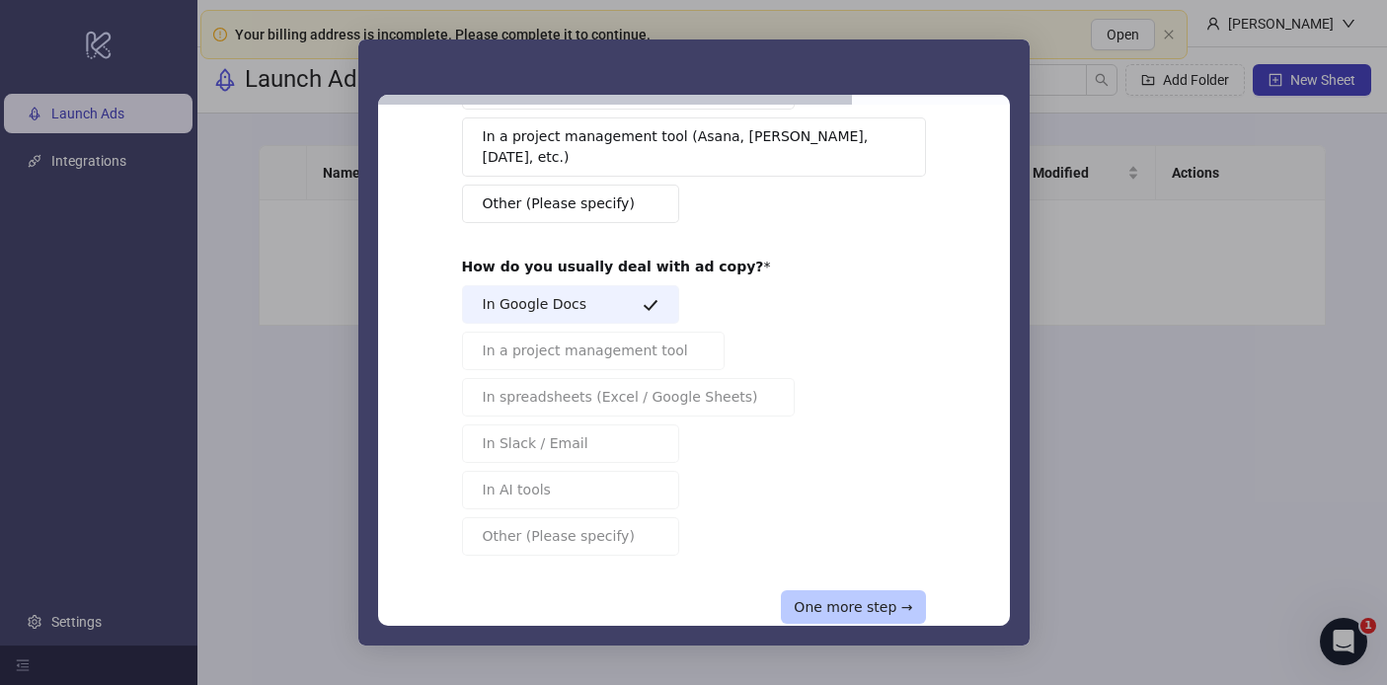
click at [869, 590] on button "One more step →" at bounding box center [853, 607] width 144 height 34
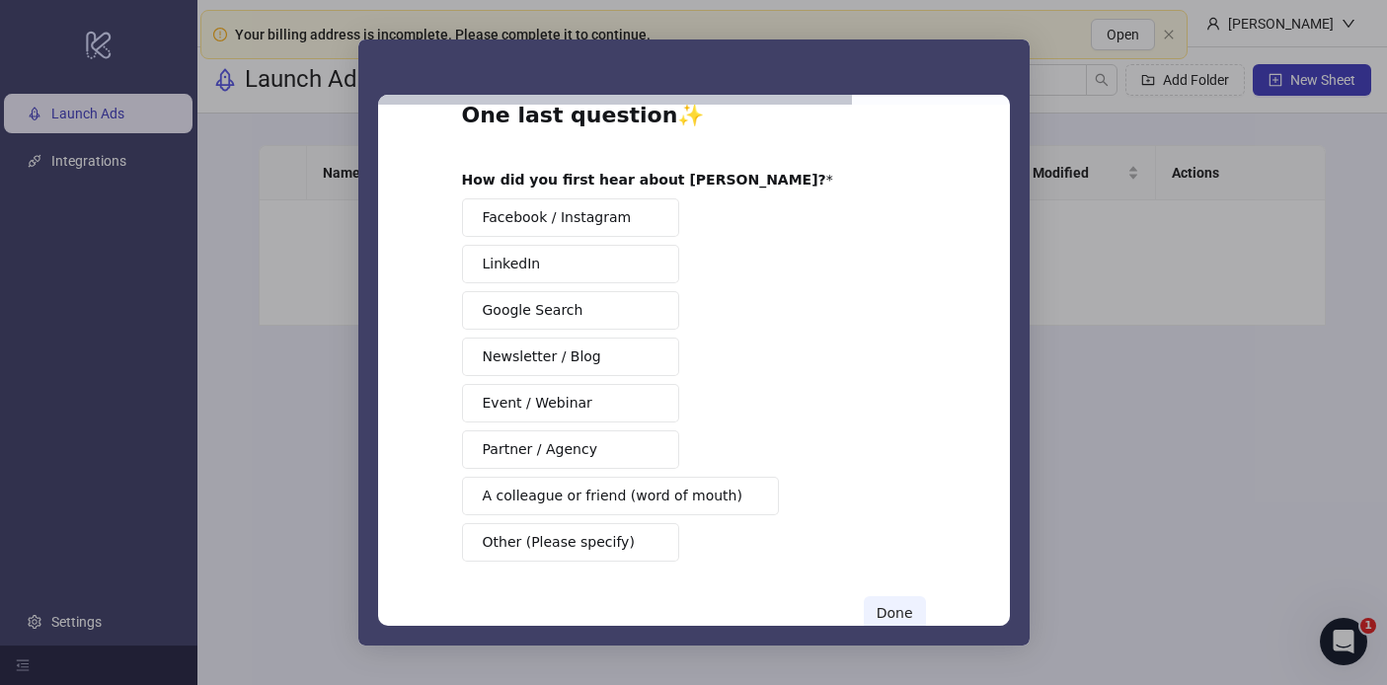
scroll to position [47, 0]
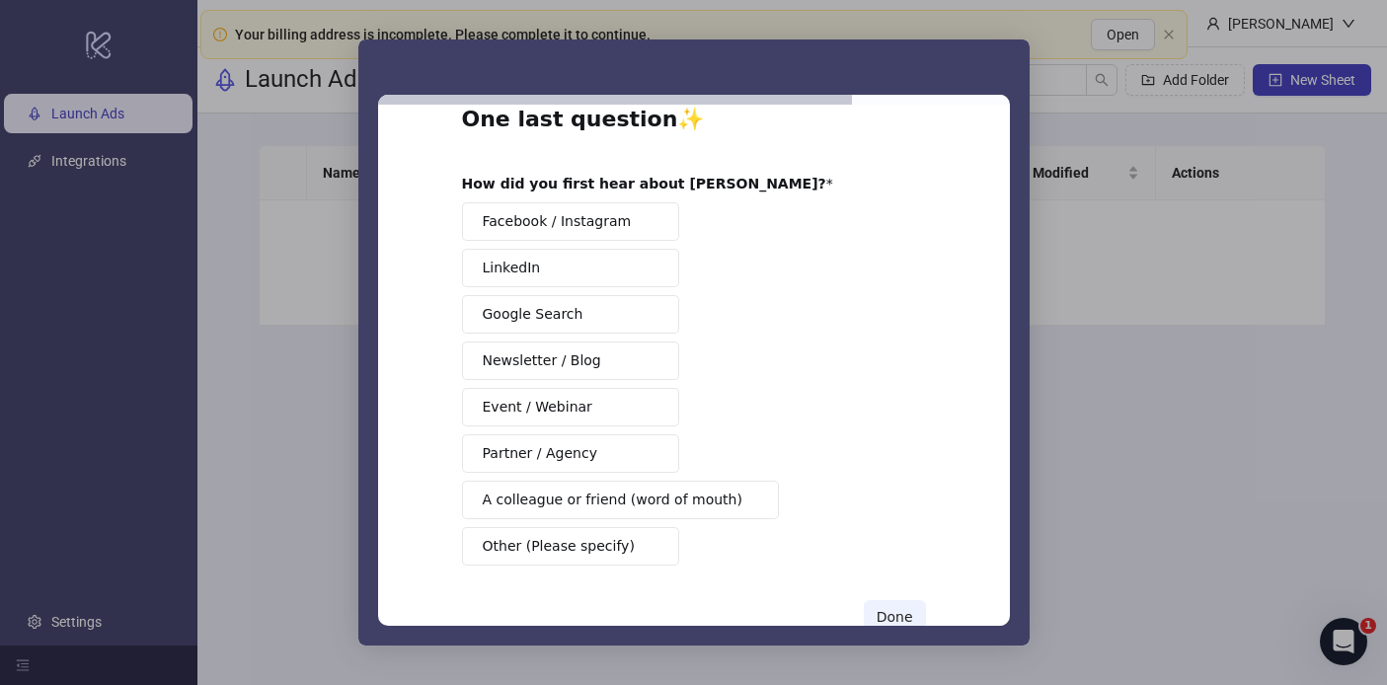
click at [629, 504] on span "A colleague or friend (word of mouth)" at bounding box center [613, 500] width 260 height 21
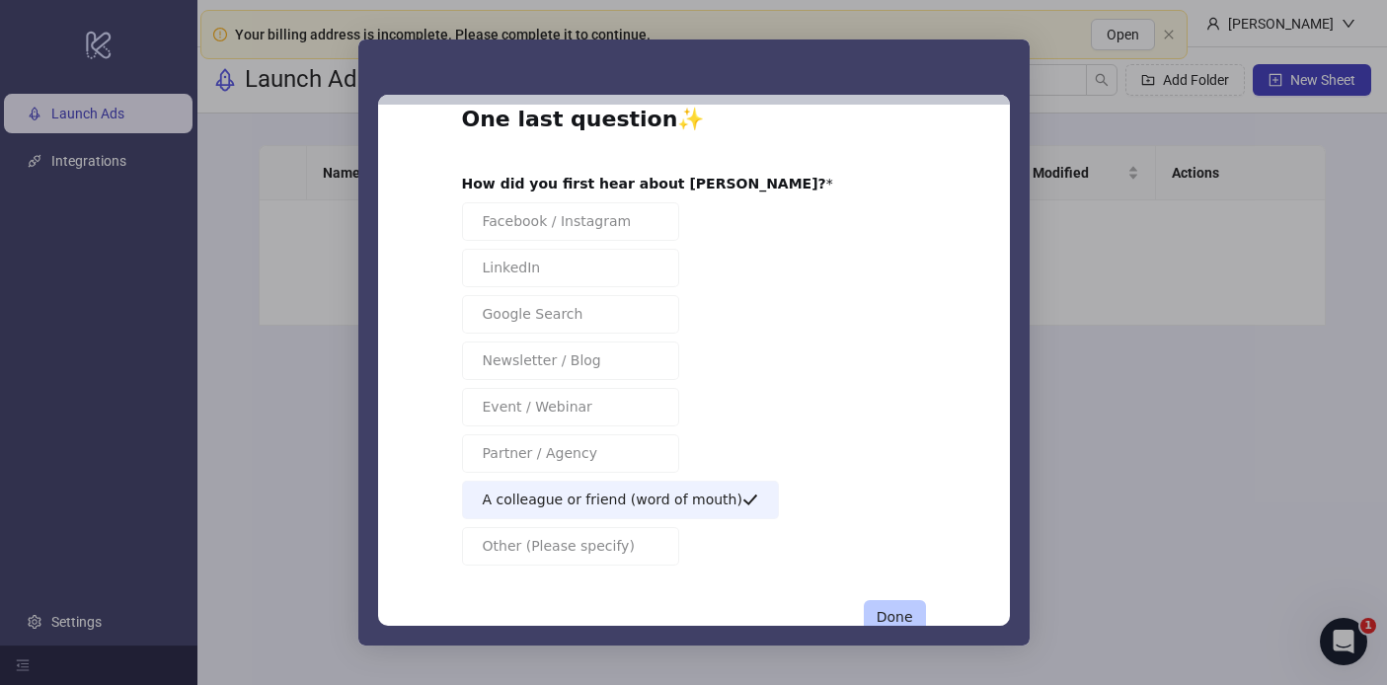
click at [885, 603] on button "Done" at bounding box center [895, 617] width 62 height 34
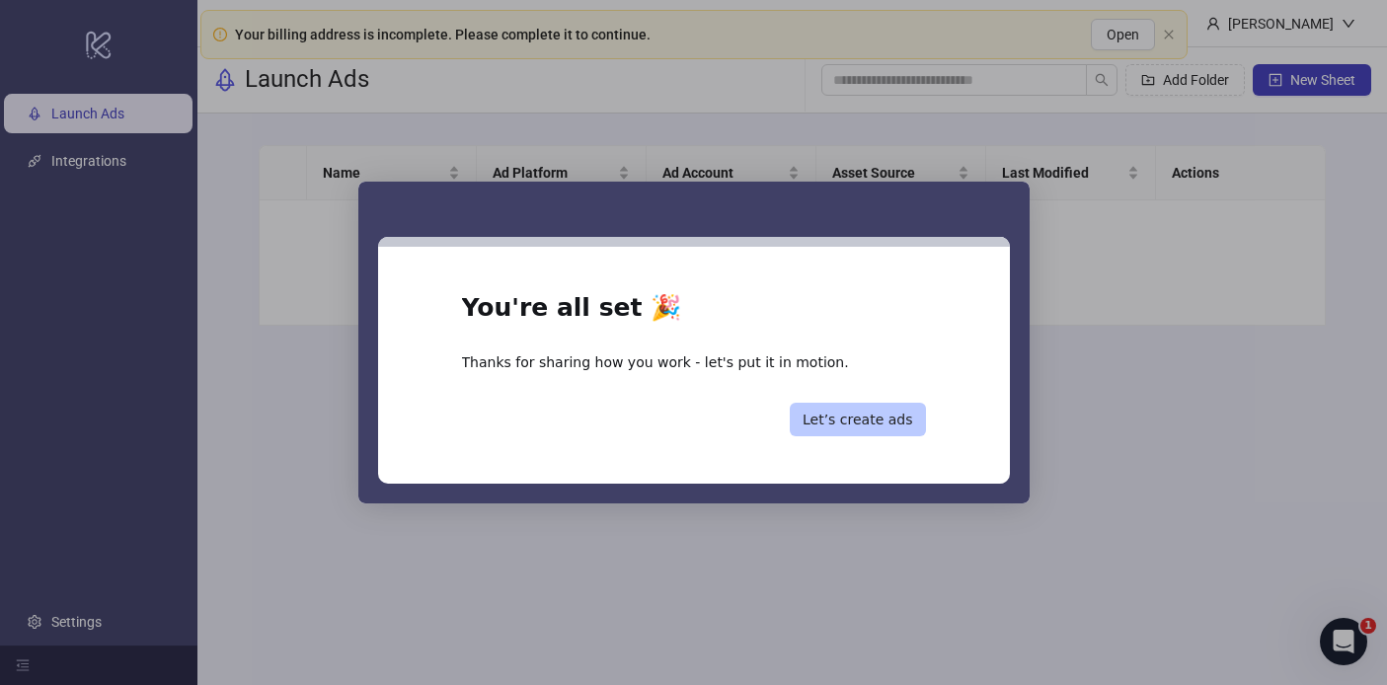
click at [847, 421] on button "Let’s create ads" at bounding box center [858, 420] width 136 height 34
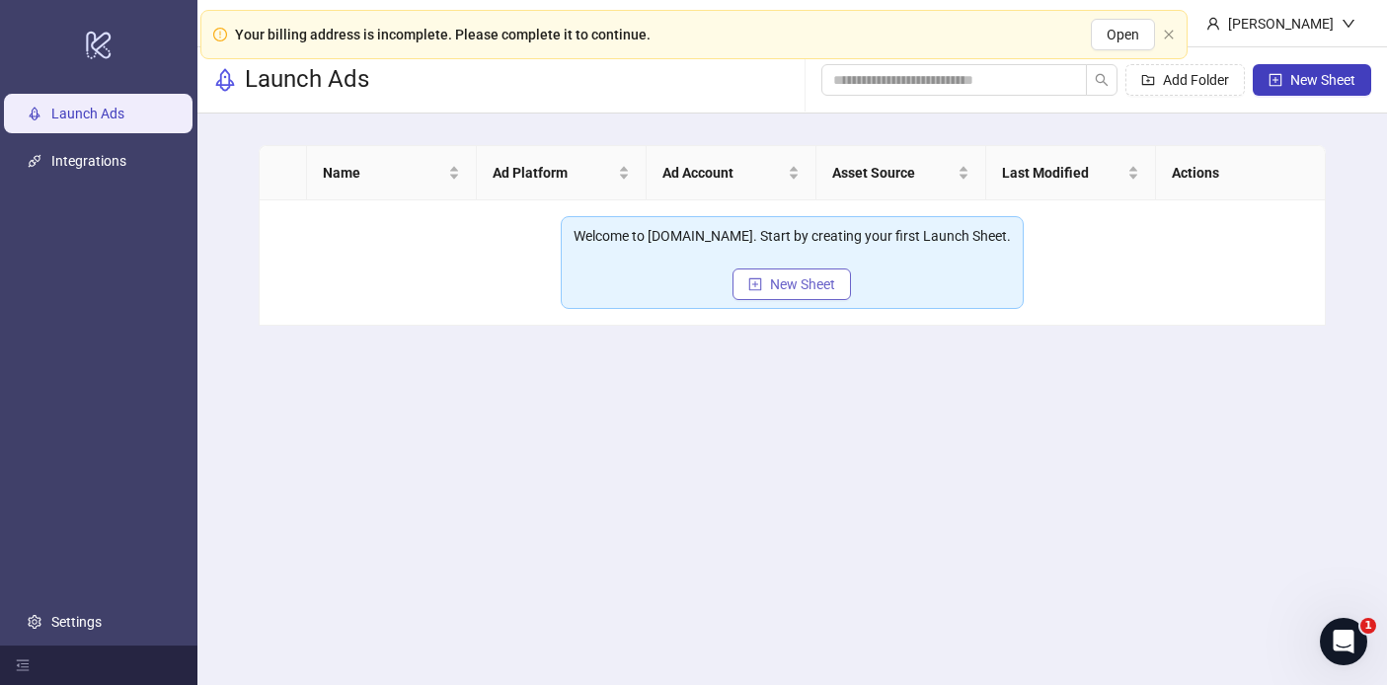
click at [794, 297] on button "New Sheet" at bounding box center [791, 284] width 118 height 32
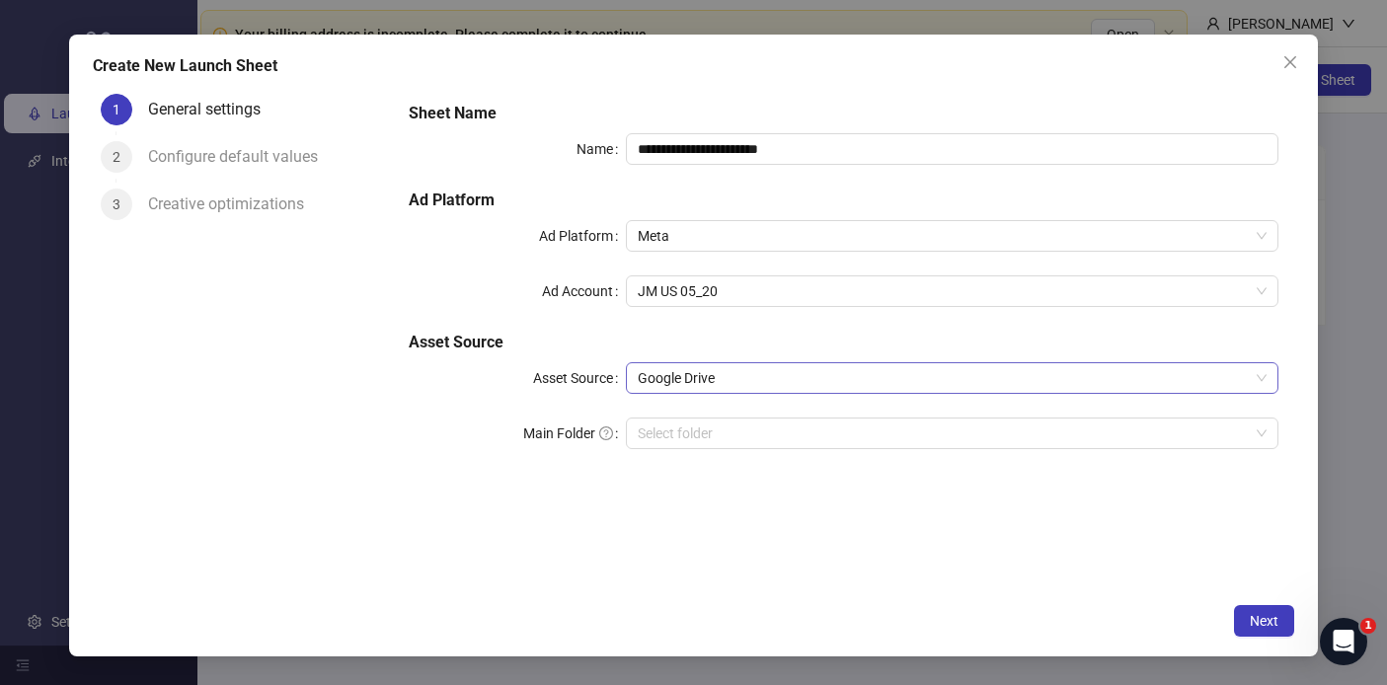
click at [758, 380] on span "Google Drive" at bounding box center [952, 378] width 628 height 30
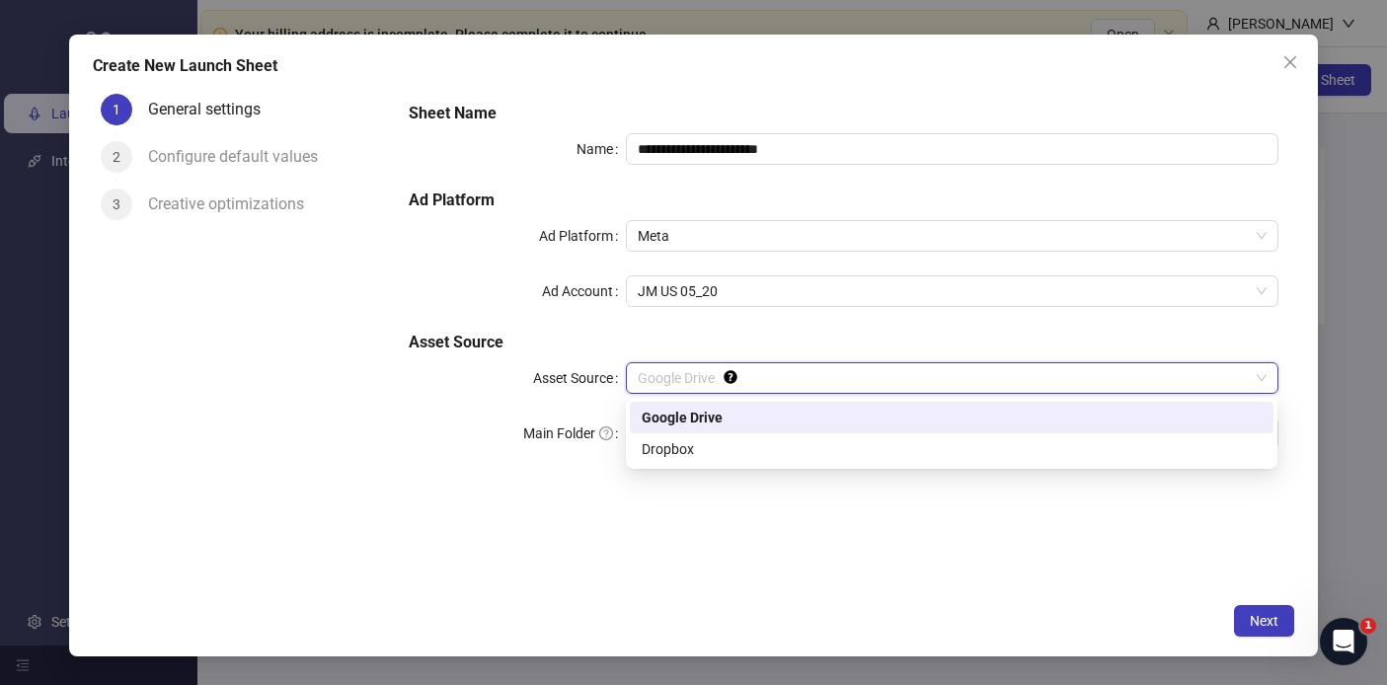
click at [660, 411] on div "Google Drive" at bounding box center [952, 418] width 620 height 22
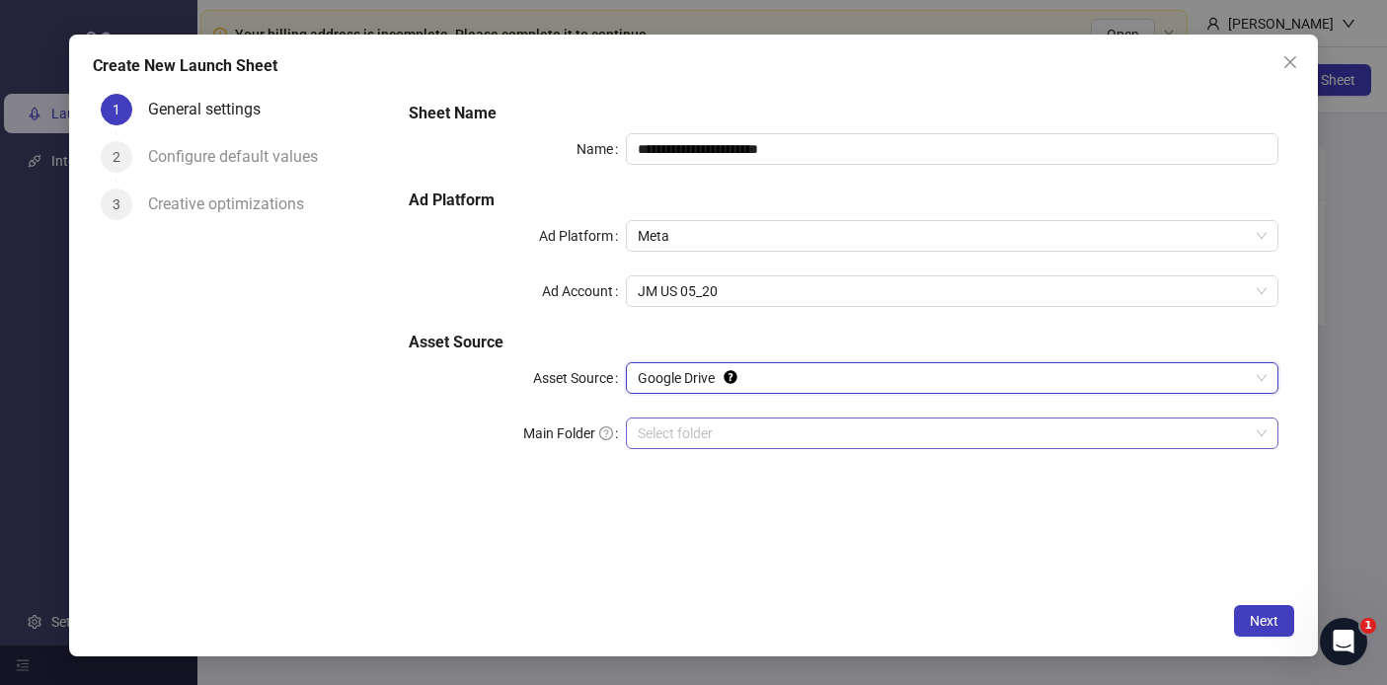
click at [717, 430] on input "Main Folder" at bounding box center [943, 433] width 610 height 30
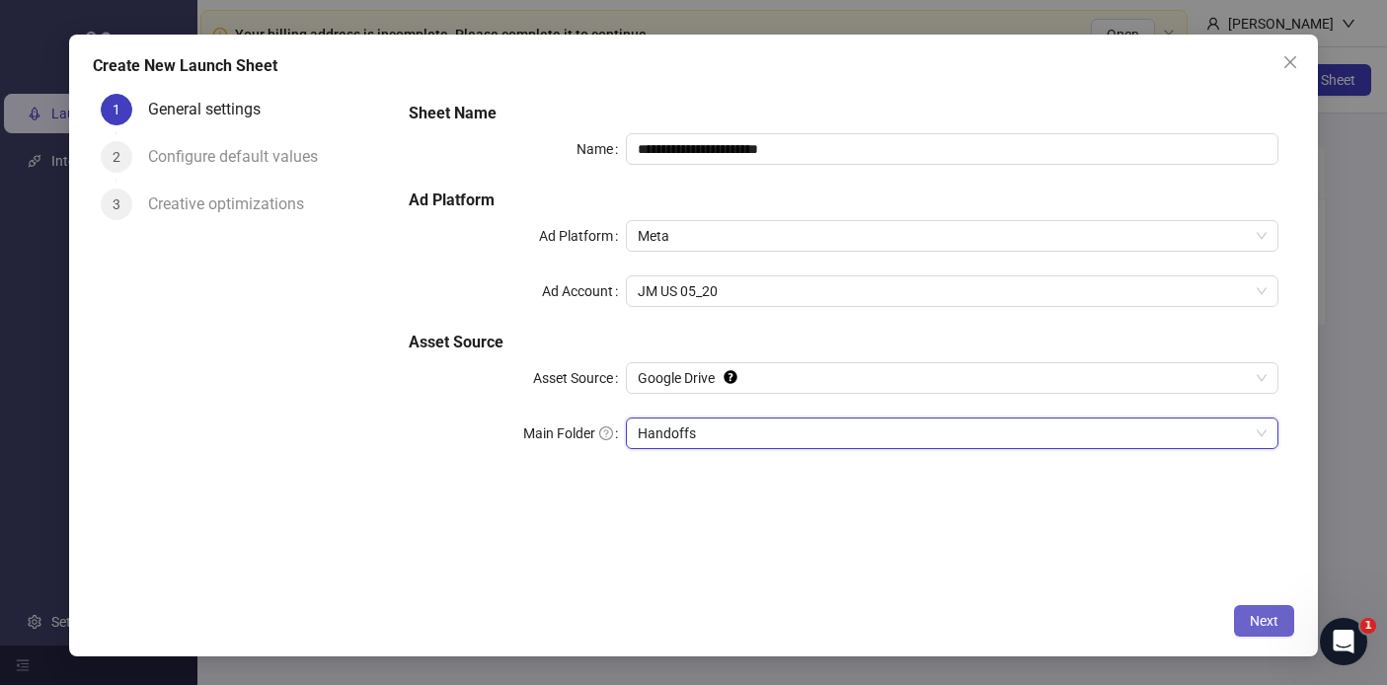
click at [1250, 615] on span "Next" at bounding box center [1264, 621] width 29 height 16
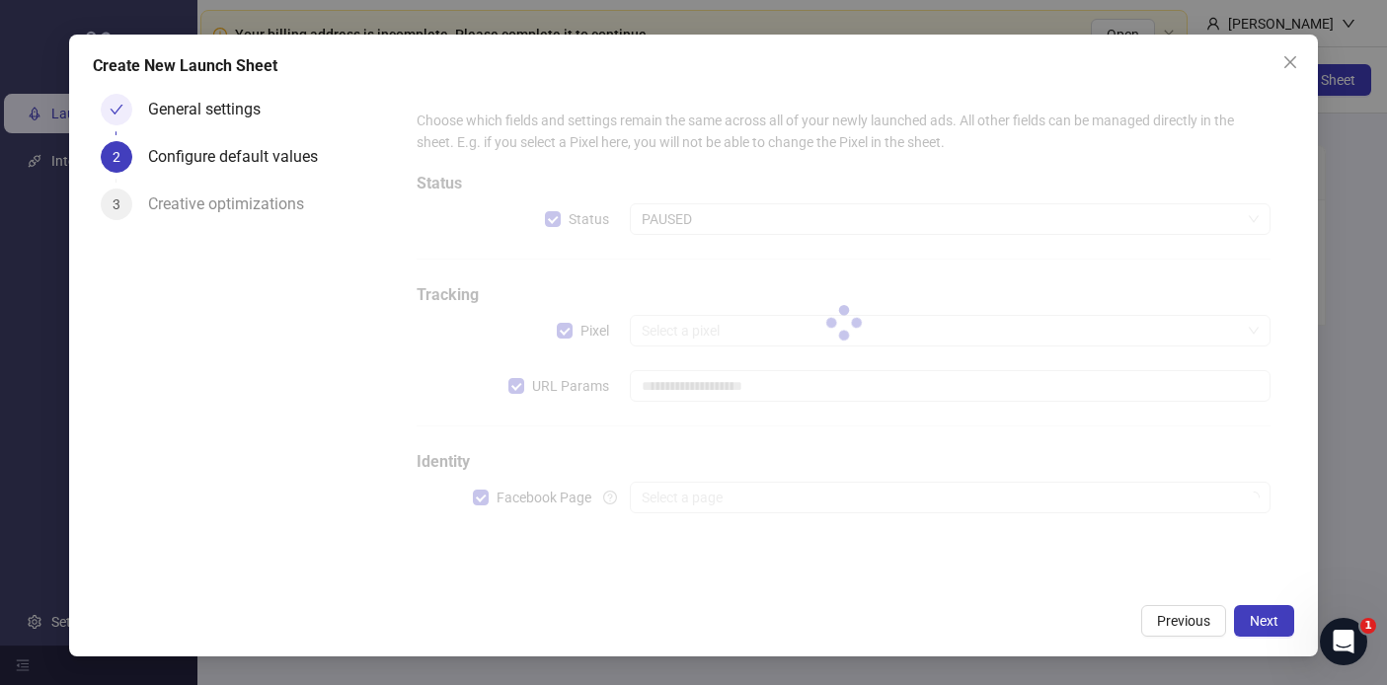
type input "**********"
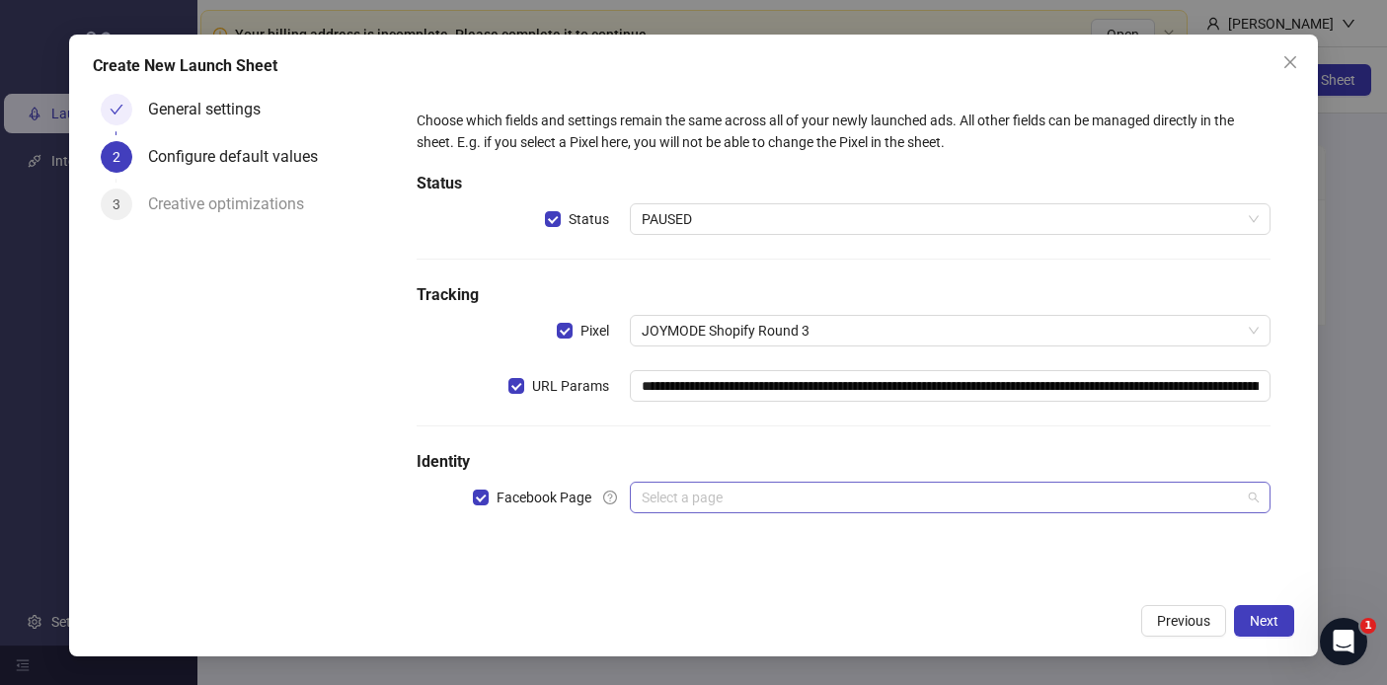
click at [771, 495] on input "search" at bounding box center [941, 498] width 598 height 30
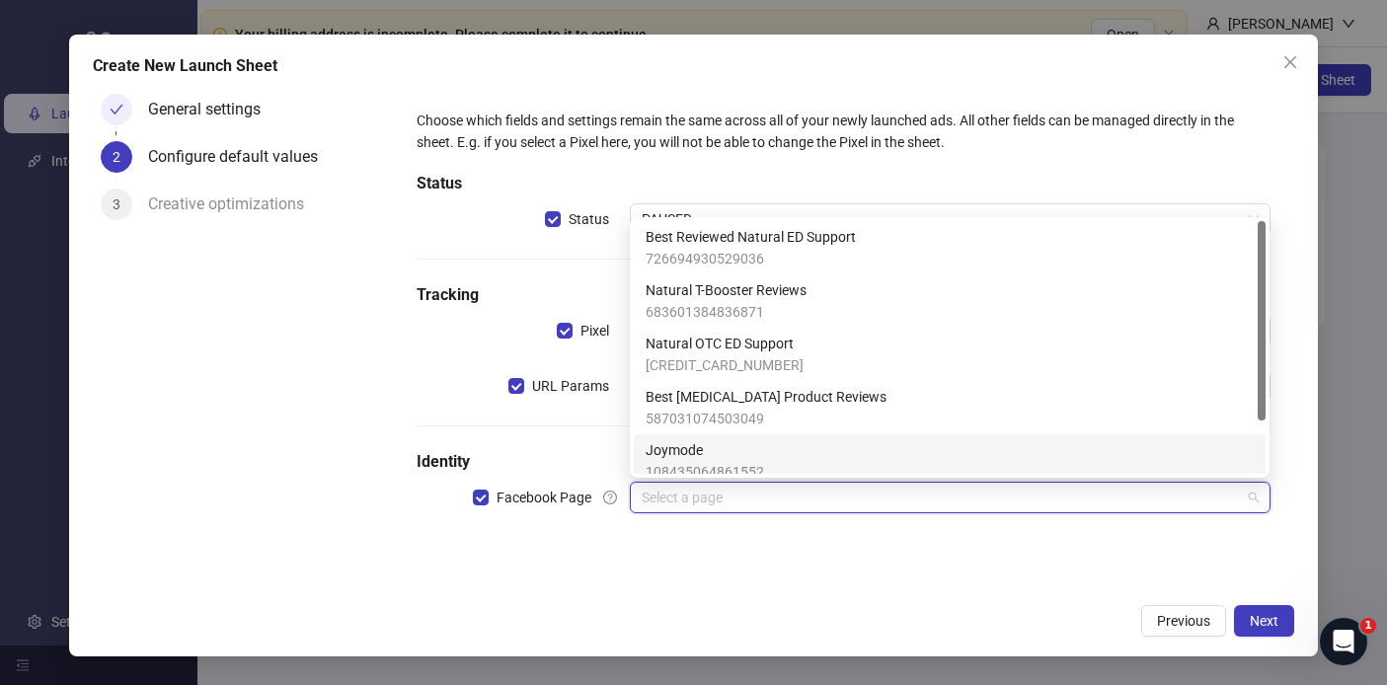
click at [761, 453] on span "Joymode" at bounding box center [704, 450] width 118 height 22
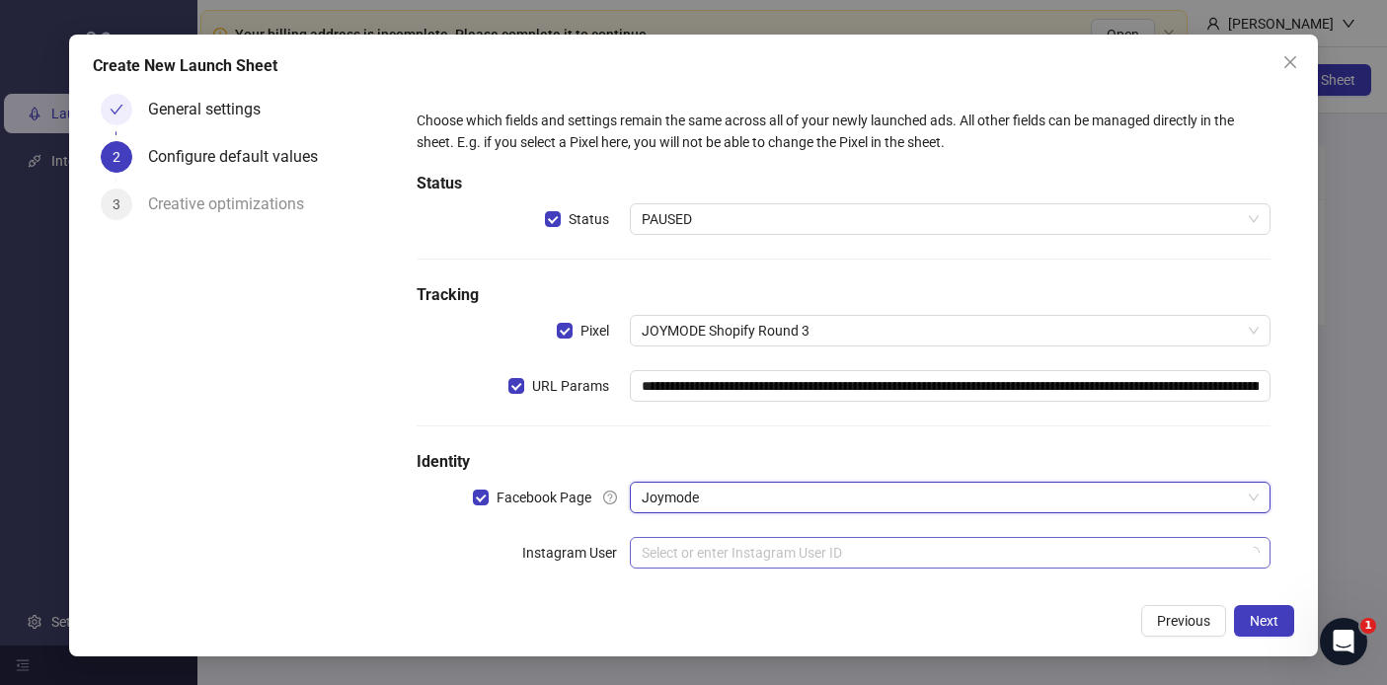
click at [768, 558] on input "search" at bounding box center [941, 553] width 598 height 30
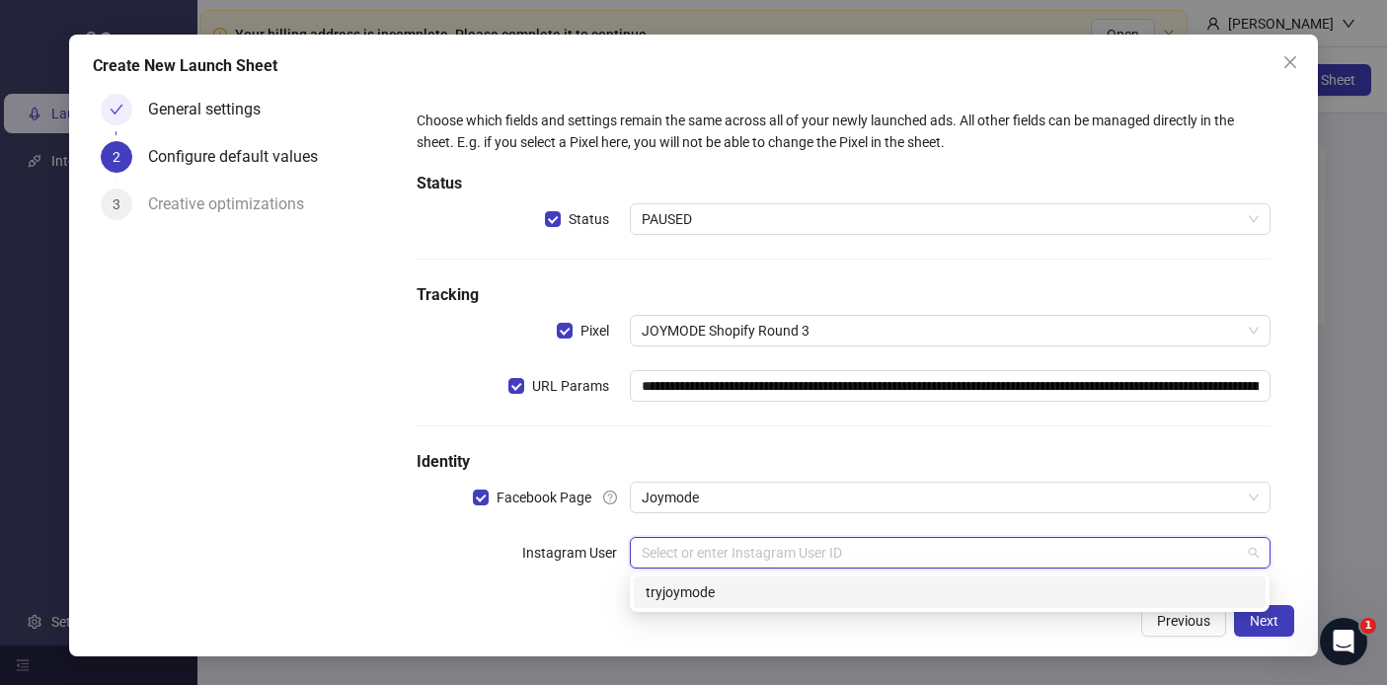
click at [729, 585] on div "tryjoymode" at bounding box center [949, 592] width 608 height 22
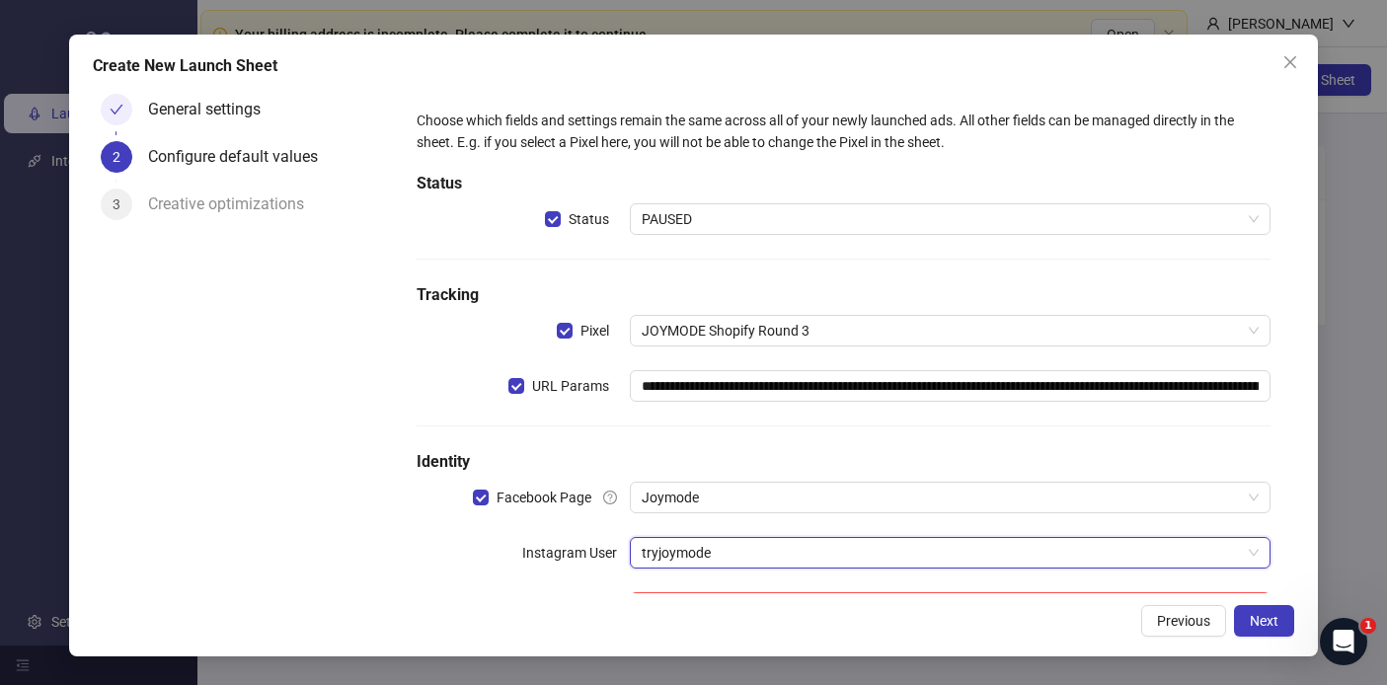
scroll to position [77, 0]
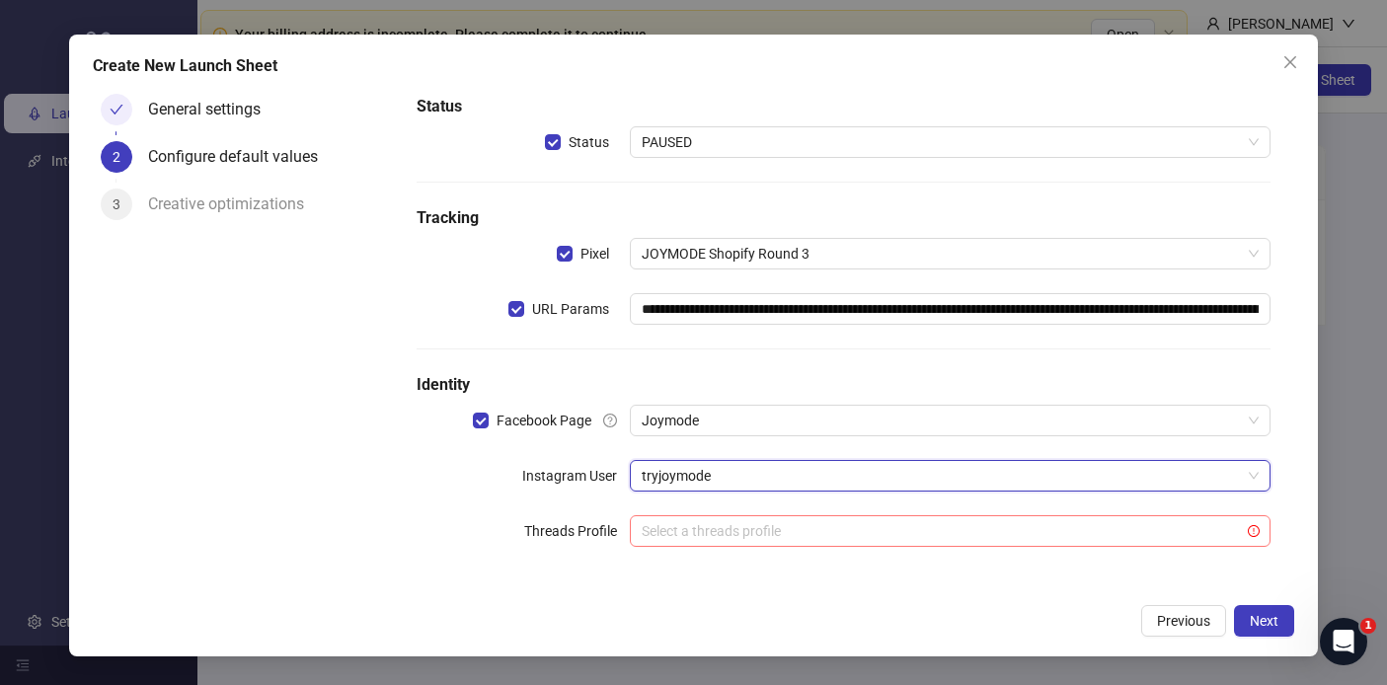
click at [938, 538] on input "search" at bounding box center [941, 531] width 598 height 30
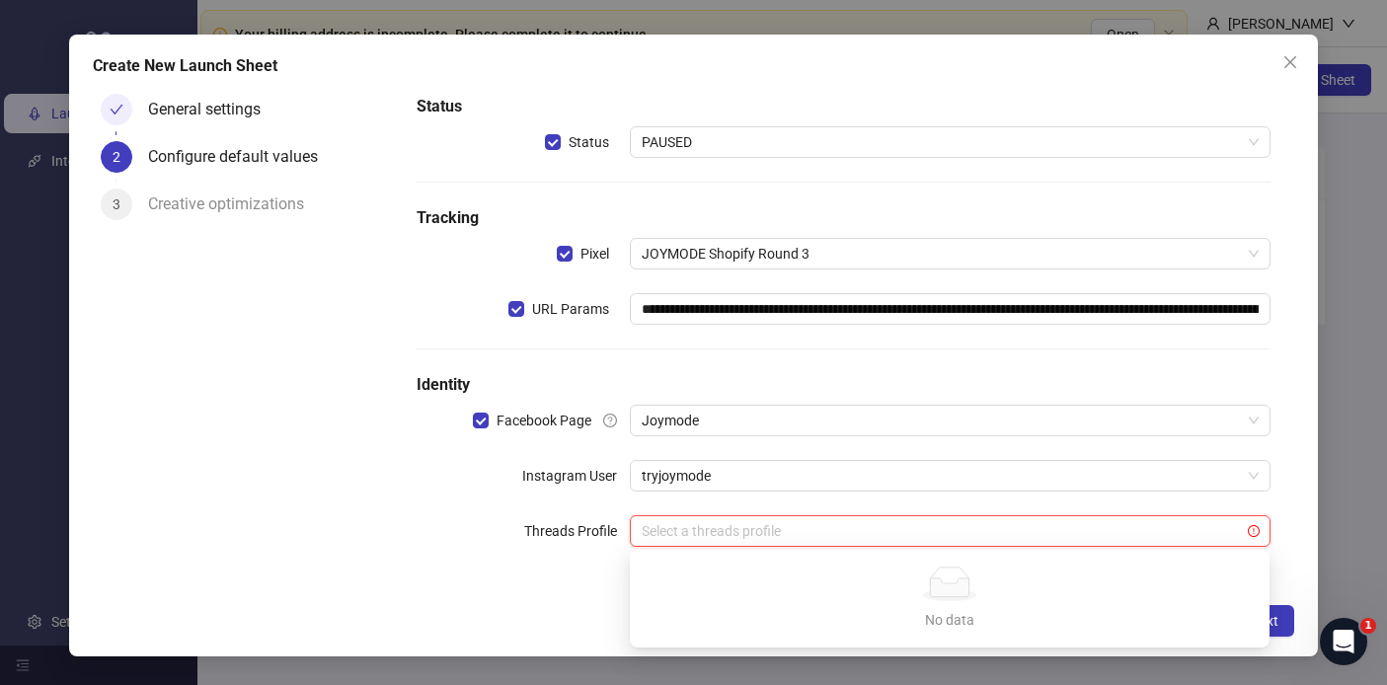
click at [568, 574] on div "**********" at bounding box center [843, 302] width 869 height 554
click at [748, 521] on input "search" at bounding box center [941, 531] width 598 height 30
type input "***"
click at [1252, 529] on icon "exclamation-circle" at bounding box center [1254, 531] width 12 height 12
click at [520, 537] on div "Threads Profile" at bounding box center [523, 531] width 213 height 32
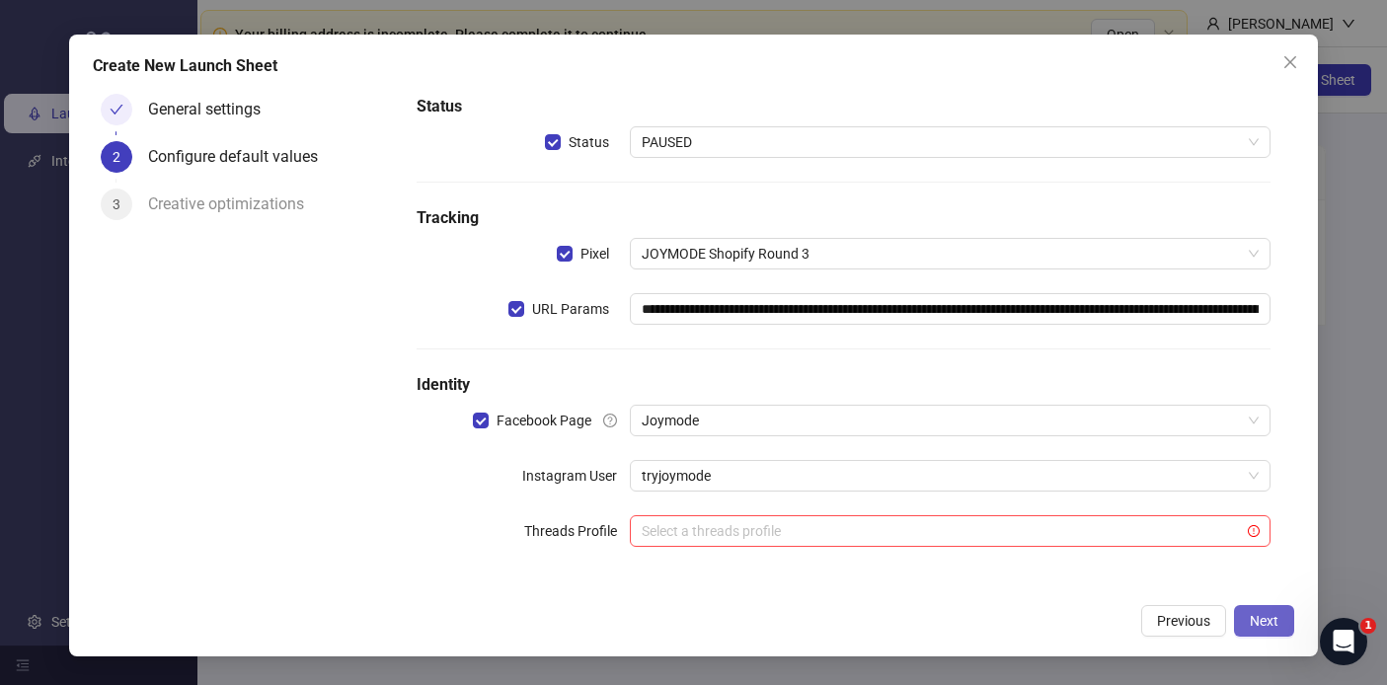
click at [1249, 608] on button "Next" at bounding box center [1264, 621] width 60 height 32
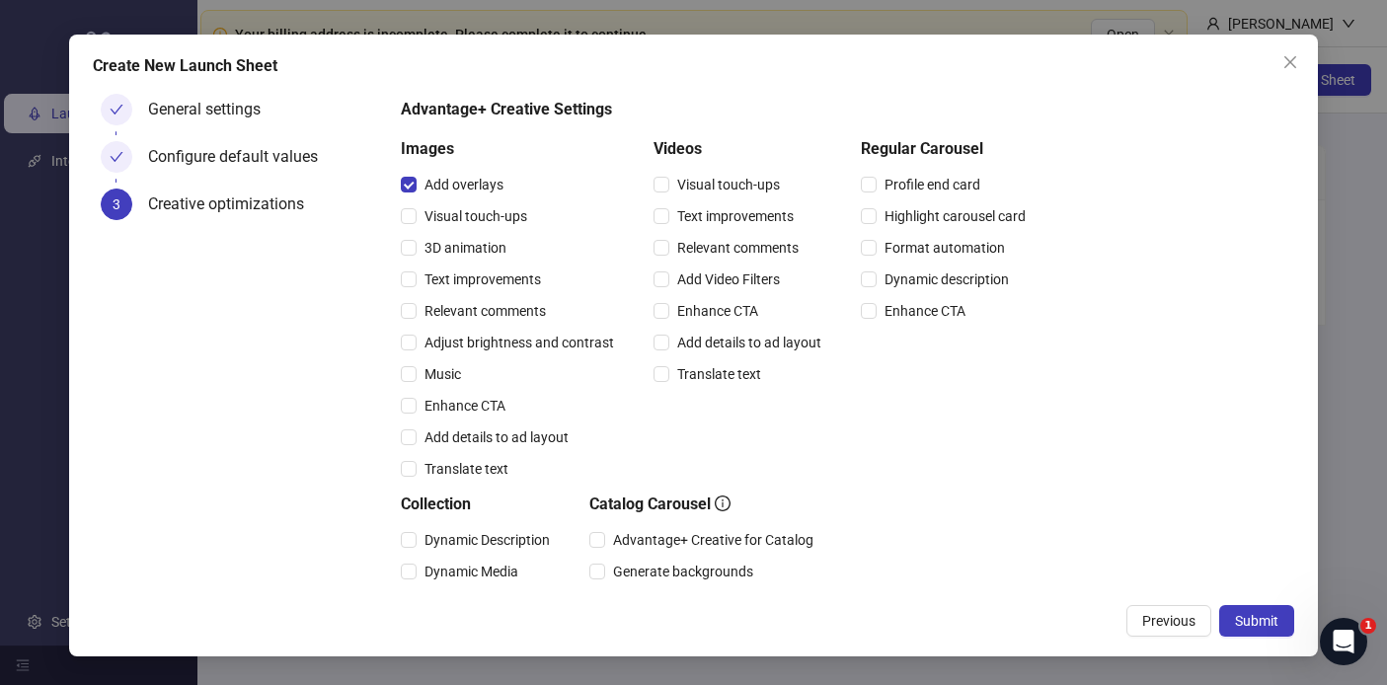
scroll to position [136, 0]
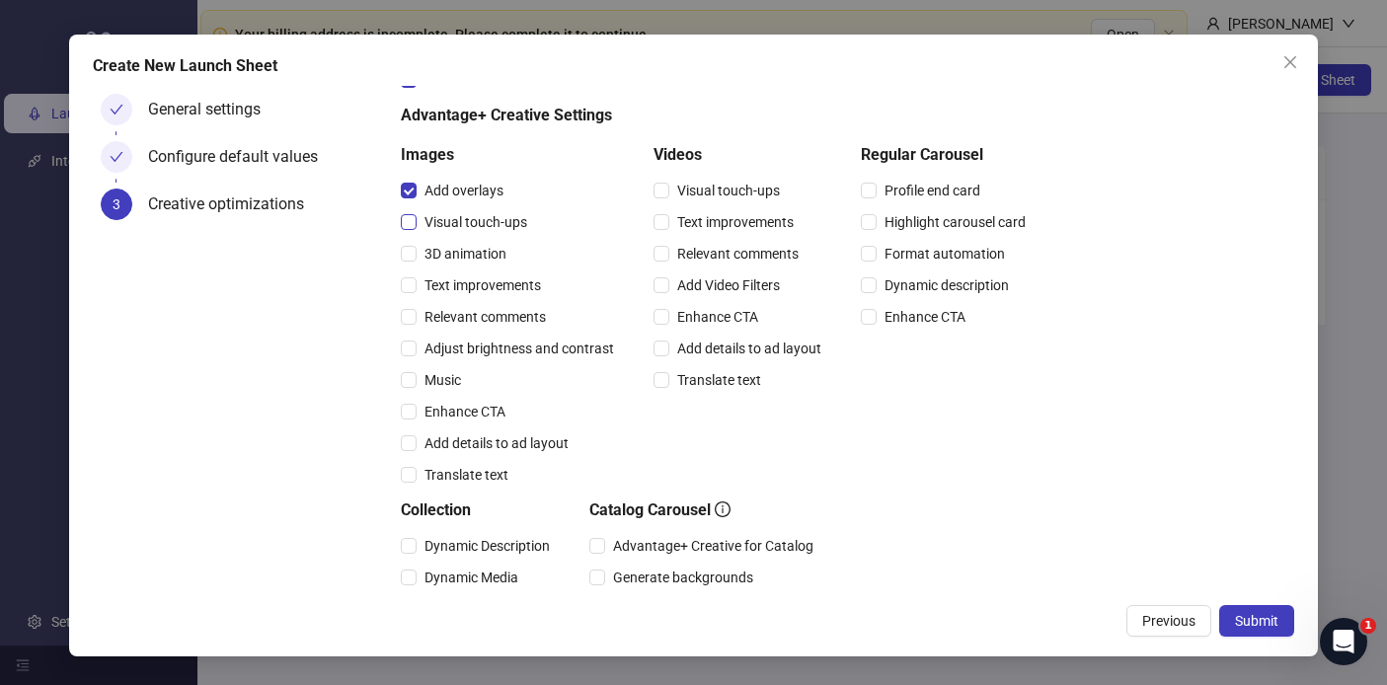
click at [456, 217] on span "Visual touch-ups" at bounding box center [476, 222] width 118 height 22
click at [715, 191] on span "Visual touch-ups" at bounding box center [728, 191] width 118 height 22
click at [412, 401] on label "Enhance CTA" at bounding box center [457, 412] width 113 height 22
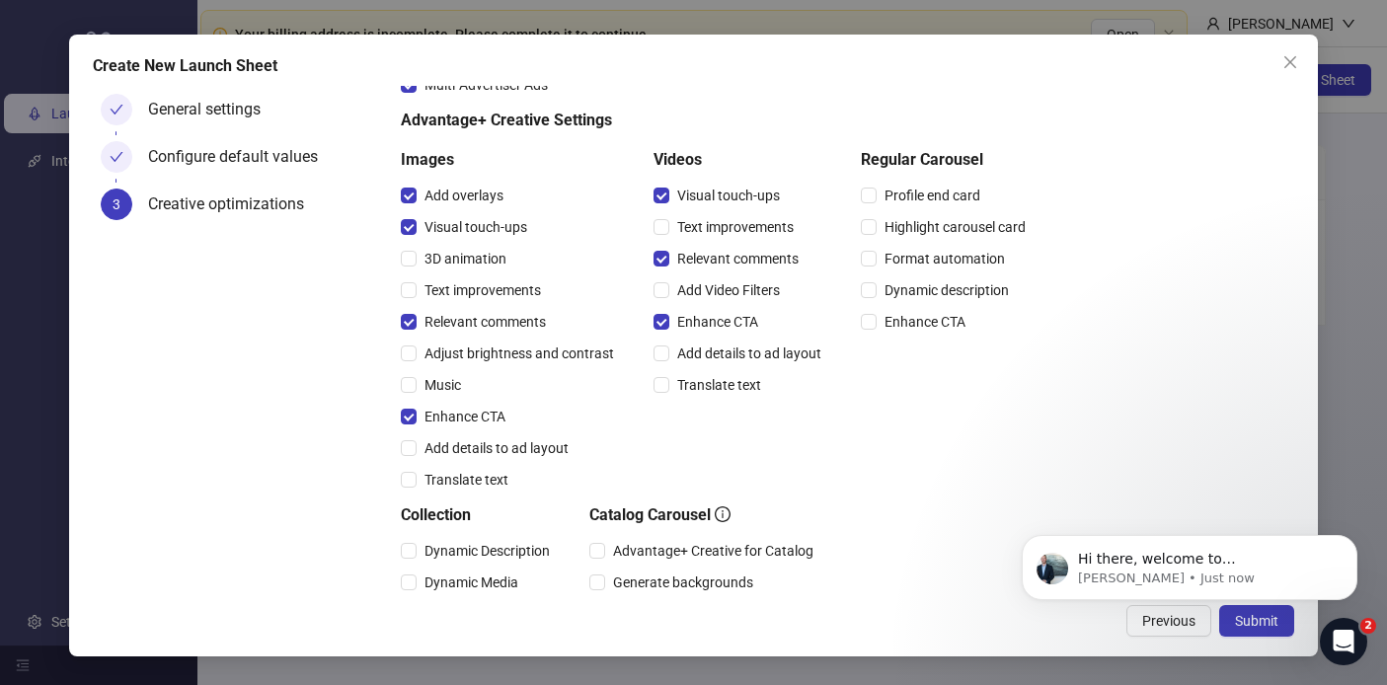
scroll to position [129, 0]
click at [460, 257] on span "3D animation" at bounding box center [466, 261] width 98 height 22
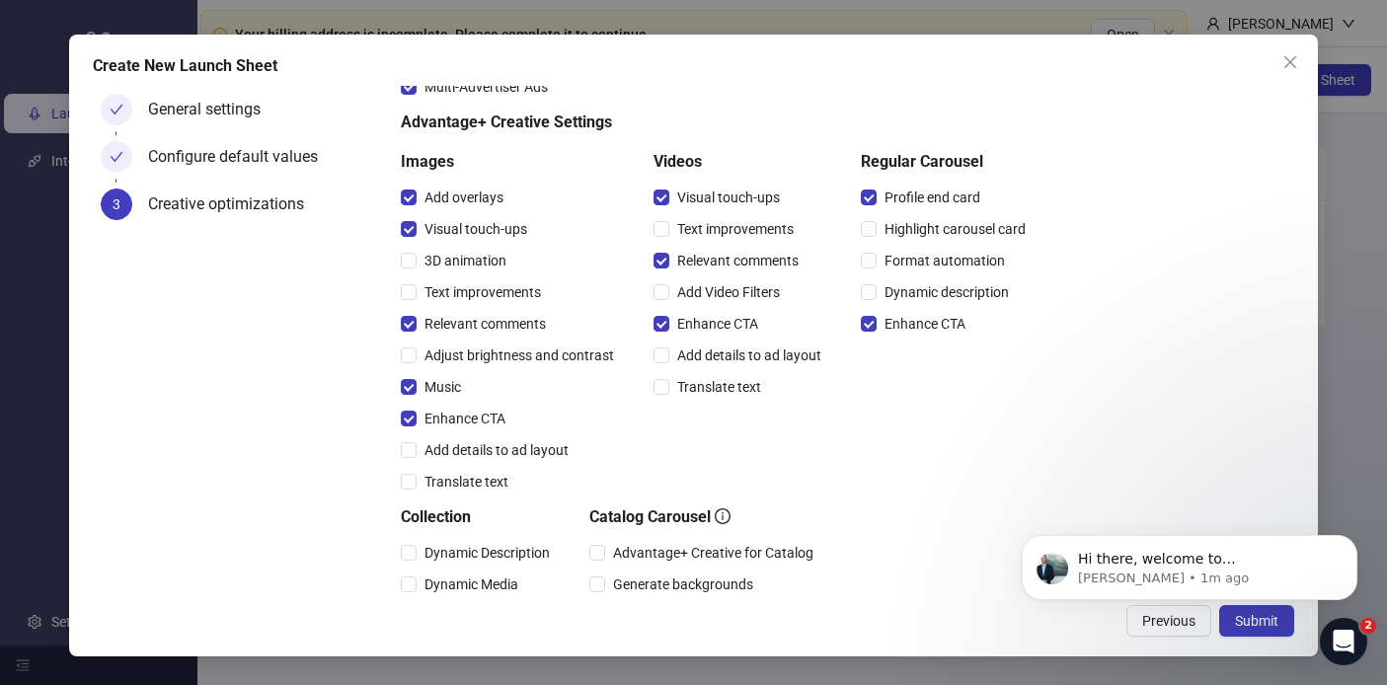
click at [937, 214] on div "Highlight carousel card" at bounding box center [947, 229] width 173 height 32
click at [937, 236] on span "Highlight carousel card" at bounding box center [954, 229] width 157 height 22
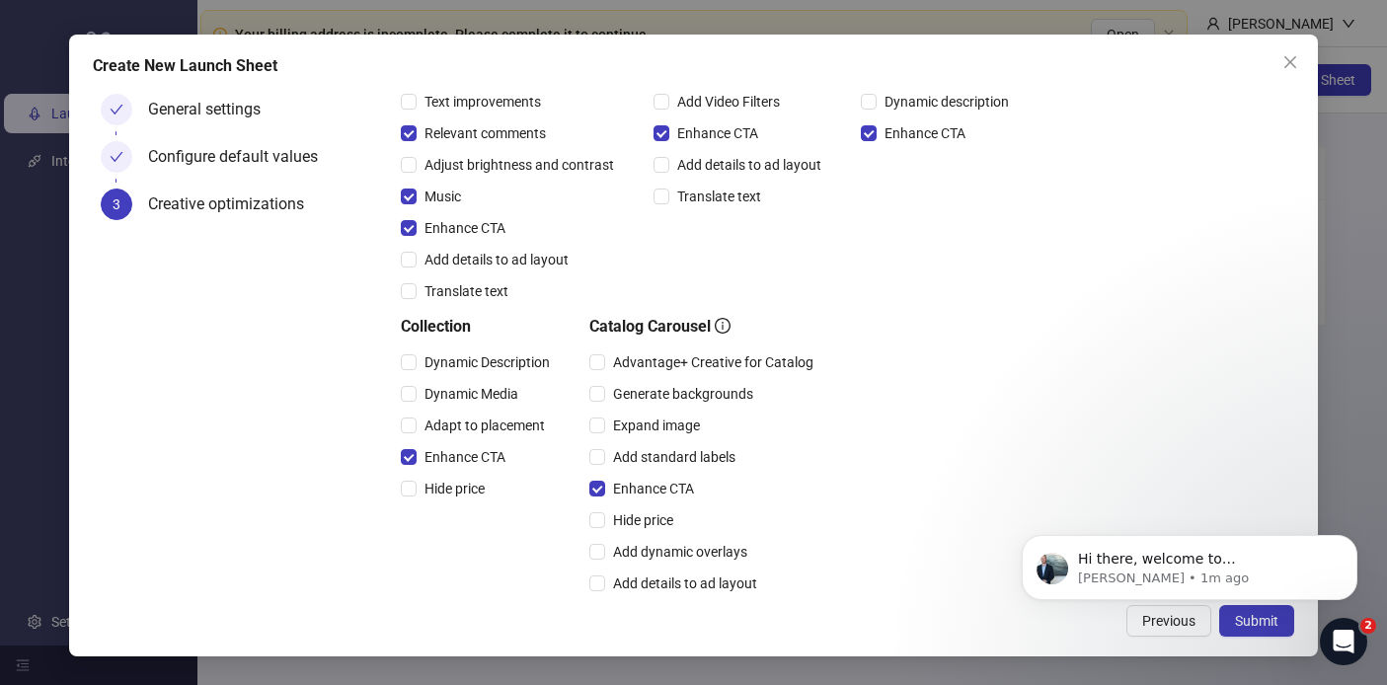
scroll to position [383, 0]
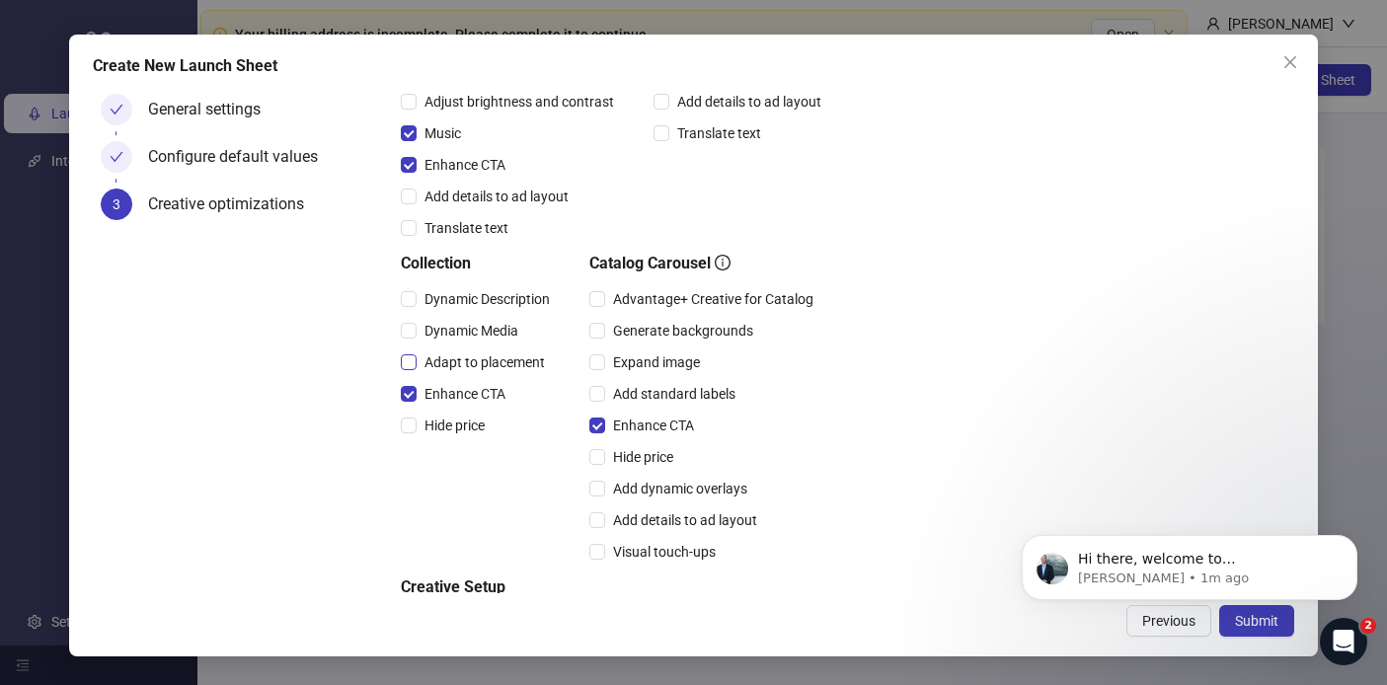
click at [450, 356] on span "Adapt to placement" at bounding box center [485, 362] width 136 height 22
click at [667, 487] on span "Add dynamic overlays" at bounding box center [680, 489] width 150 height 22
click at [596, 533] on div "Add details to ad layout" at bounding box center [705, 520] width 232 height 32
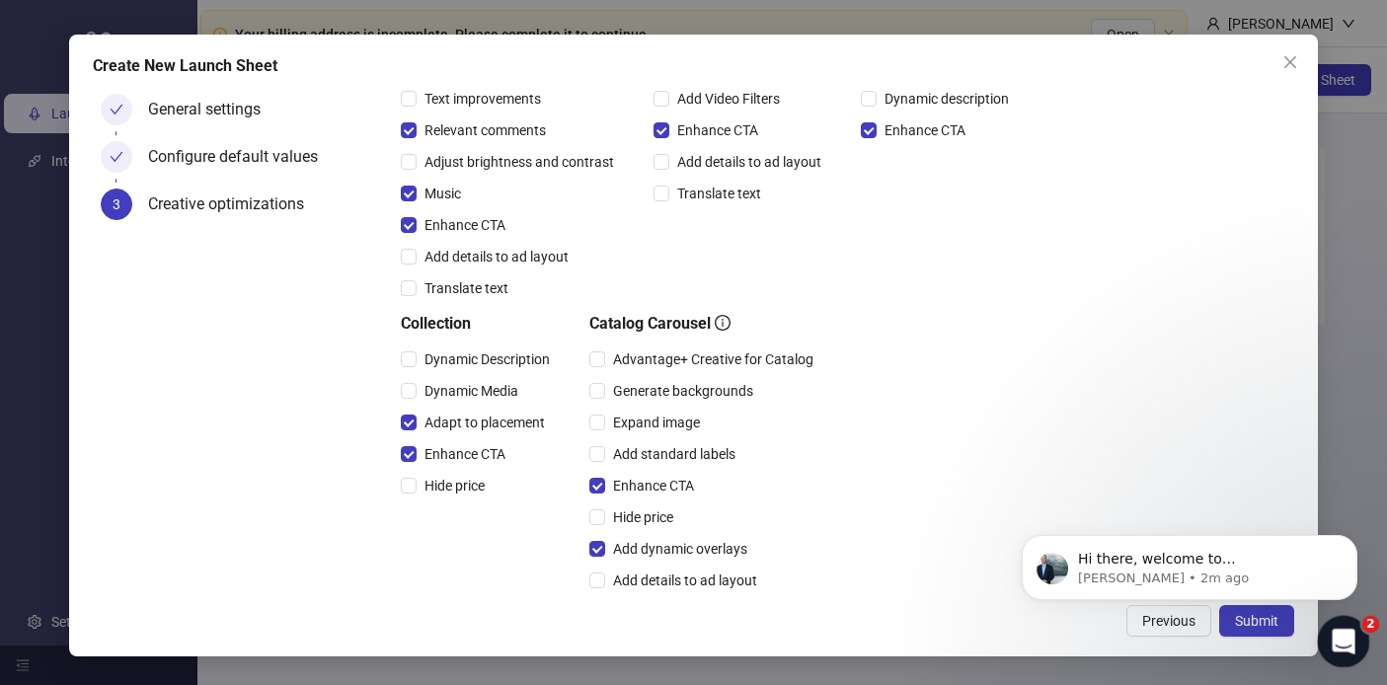
scroll to position [498, 0]
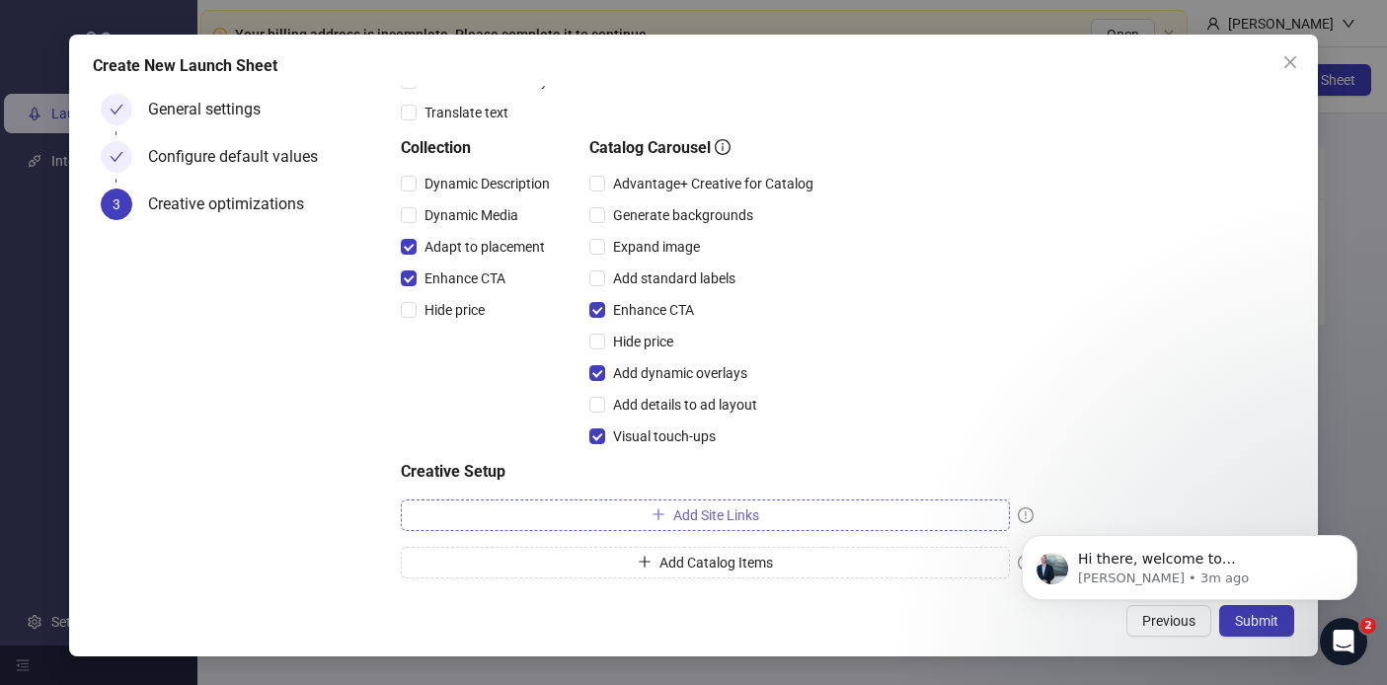
click at [749, 513] on span "Add Site Links" at bounding box center [716, 515] width 86 height 16
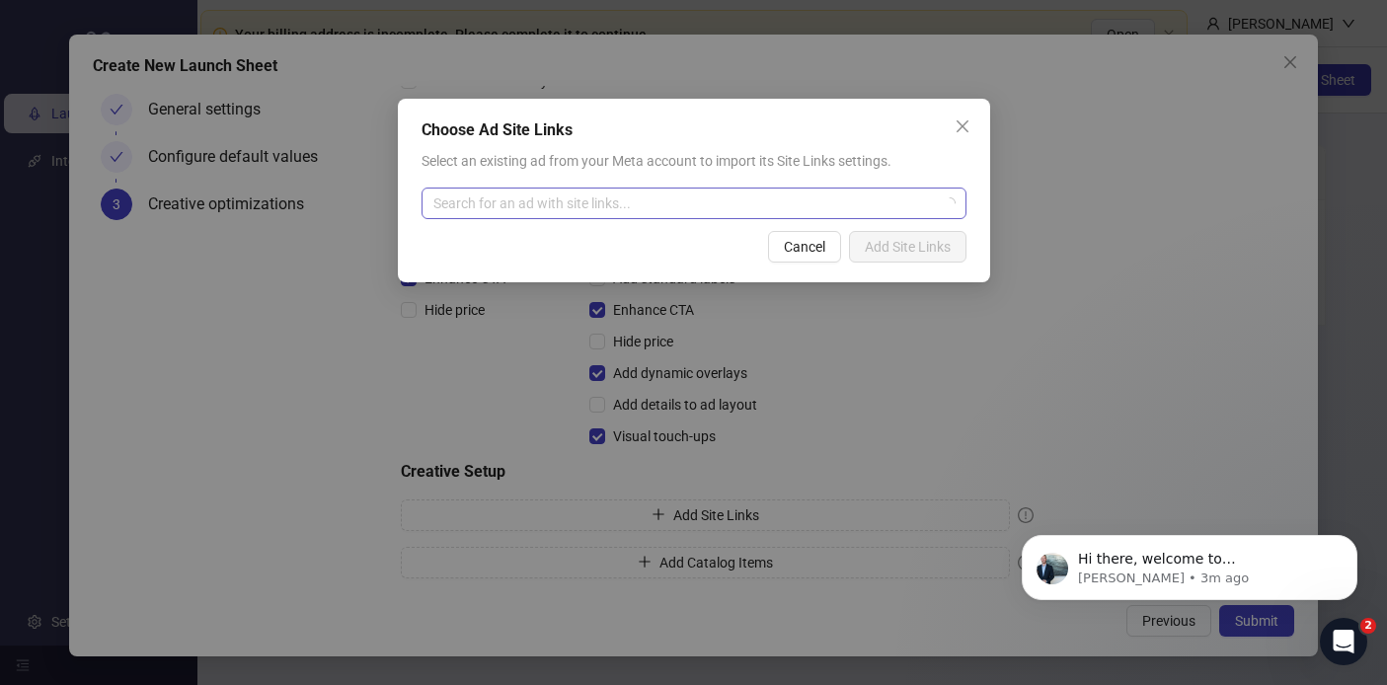
click at [944, 198] on div "Search for an ad with site links..." at bounding box center [693, 204] width 545 height 32
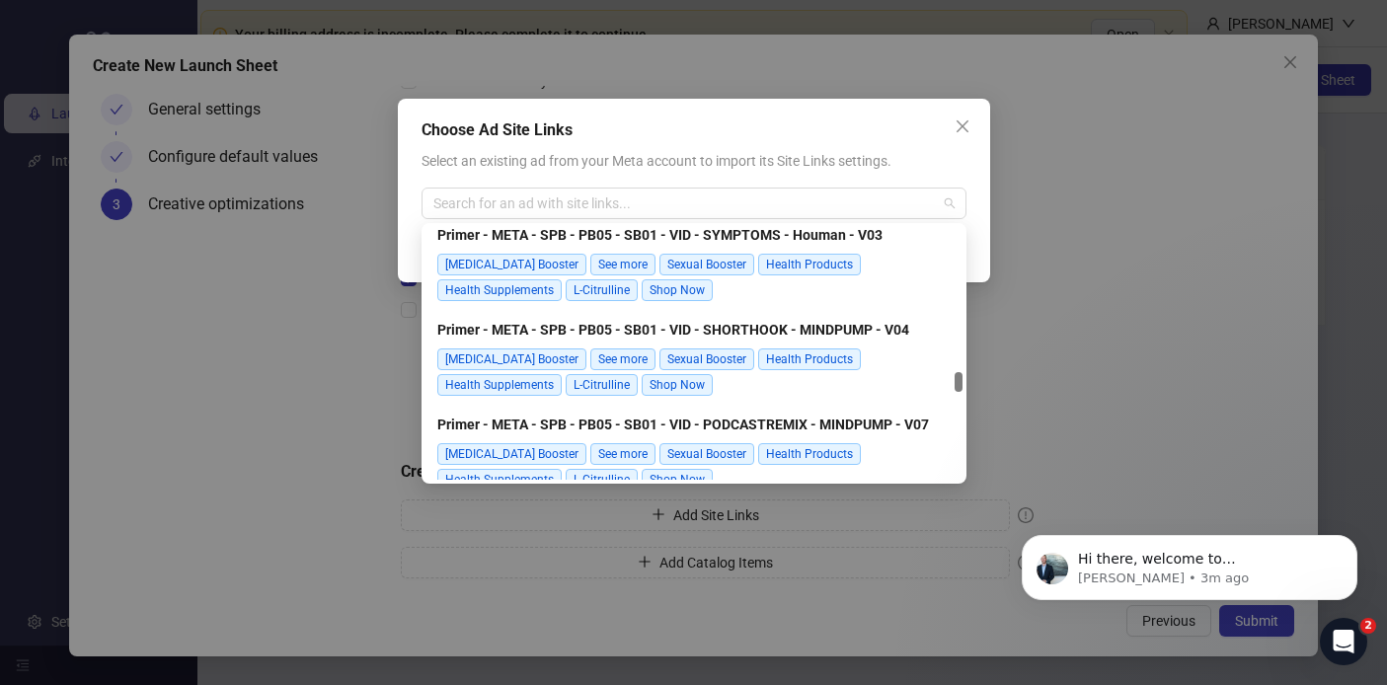
scroll to position [7857, 0]
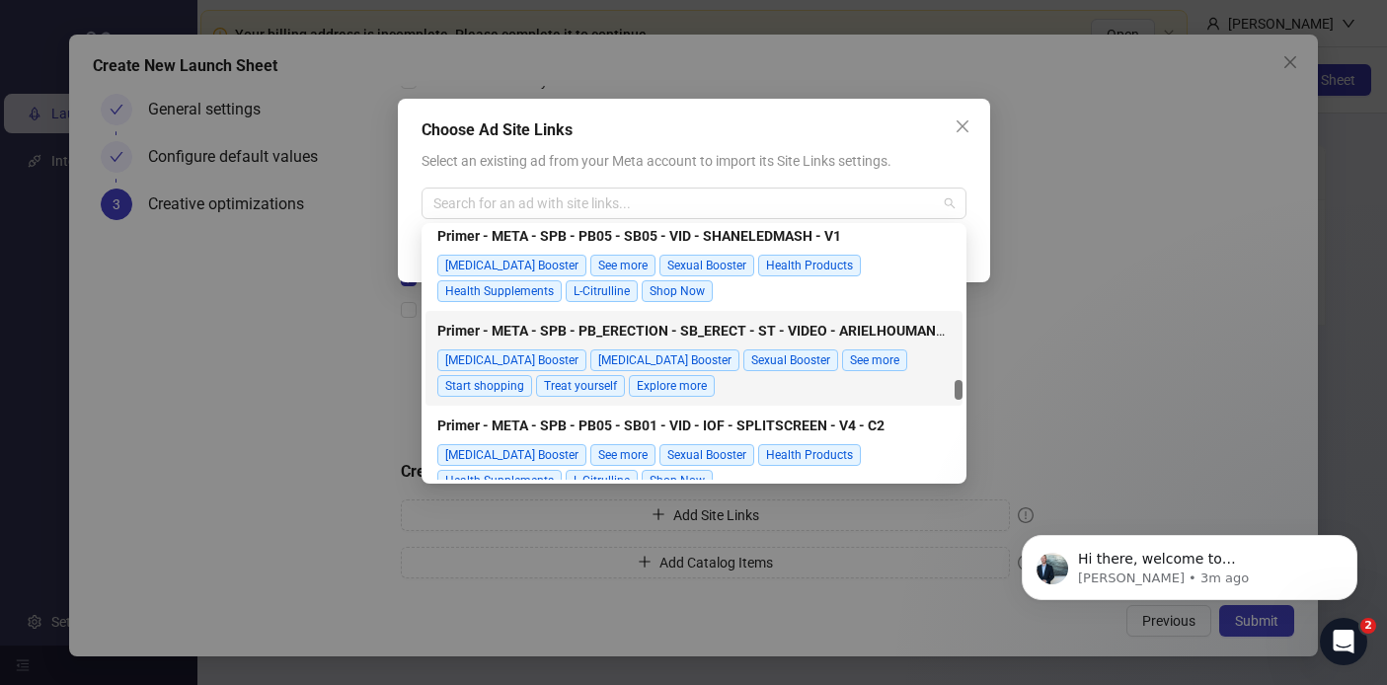
click at [1015, 330] on div "Choose Ad Site Links Select an existing ad from your Meta account to import its…" at bounding box center [693, 342] width 1387 height 685
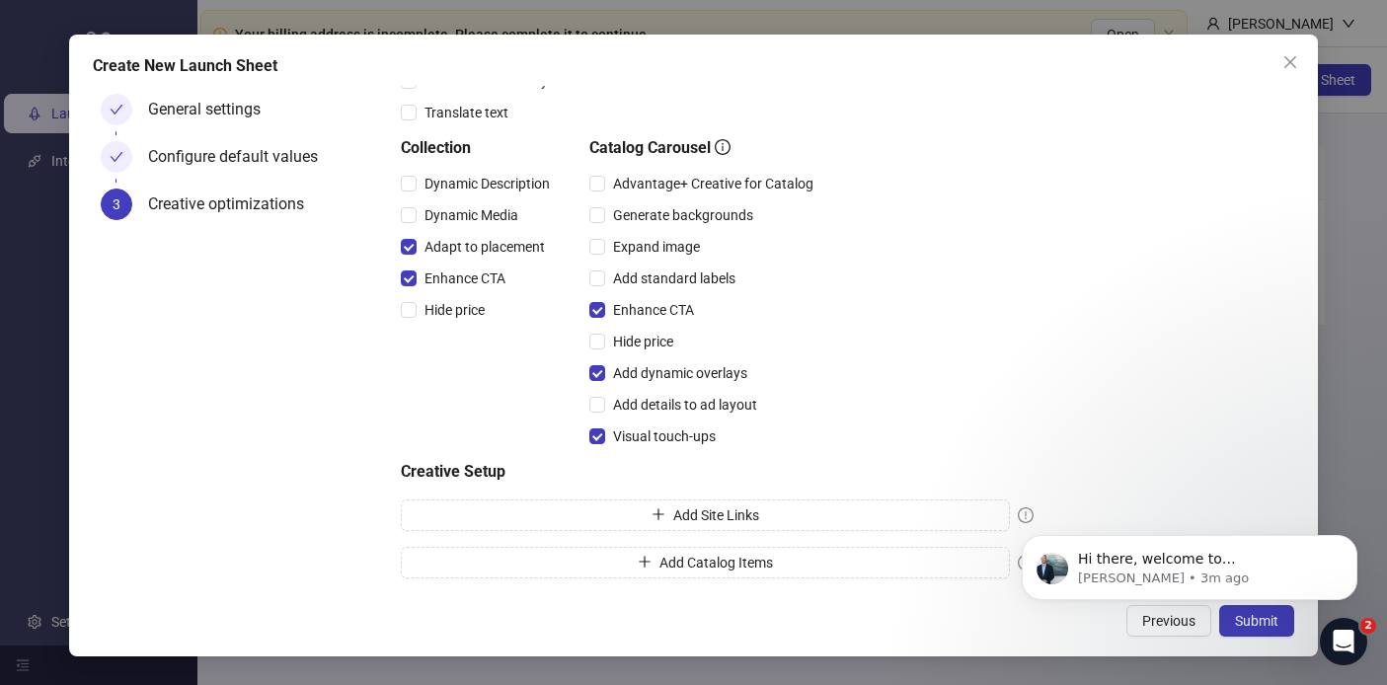
click at [1018, 515] on body "Hi there, welcome to Kitchn.io. I'll reach out via e-mail separately, but just …" at bounding box center [1189, 562] width 379 height 122
click at [915, 515] on button "Add Site Links" at bounding box center [705, 515] width 609 height 32
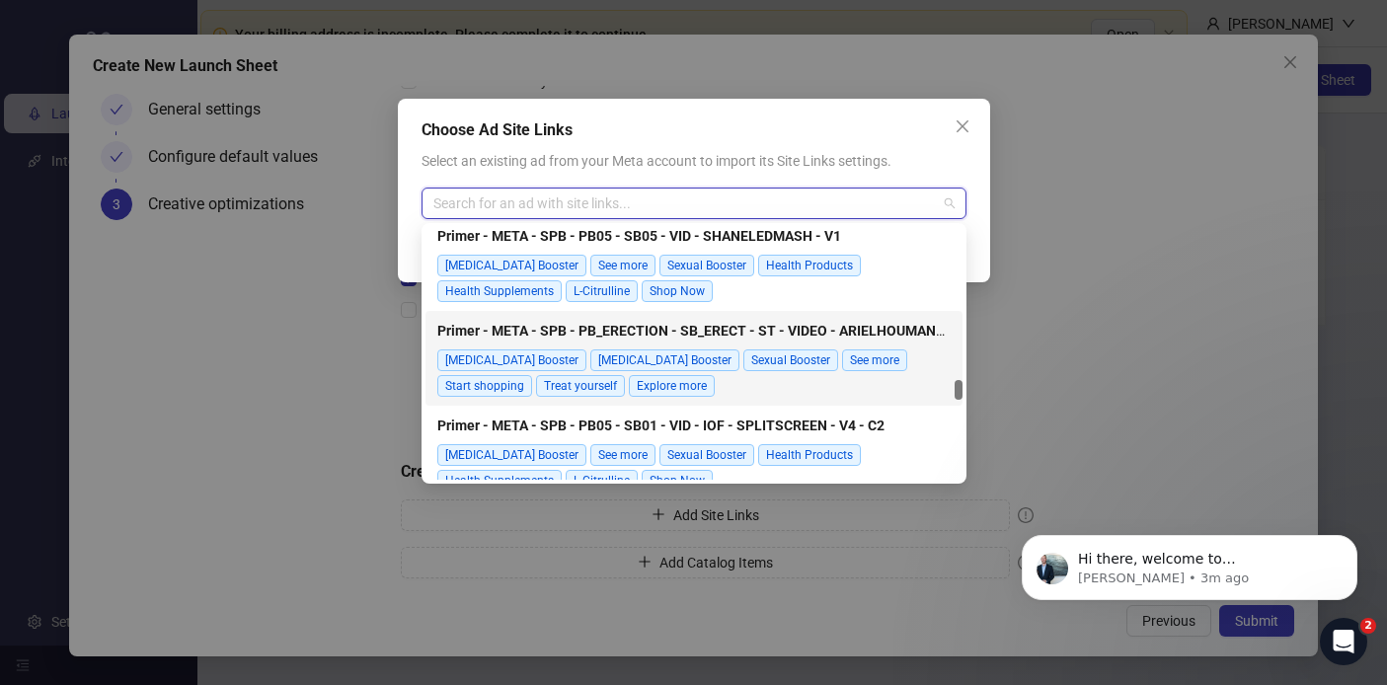
click at [686, 208] on input "search" at bounding box center [684, 204] width 503 height 30
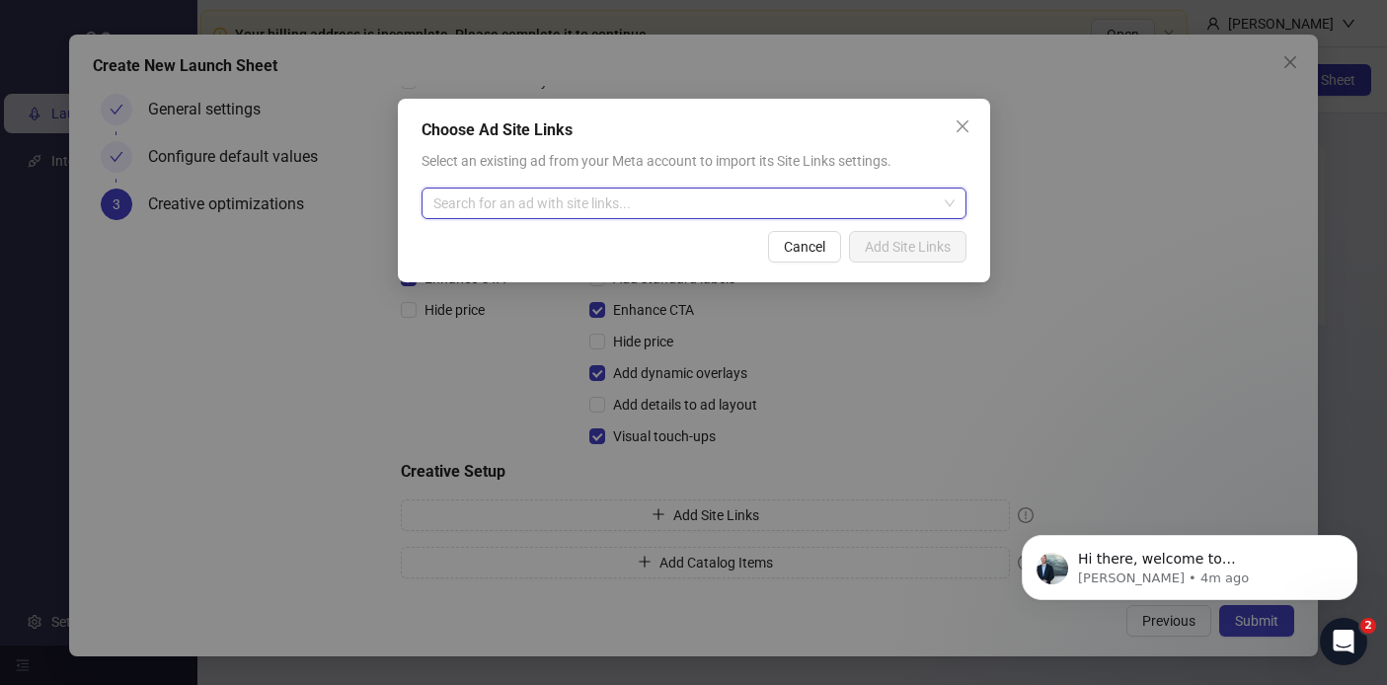
click at [706, 199] on input "search" at bounding box center [684, 204] width 503 height 30
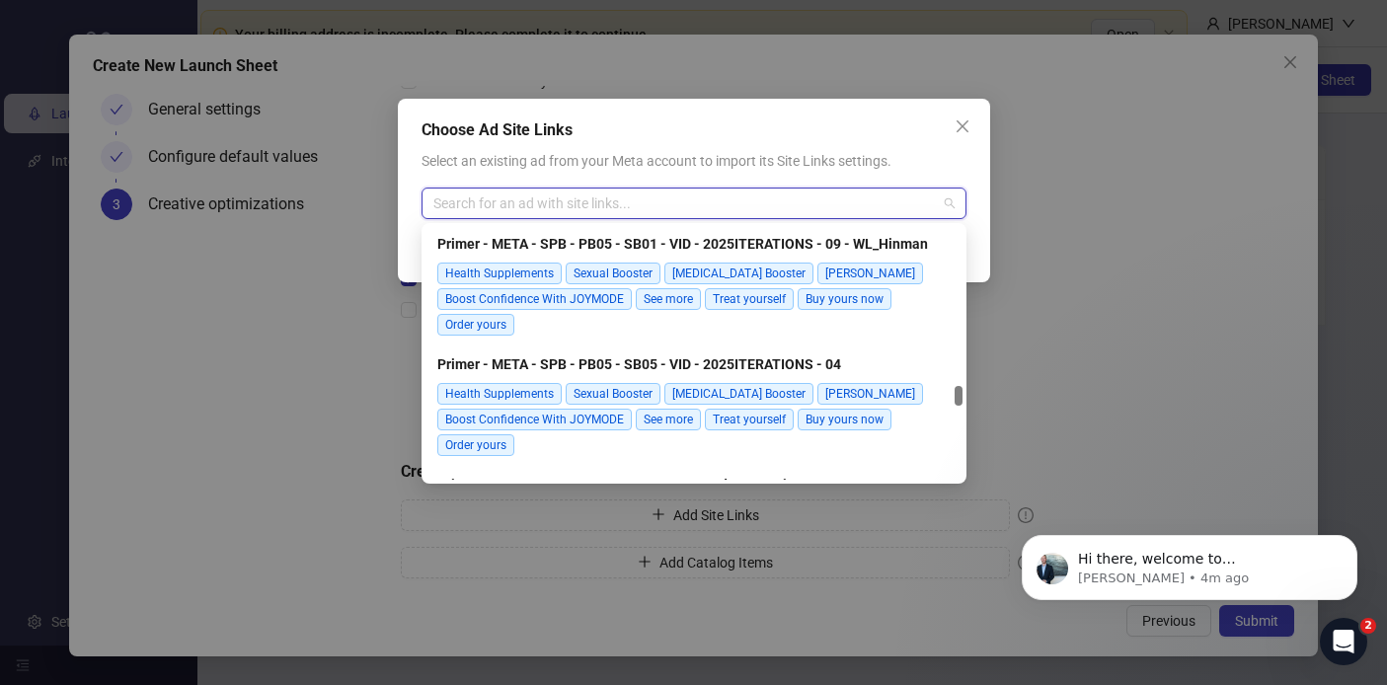
scroll to position [8534, 0]
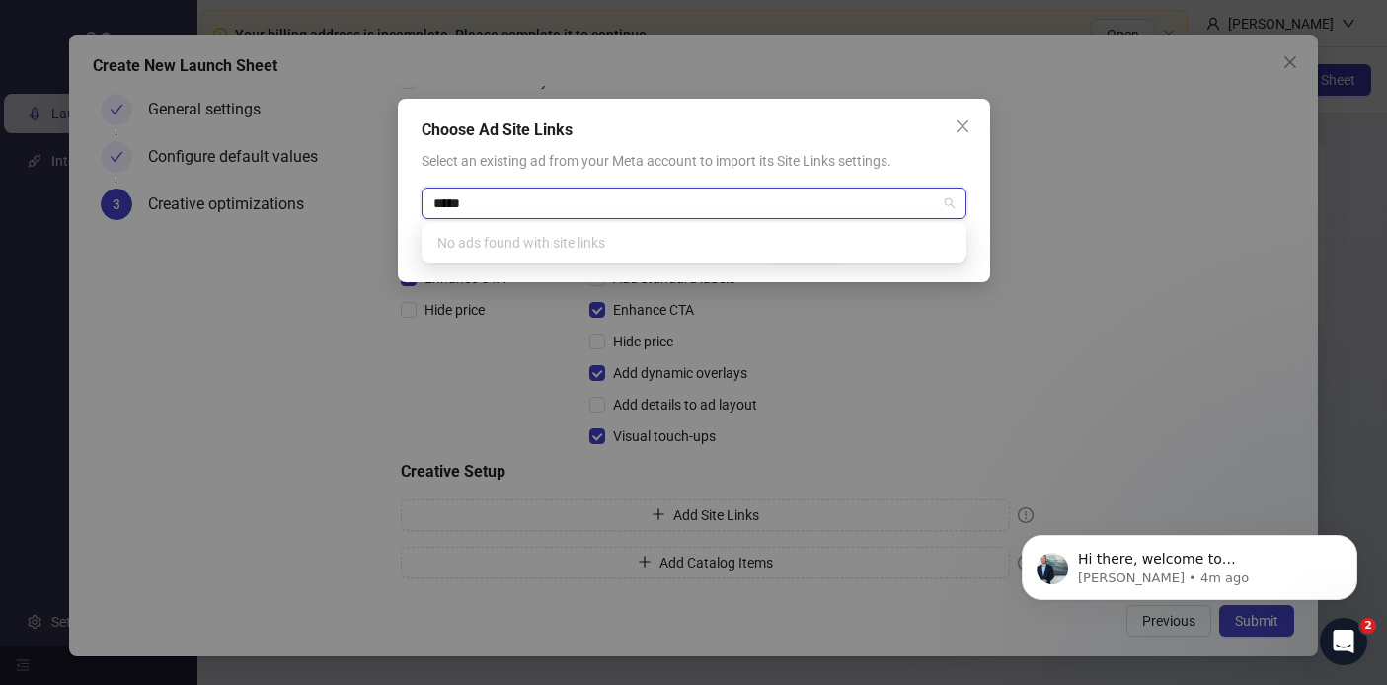
type input "******"
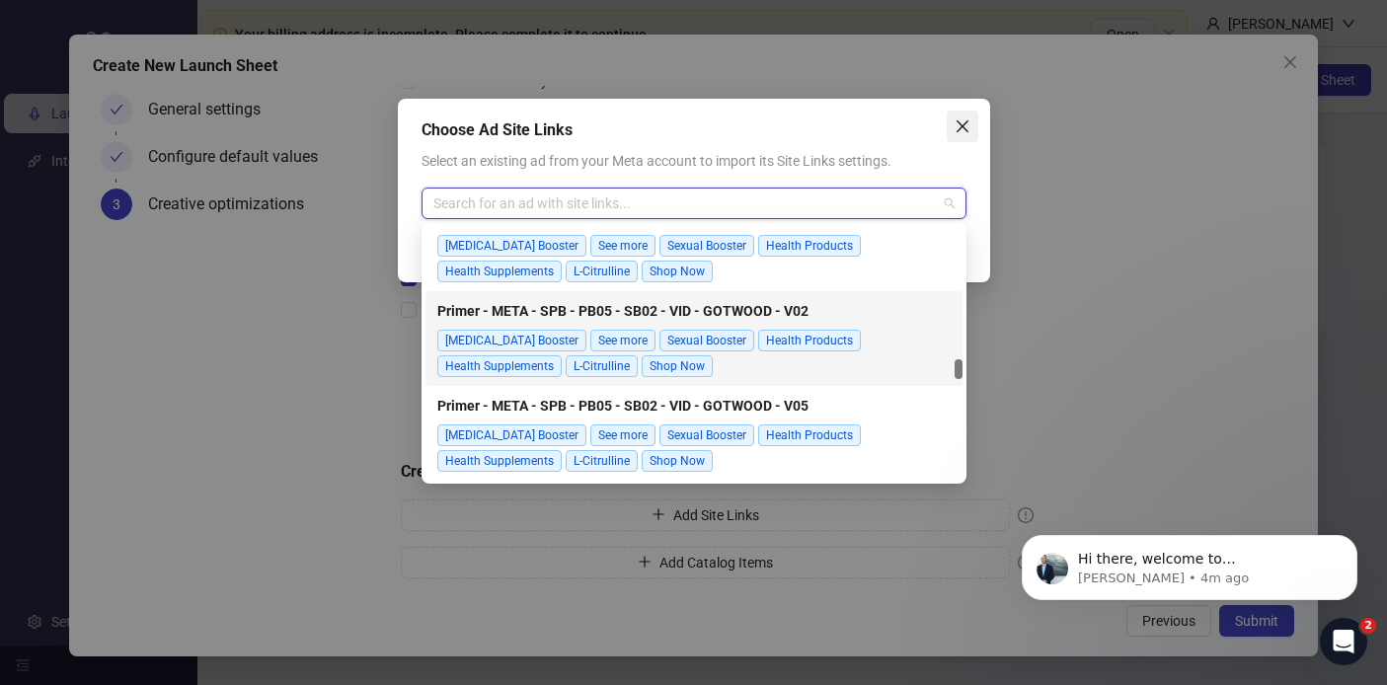
scroll to position [0, 0]
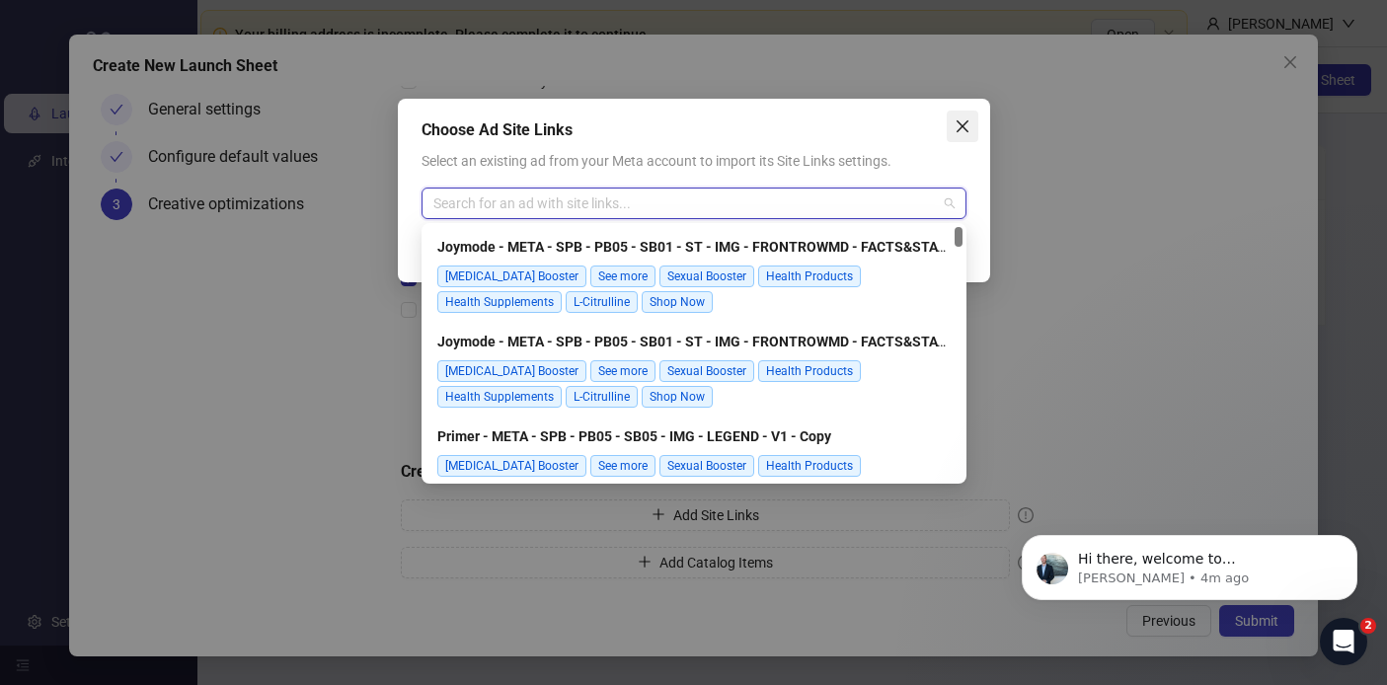
drag, startPoint x: 959, startPoint y: 370, endPoint x: 963, endPoint y: 137, distance: 233.0
click at [963, 137] on body "Your billing address is incomplete. Please complete it to continue. Open logo/l…" at bounding box center [693, 342] width 1387 height 685
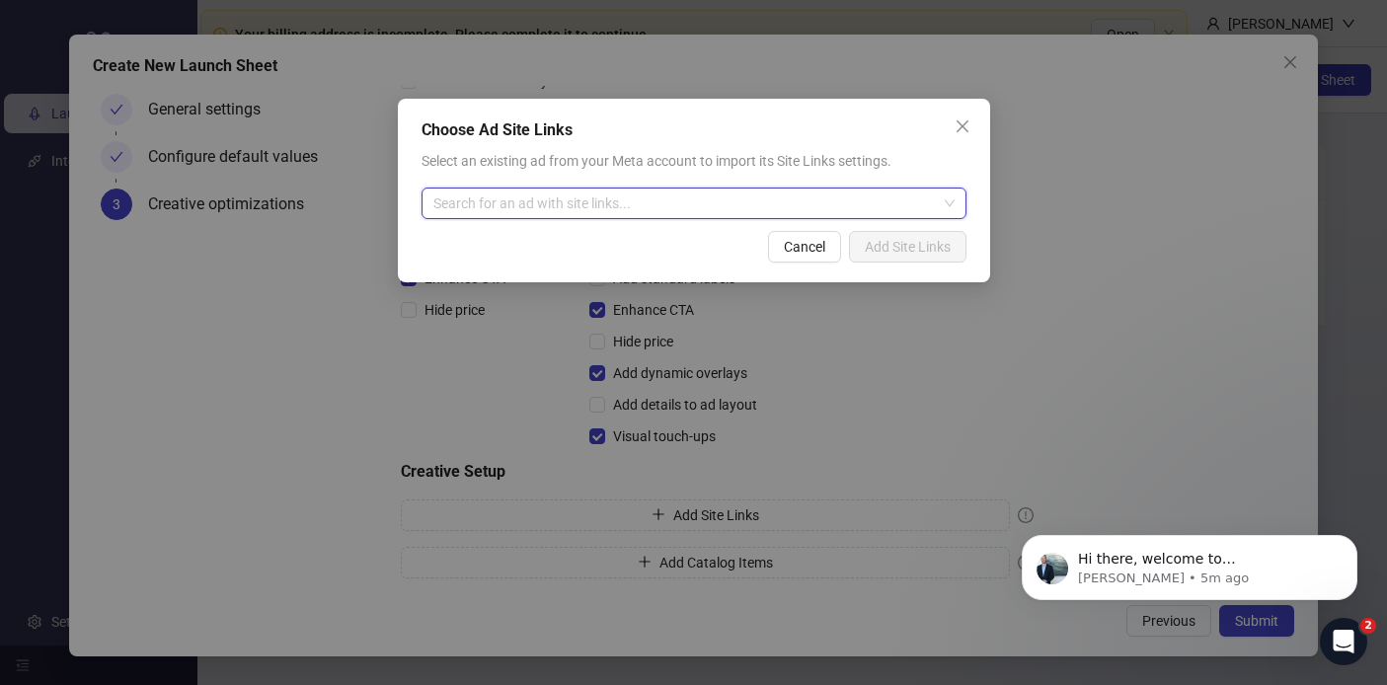
click at [683, 197] on input "search" at bounding box center [684, 204] width 503 height 30
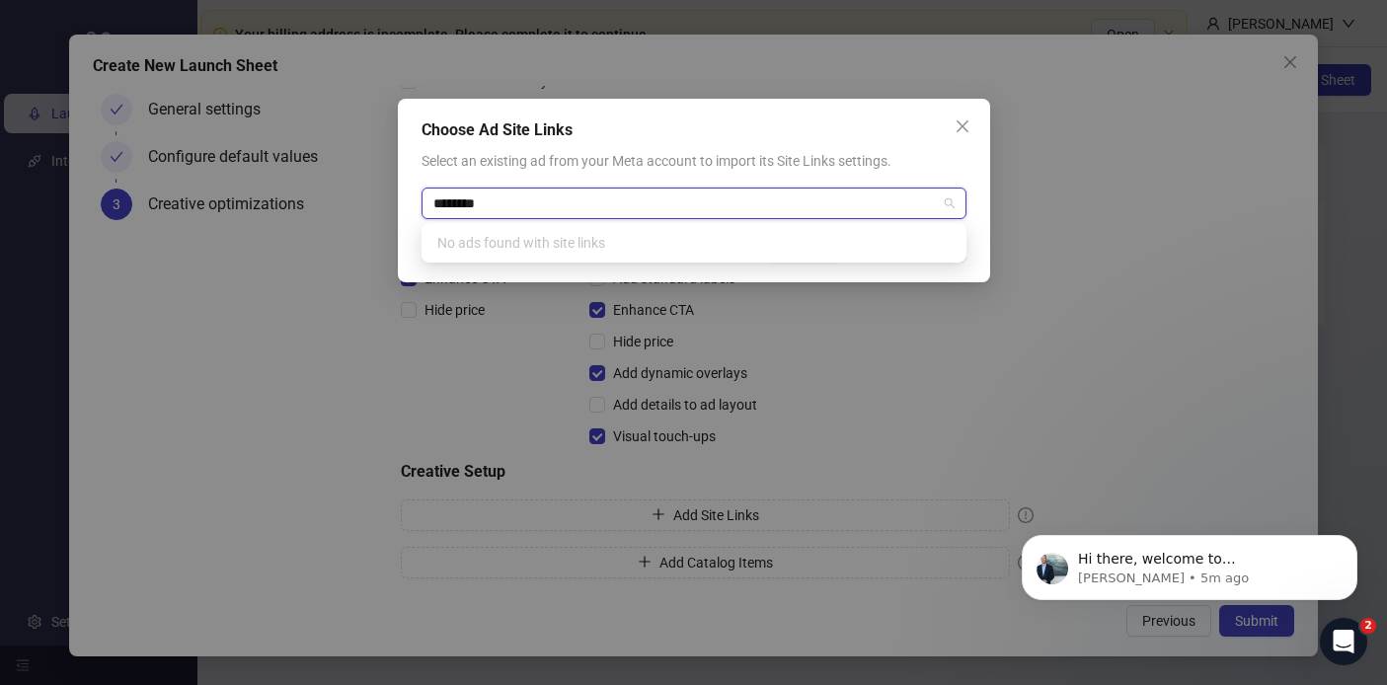
type input "********"
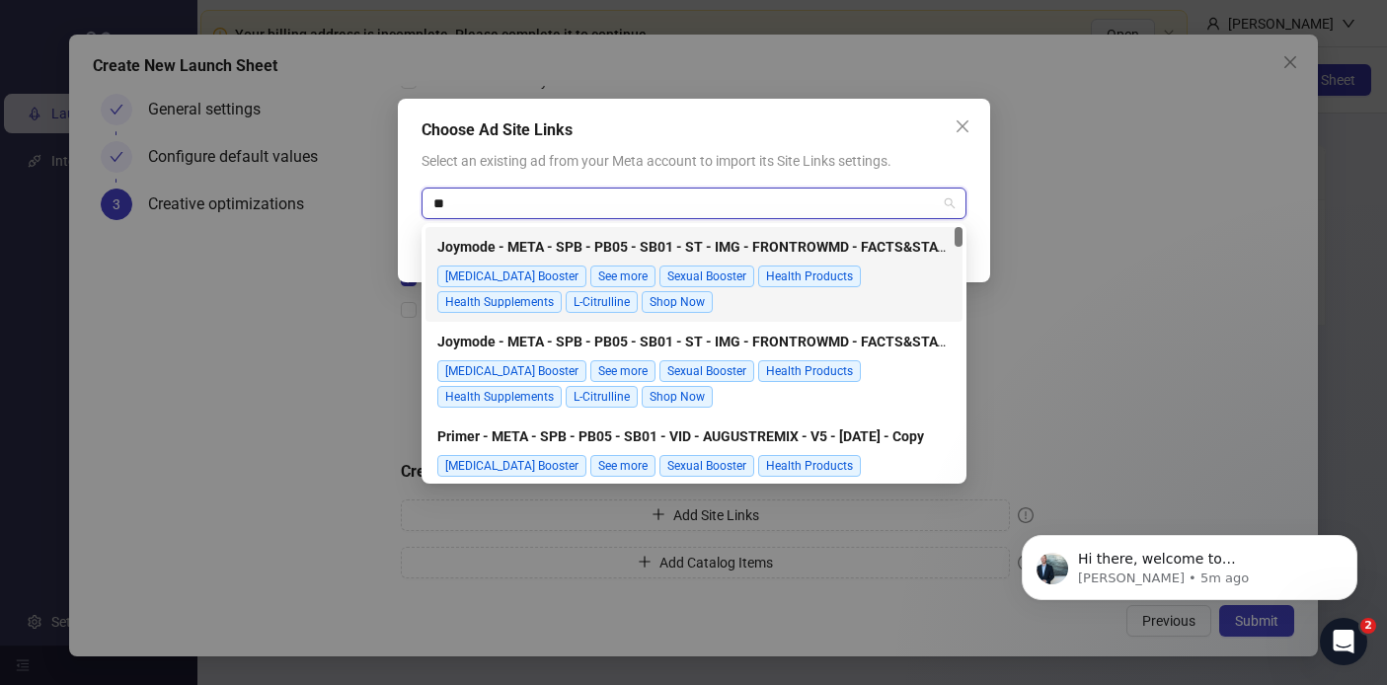
type input "**"
type input "****"
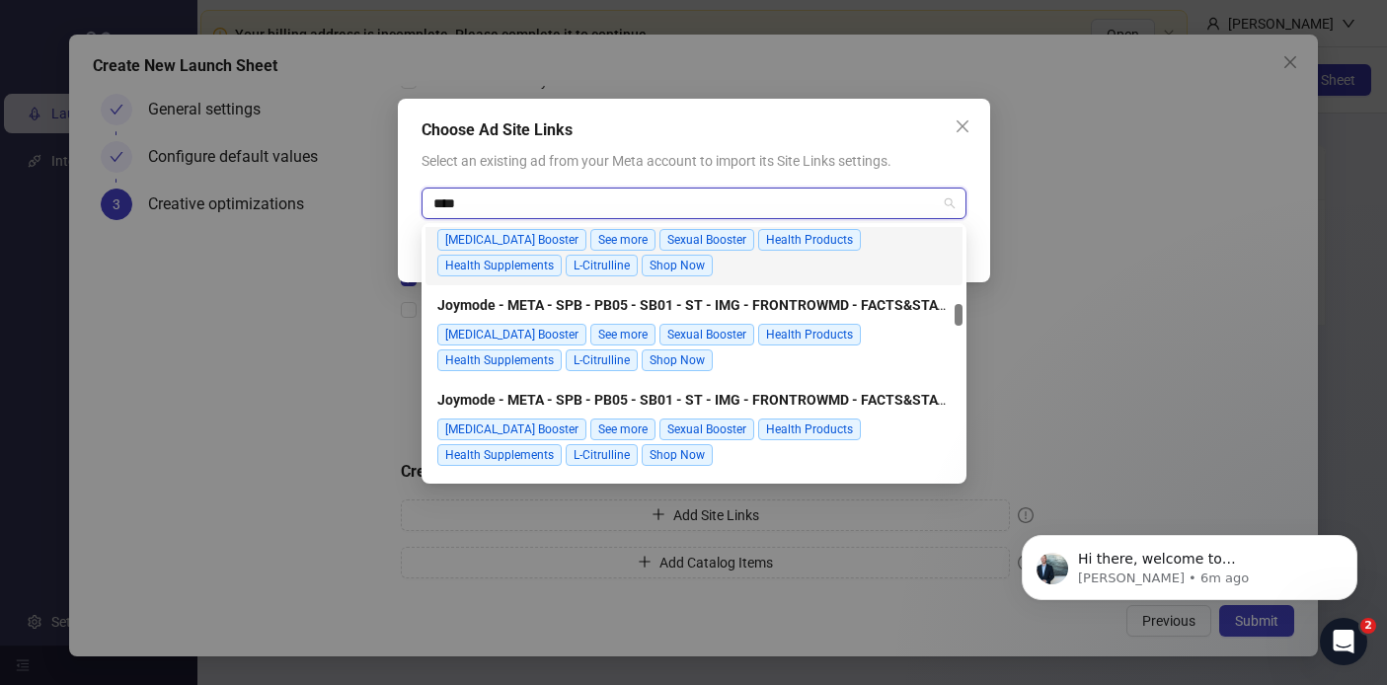
scroll to position [886, 0]
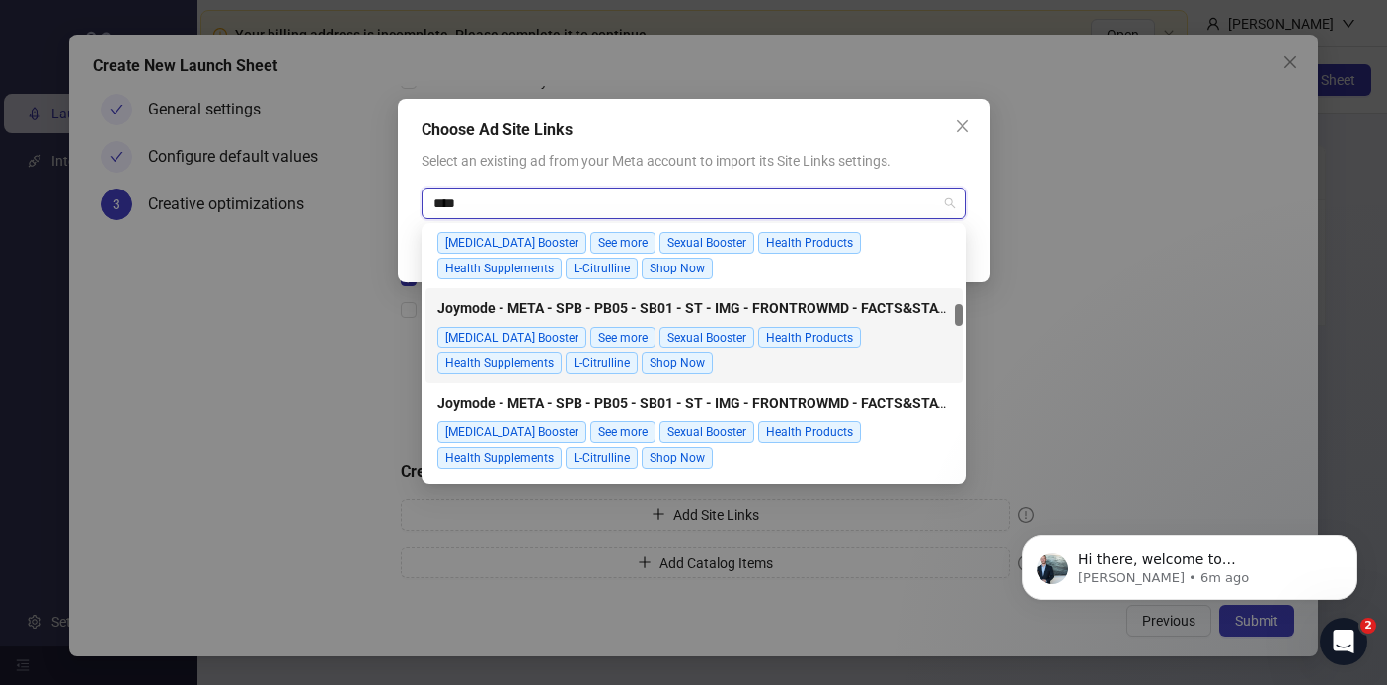
click at [875, 309] on strong "Joymode - META - SPB - PB05 - SB01 - ST - IMG - FRONTROWMD - FACTS&STATS - 01 -…" at bounding box center [736, 308] width 598 height 16
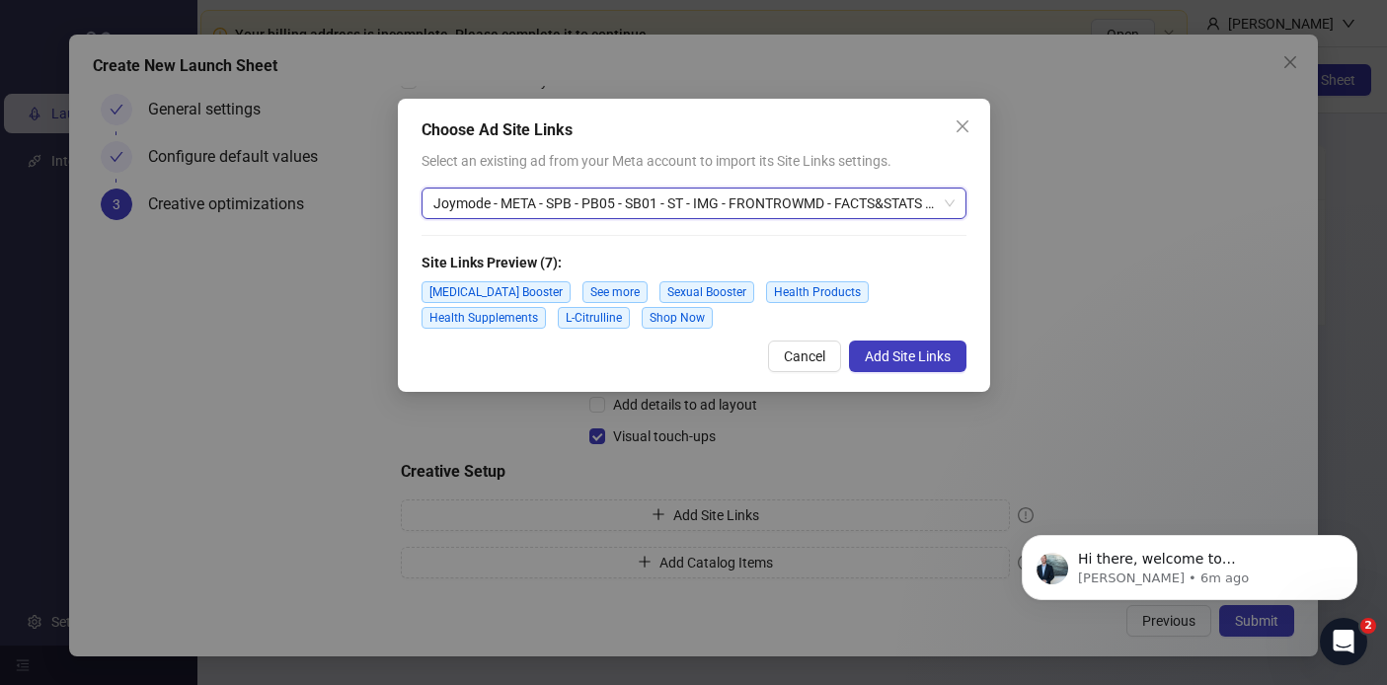
click at [526, 296] on span "Testosterone Booster" at bounding box center [495, 292] width 149 height 22
click at [810, 353] on span "Cancel" at bounding box center [804, 356] width 41 height 16
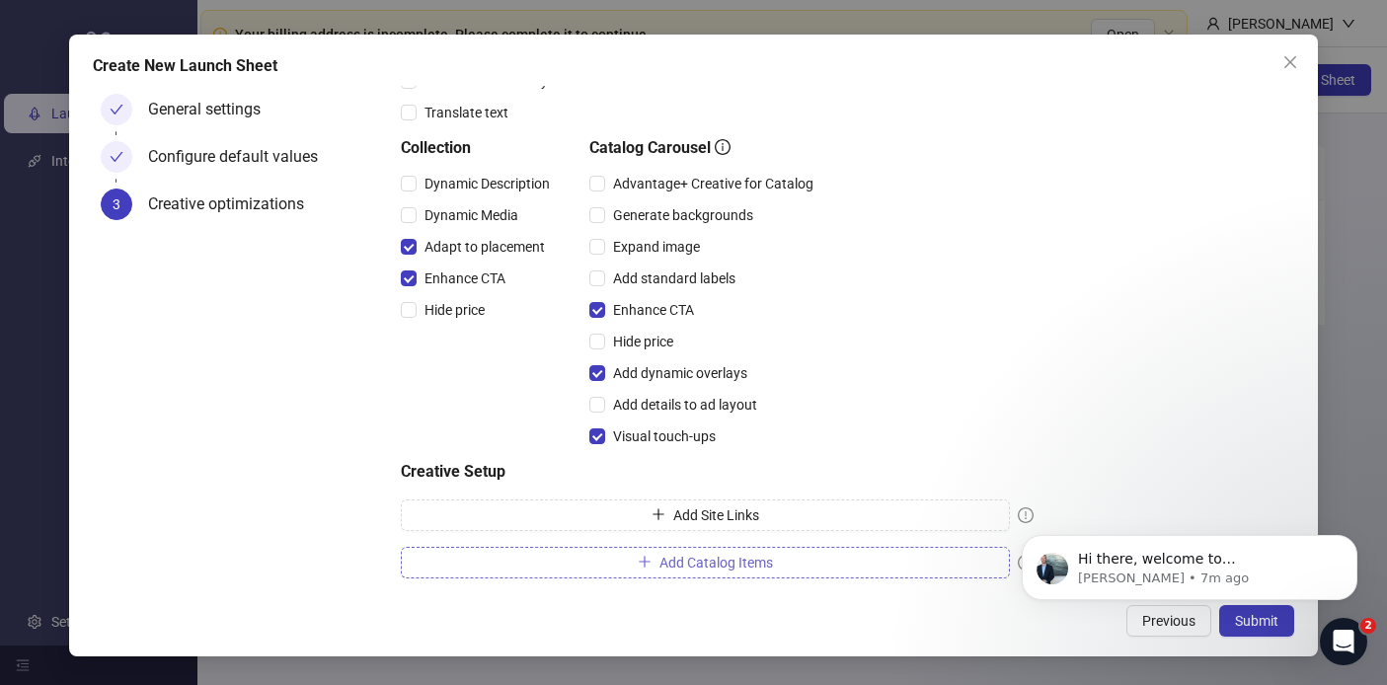
click at [836, 565] on button "Add Catalog Items" at bounding box center [705, 563] width 609 height 32
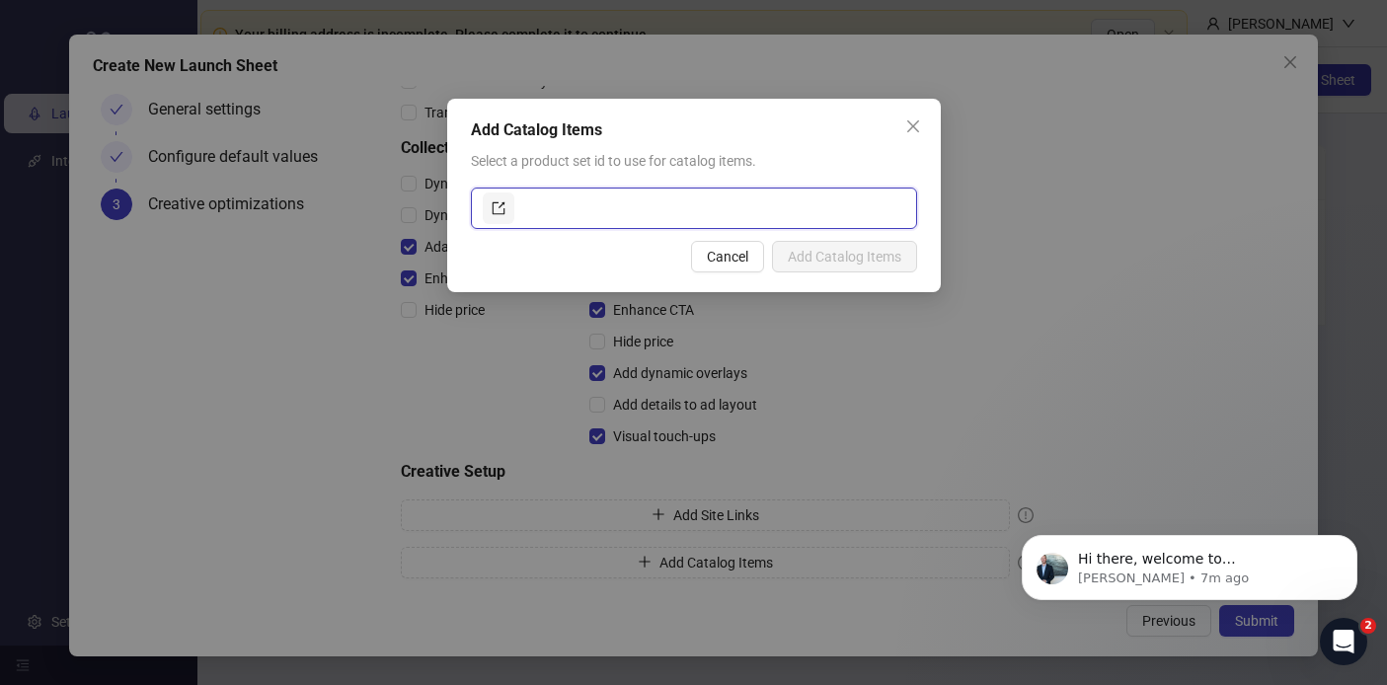
click at [568, 204] on input "text" at bounding box center [711, 208] width 387 height 32
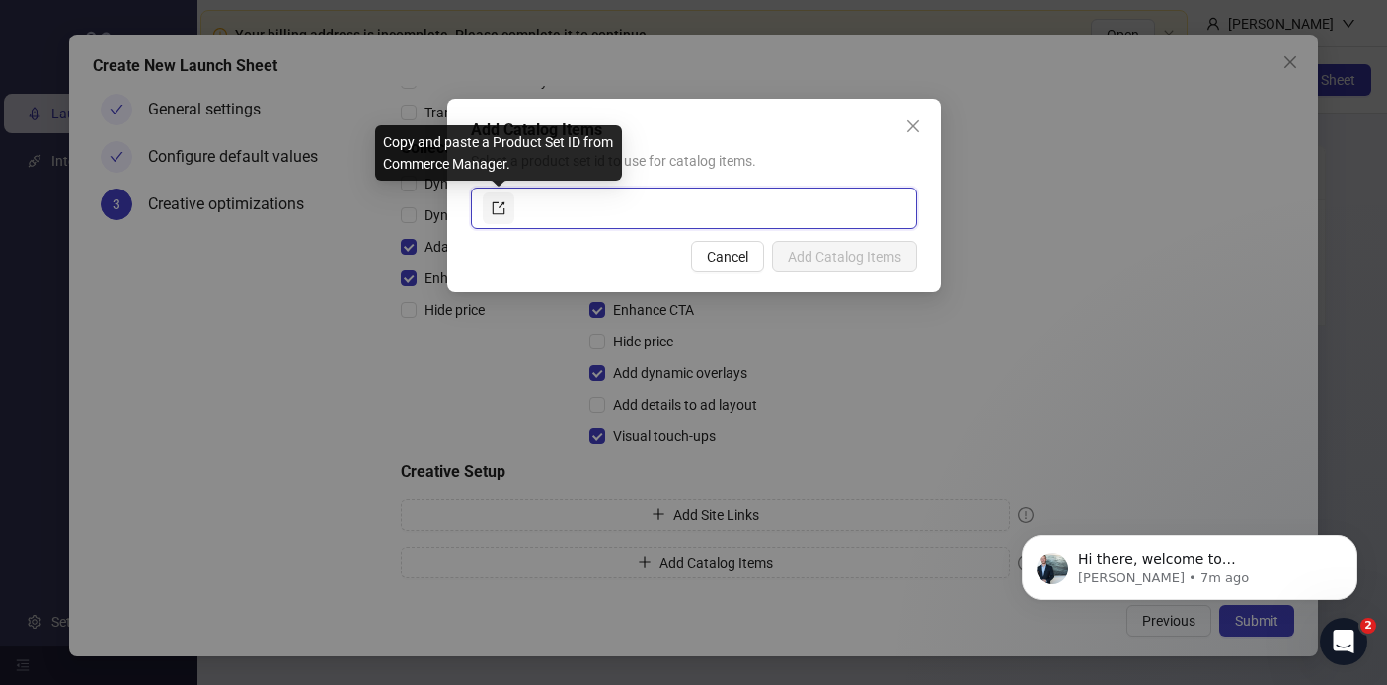
click at [502, 205] on icon "export" at bounding box center [499, 208] width 14 height 14
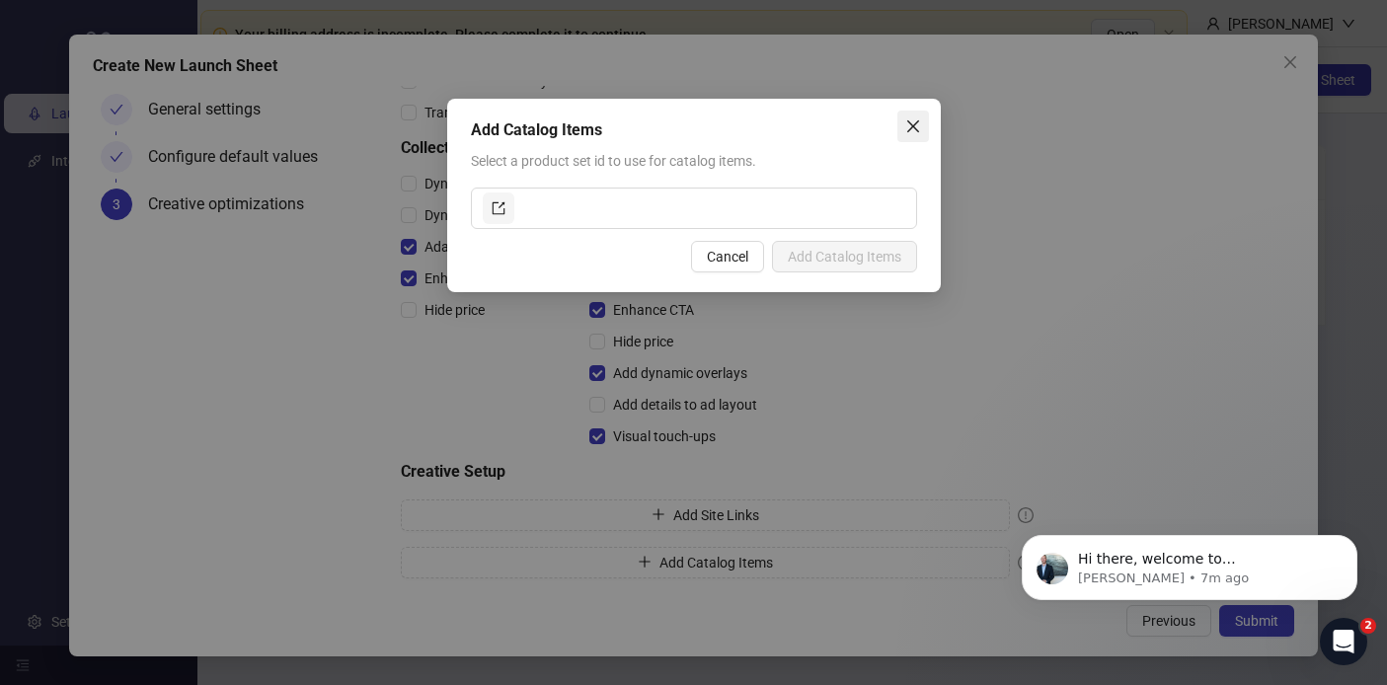
click at [915, 132] on icon "close" at bounding box center [913, 126] width 16 height 16
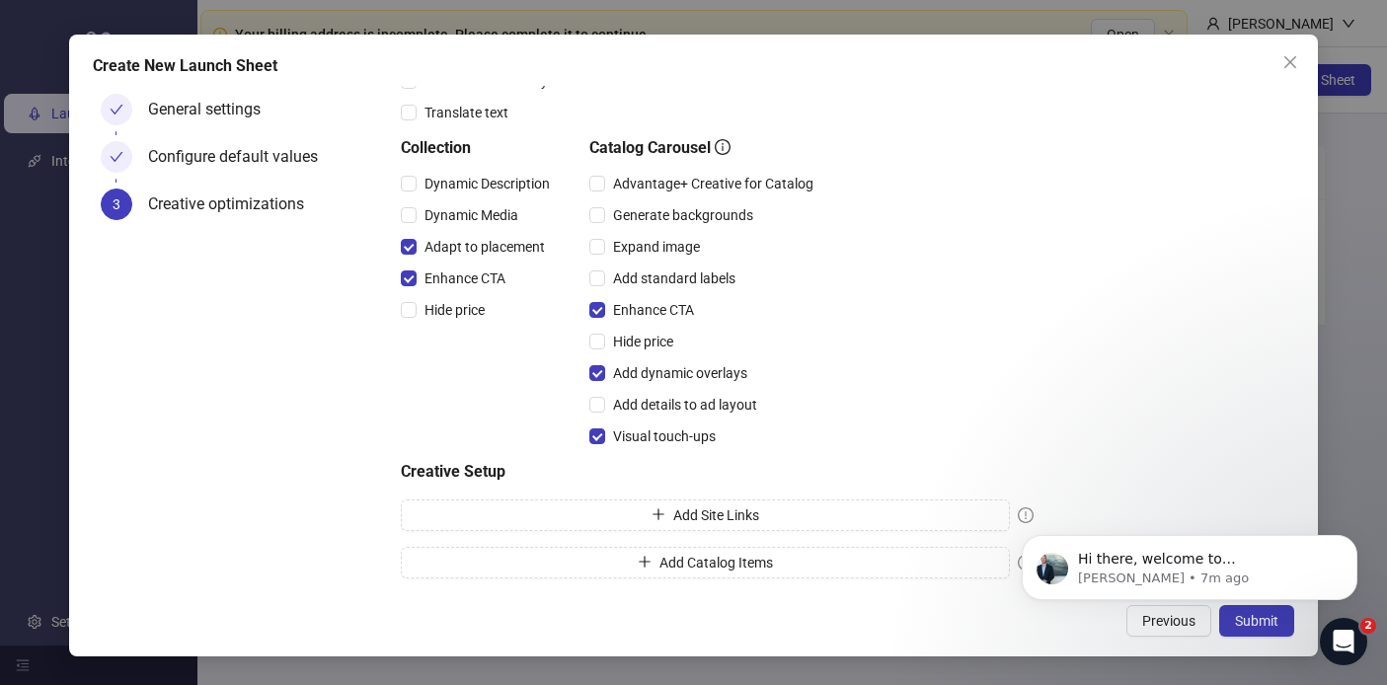
click at [1181, 627] on html "Hi there, welcome to Kitchn.io. I'll reach out via e-mail separately, but just …" at bounding box center [1189, 562] width 395 height 138
click at [1225, 627] on html "Hi there, welcome to Kitchn.io. I'll reach out via e-mail separately, but just …" at bounding box center [1189, 562] width 395 height 138
click at [1351, 538] on icon "Dismiss notification" at bounding box center [1351, 540] width 11 height 11
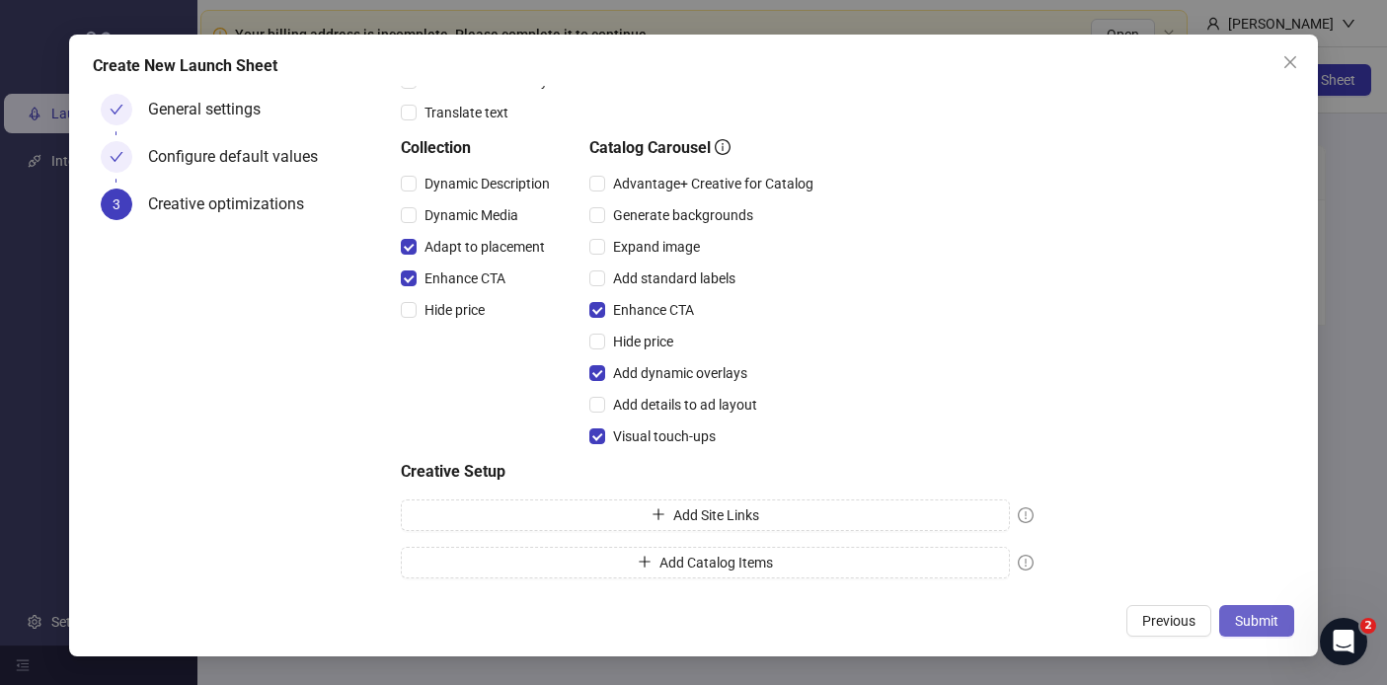
click at [1255, 618] on span "Submit" at bounding box center [1256, 621] width 43 height 16
